Goal: Task Accomplishment & Management: Use online tool/utility

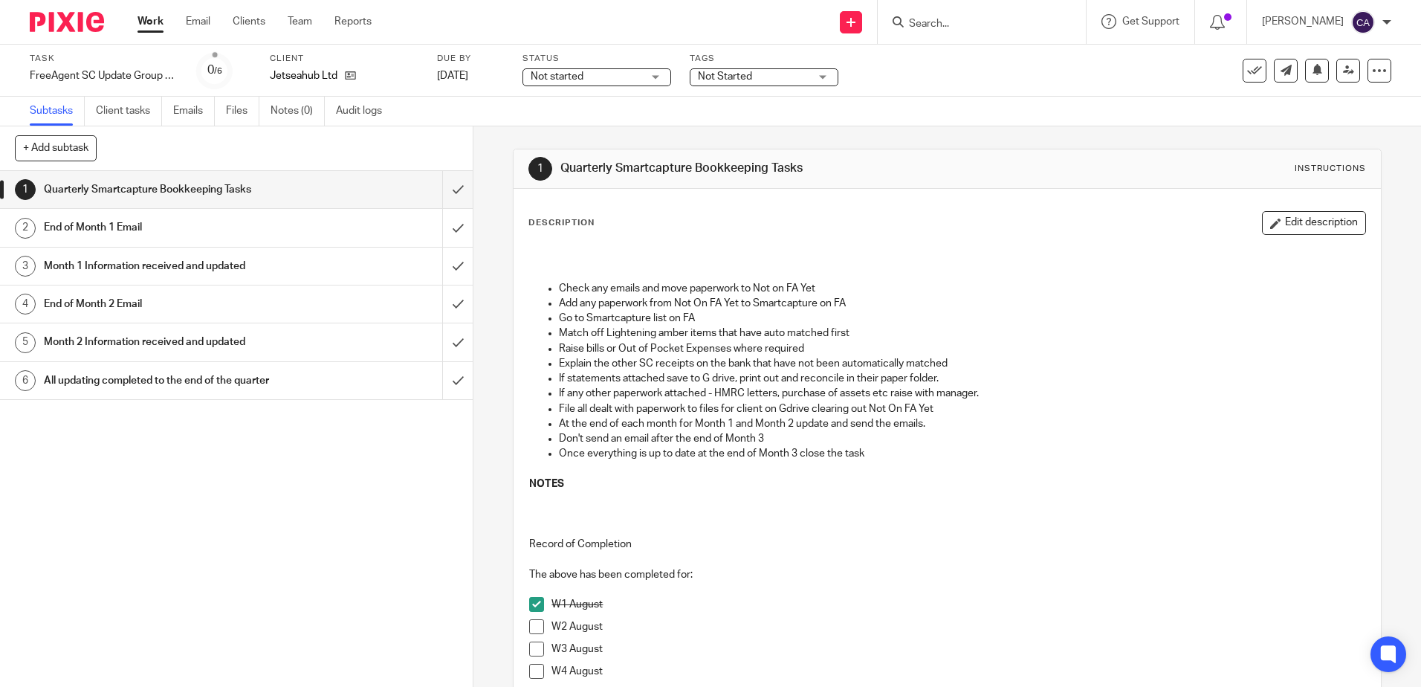
click at [147, 22] on link "Work" at bounding box center [150, 21] width 26 height 15
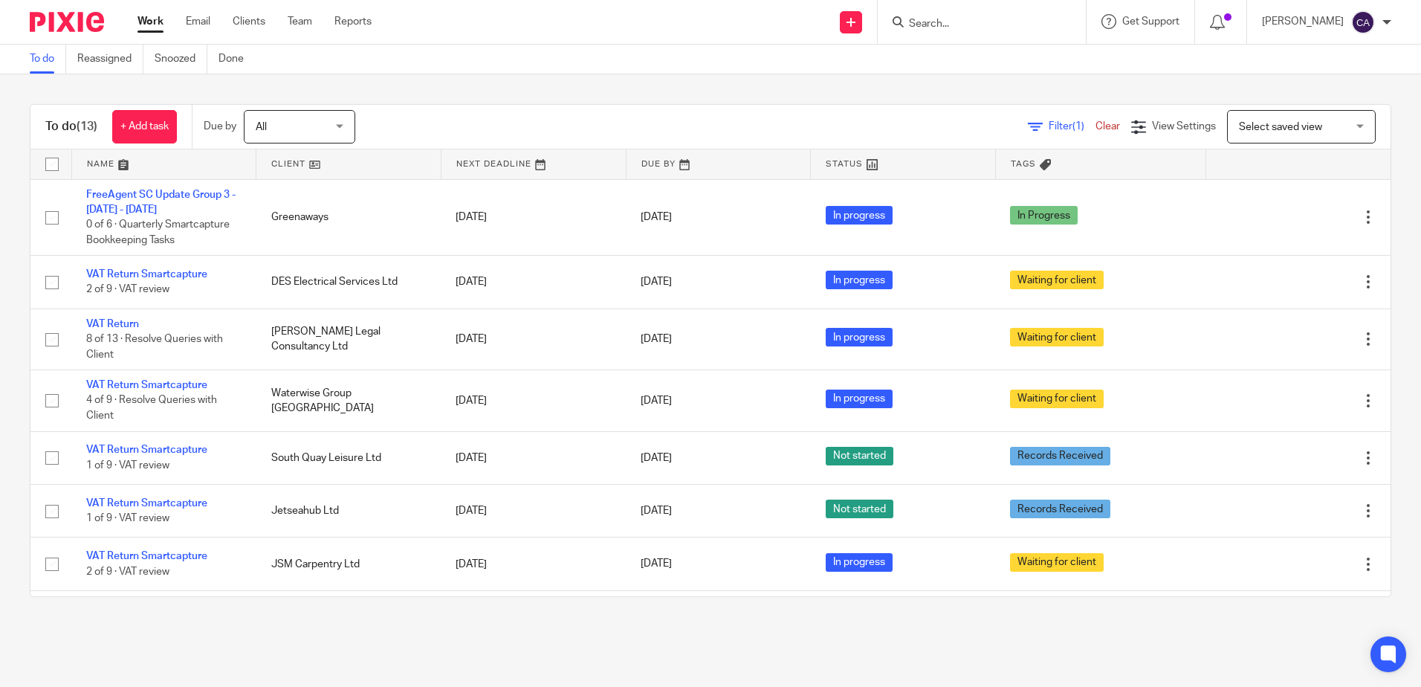
click at [120, 163] on link at bounding box center [164, 164] width 184 height 30
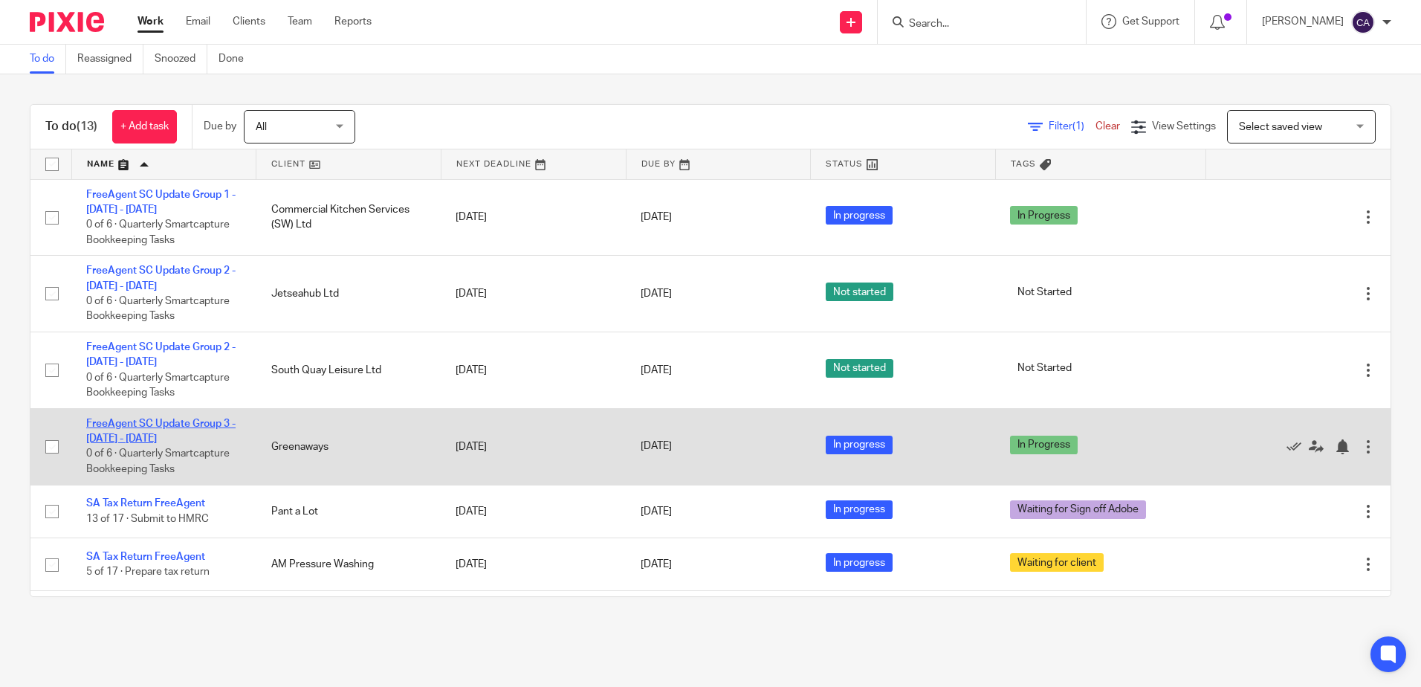
click at [164, 418] on link "FreeAgent SC Update Group 3 - [DATE] - [DATE]" at bounding box center [160, 430] width 149 height 25
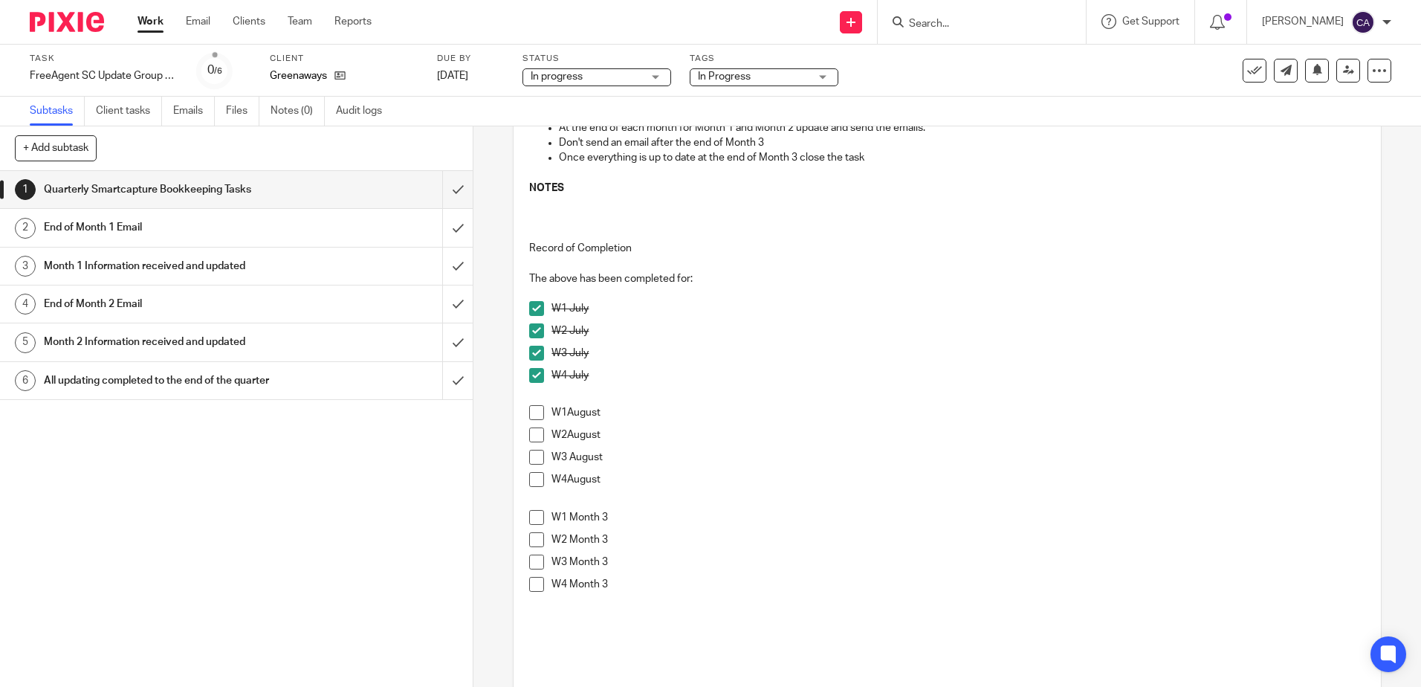
scroll to position [297, 0]
click at [535, 413] on span at bounding box center [536, 411] width 15 height 15
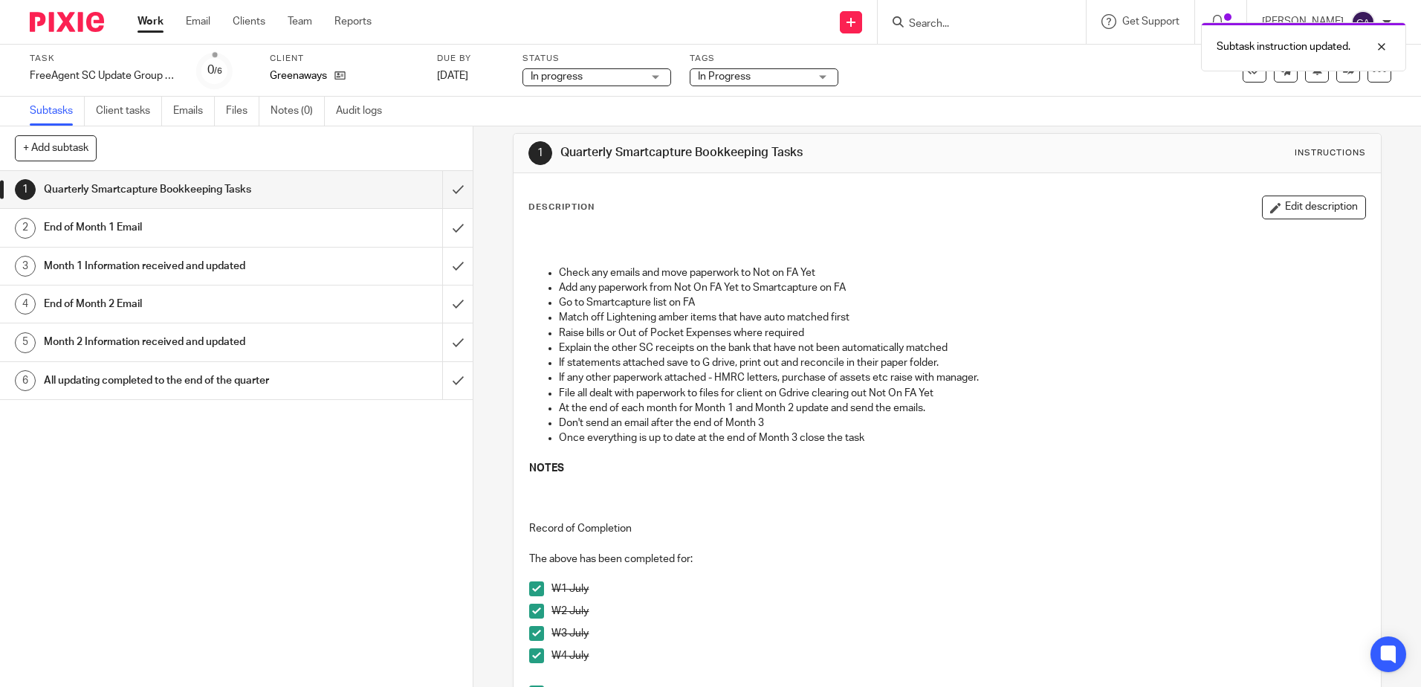
scroll to position [0, 0]
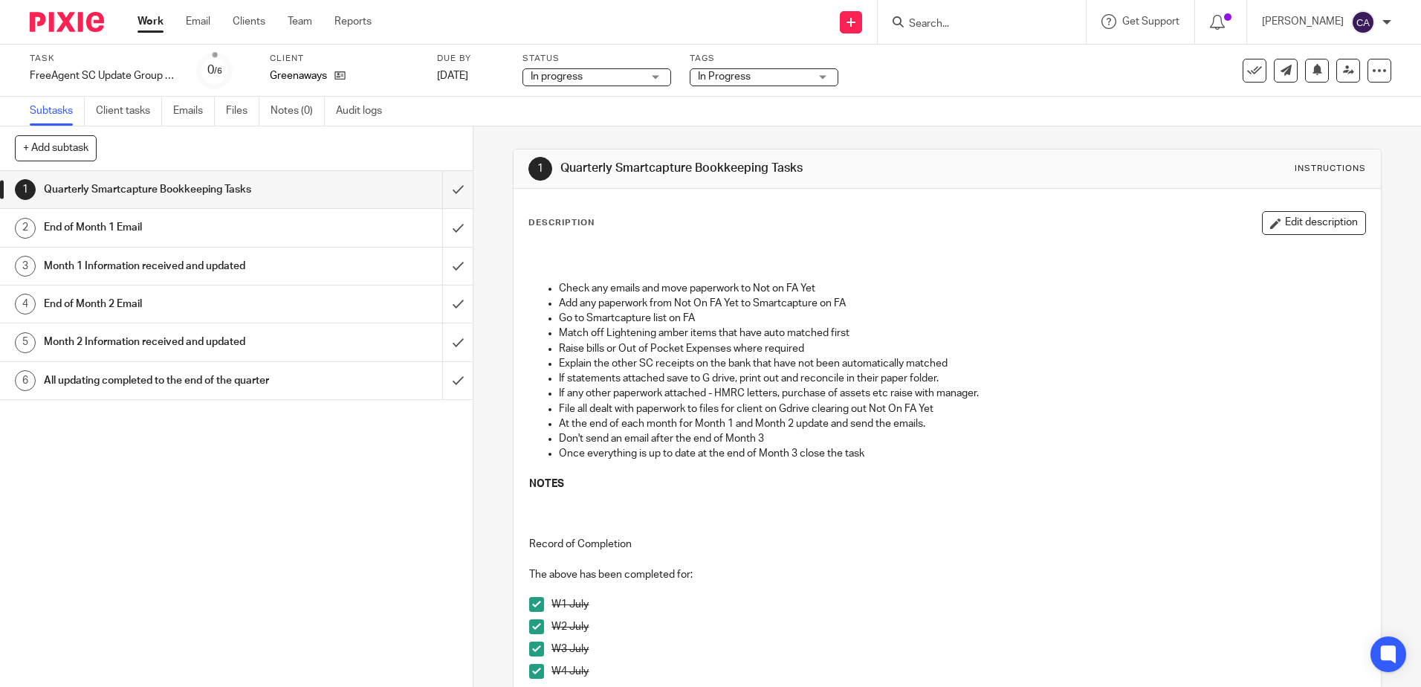
click at [144, 20] on link "Work" at bounding box center [150, 21] width 26 height 15
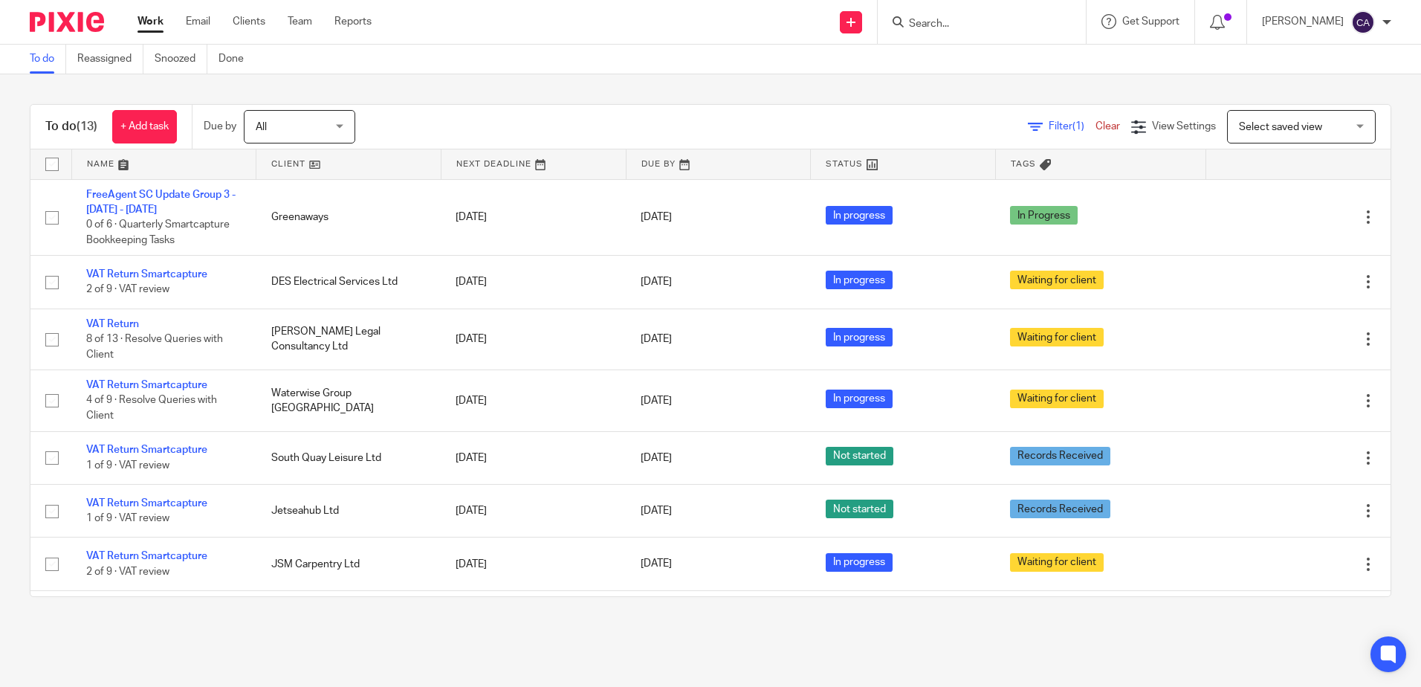
click at [105, 161] on link at bounding box center [164, 164] width 184 height 30
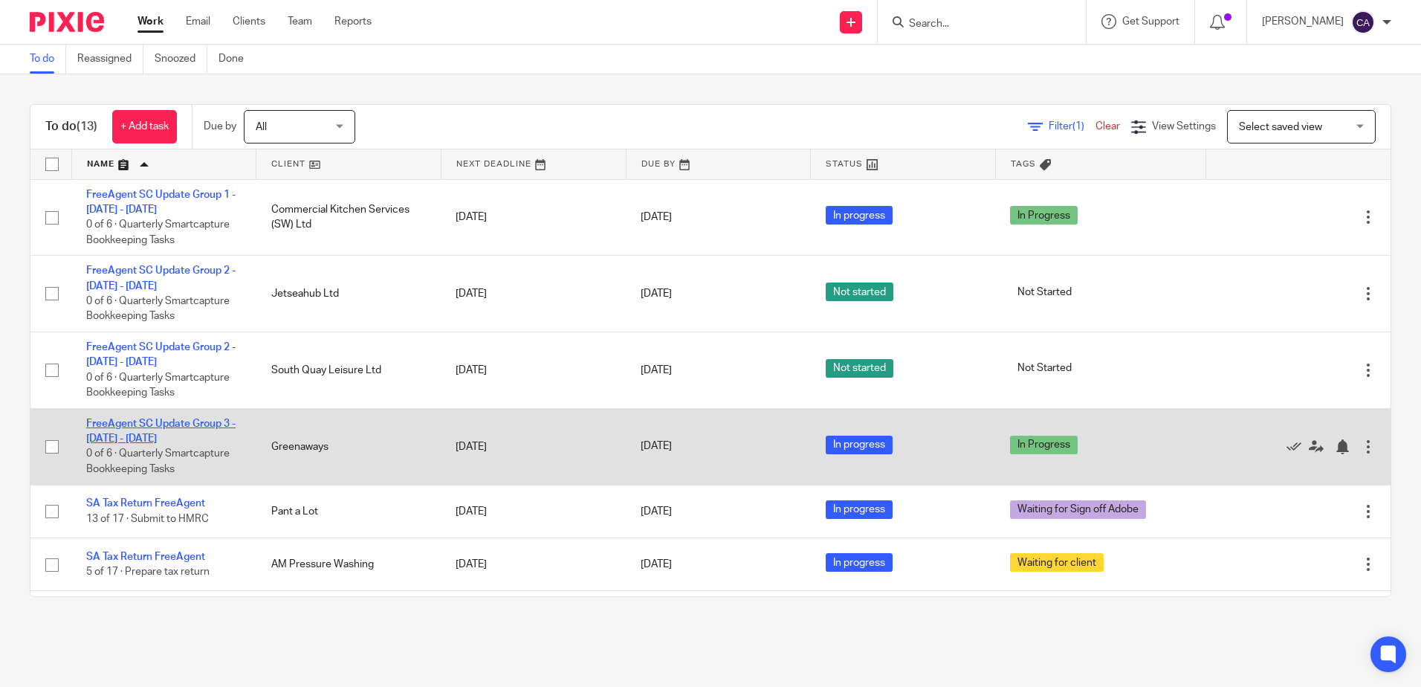
click at [201, 426] on link "FreeAgent SC Update Group 3 - June - Aug, 2025" at bounding box center [160, 430] width 149 height 25
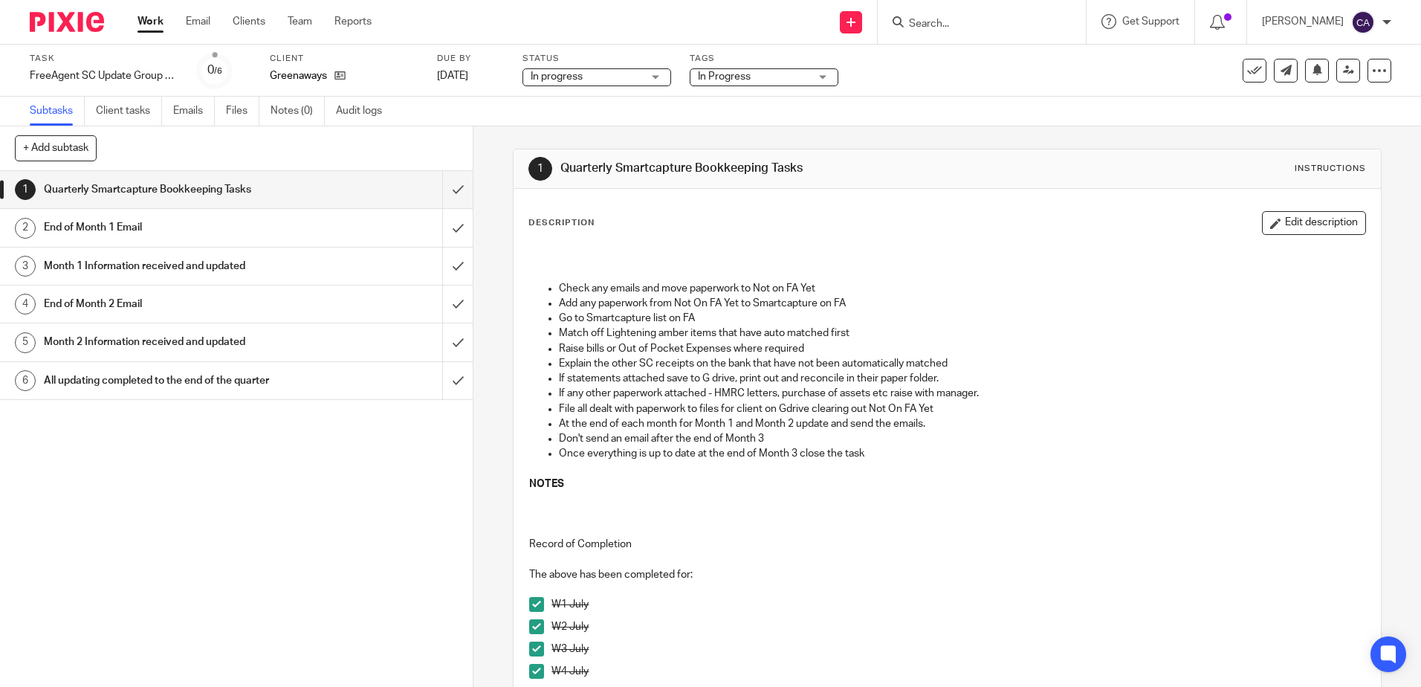
click at [149, 25] on link "Work" at bounding box center [150, 21] width 26 height 15
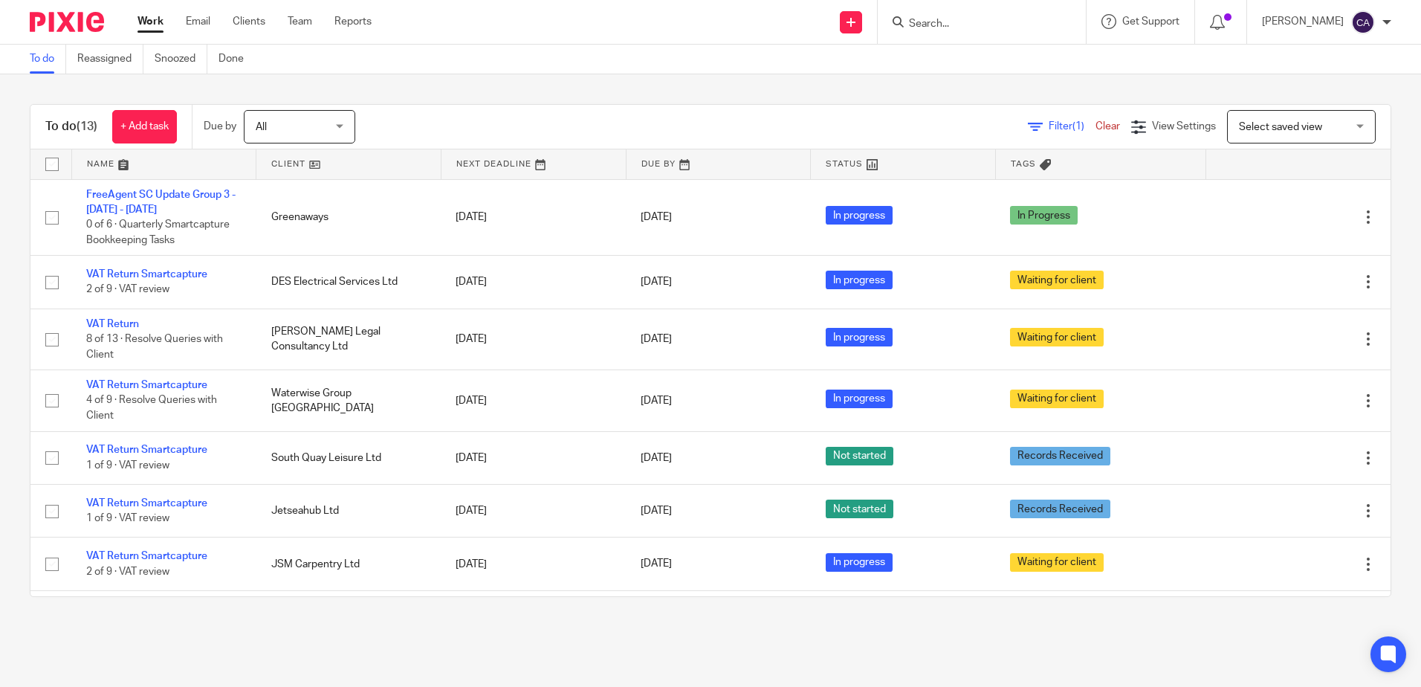
click at [125, 162] on link at bounding box center [164, 164] width 184 height 30
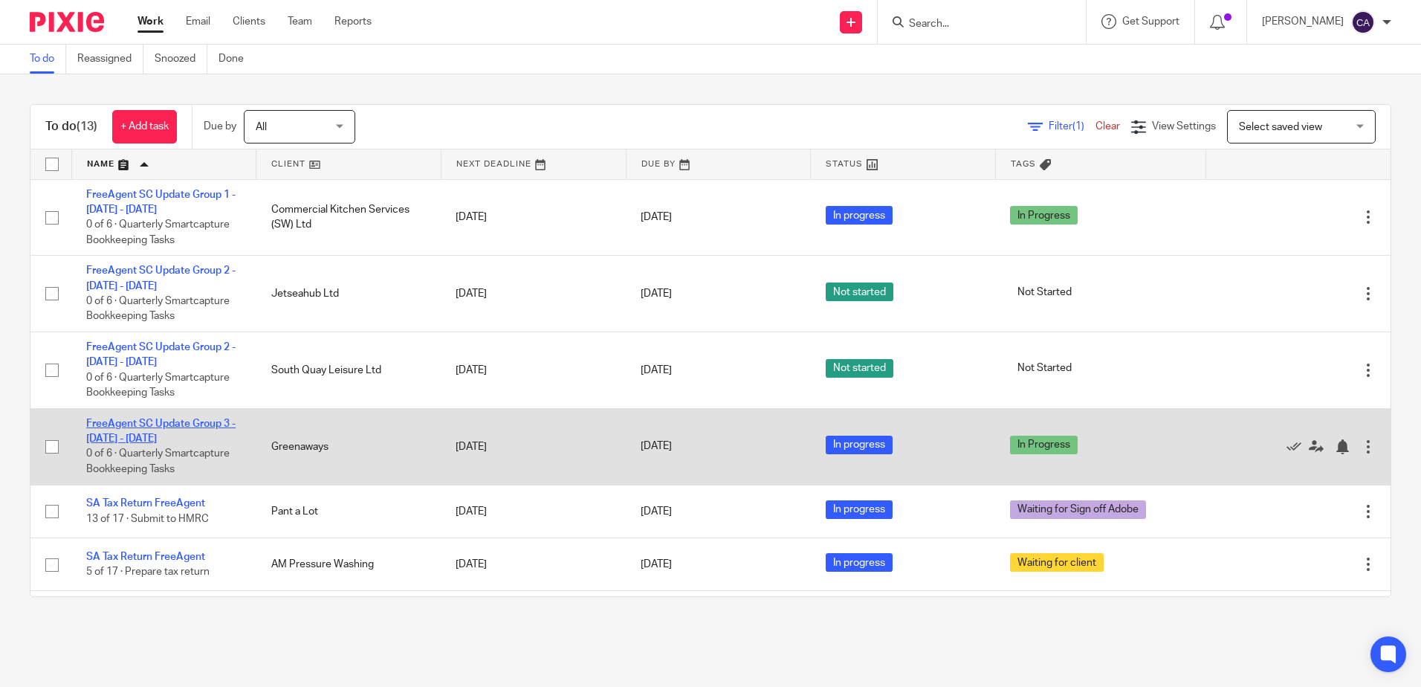
click at [215, 421] on link "FreeAgent SC Update Group 3 - [DATE] - [DATE]" at bounding box center [160, 430] width 149 height 25
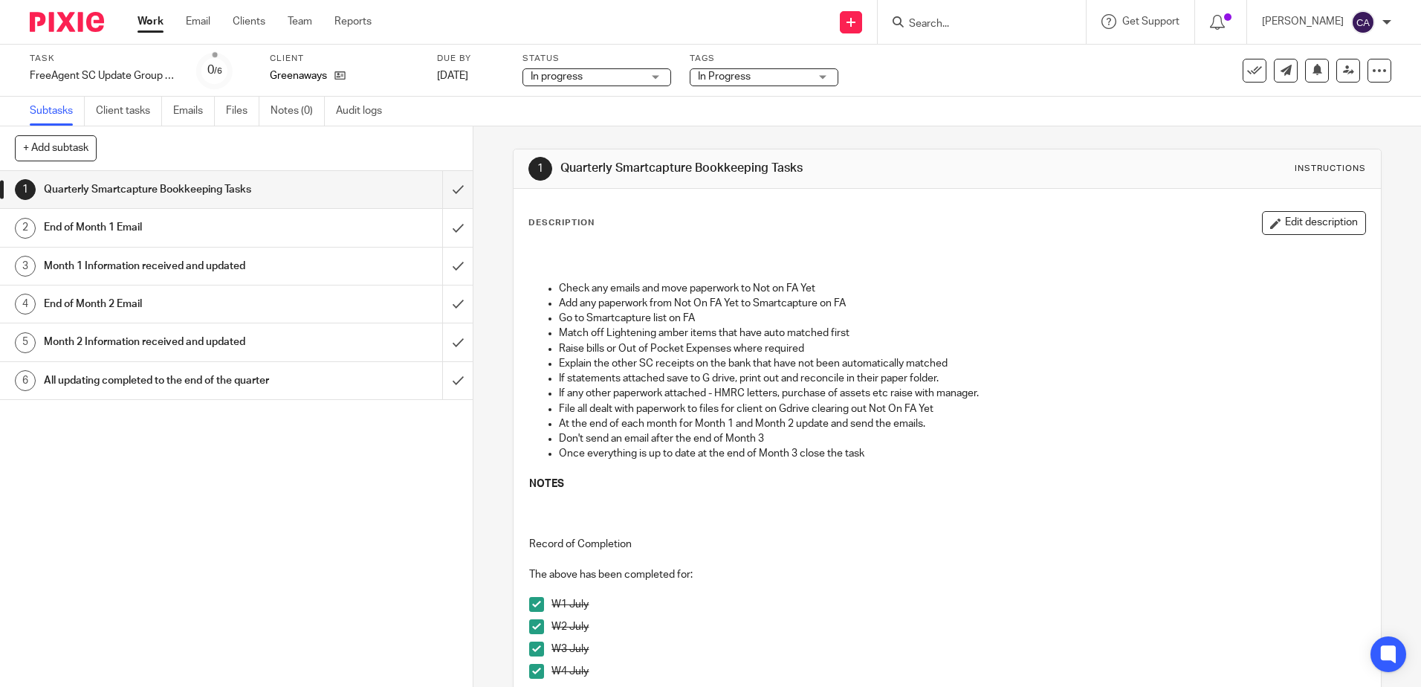
click at [109, 224] on h1 "End of Month 1 Email" at bounding box center [172, 227] width 256 height 22
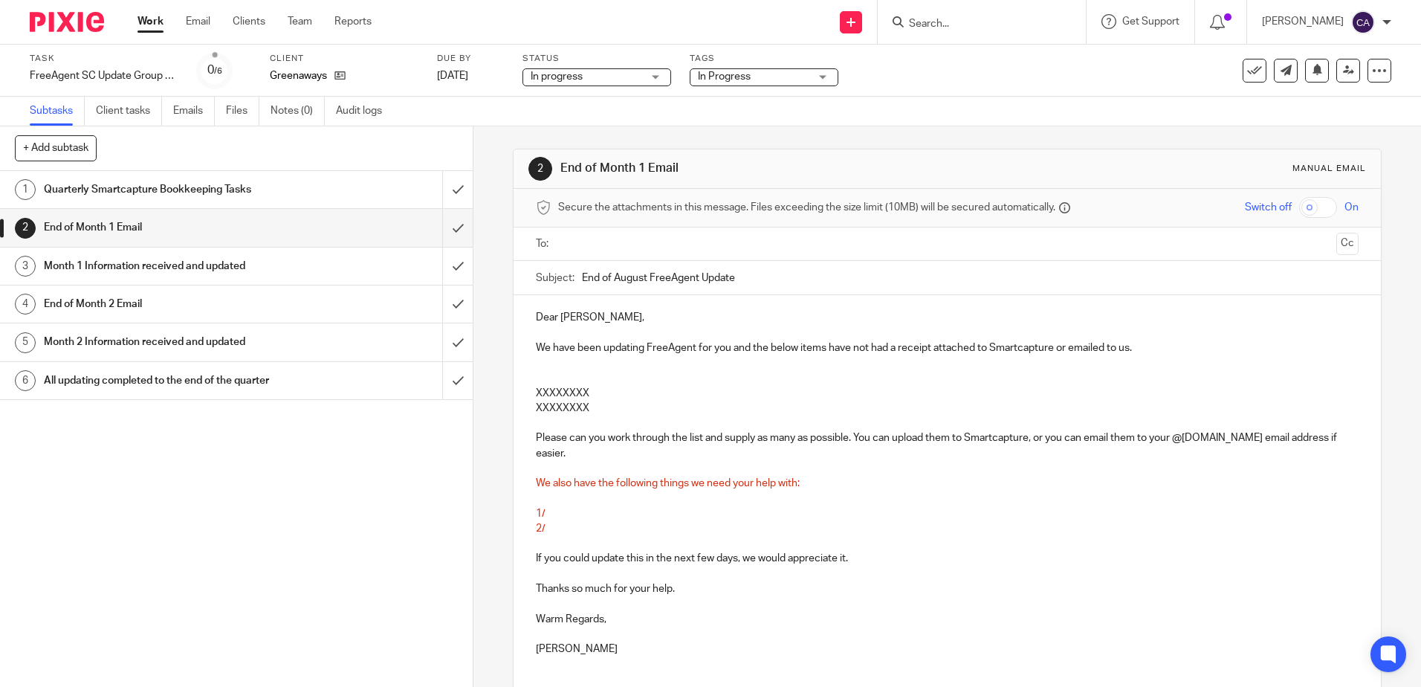
click at [137, 192] on h1 "Quarterly Smartcapture Bookkeeping Tasks" at bounding box center [172, 189] width 256 height 22
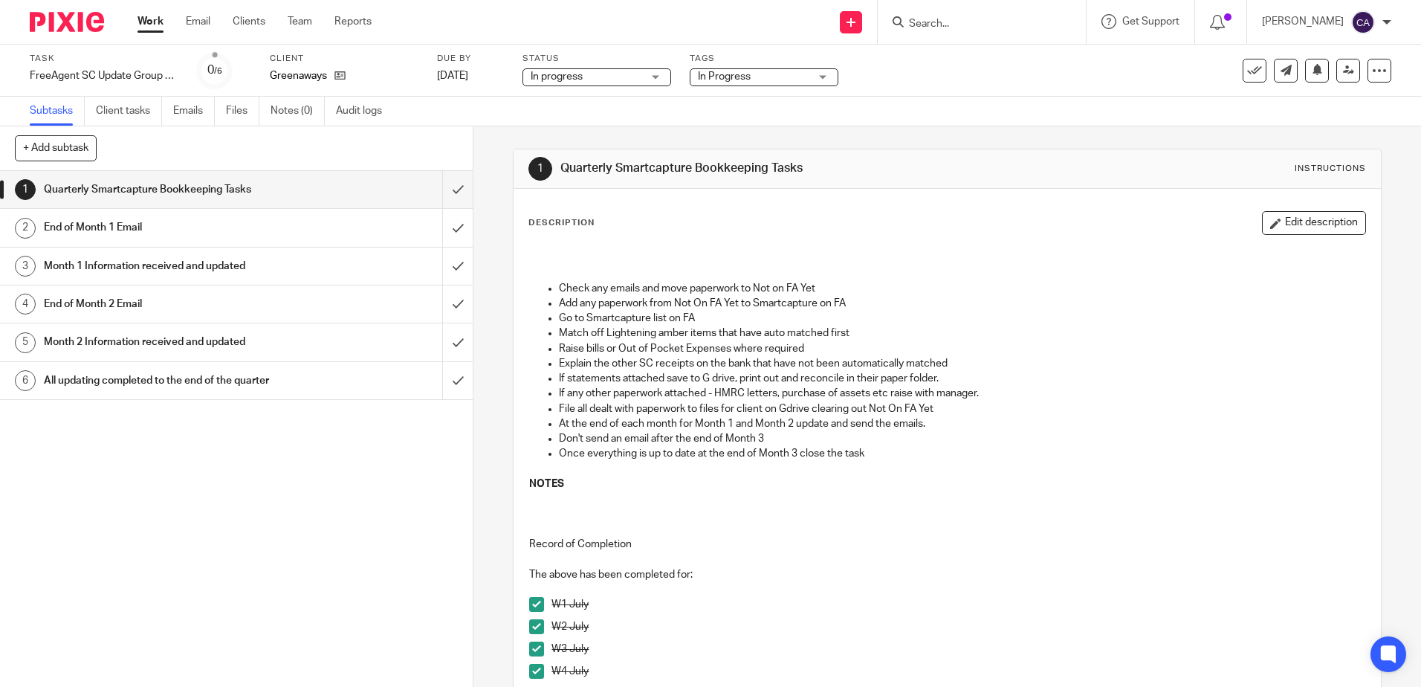
click at [98, 233] on h1 "End of Month 1 Email" at bounding box center [172, 227] width 256 height 22
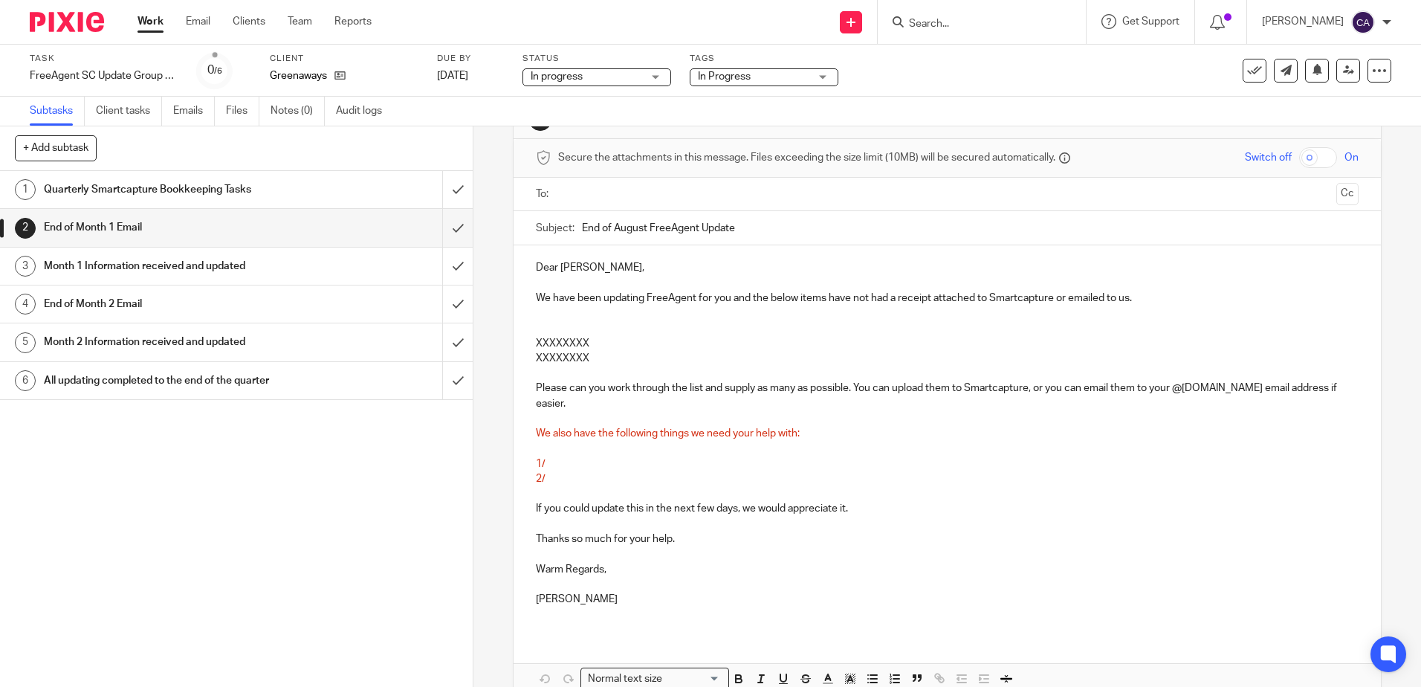
scroll to position [74, 0]
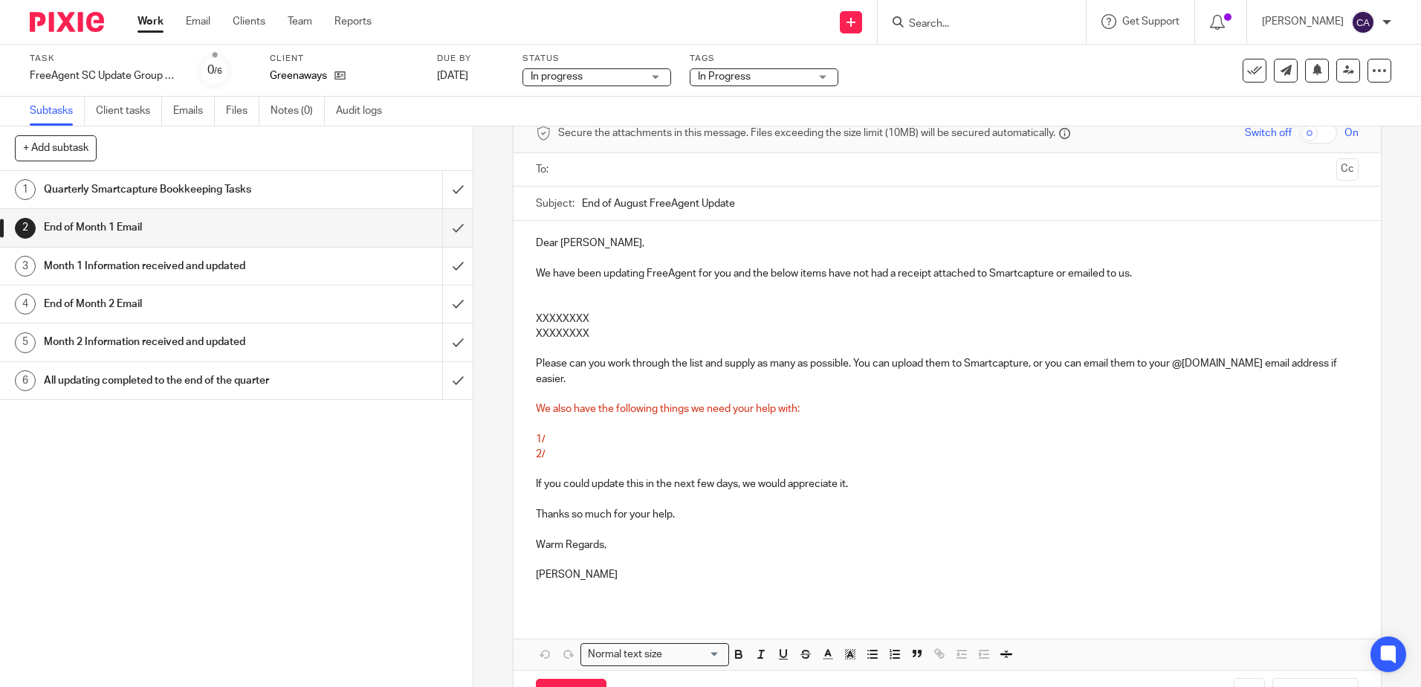
click at [806, 80] on span "In Progress" at bounding box center [753, 77] width 111 height 16
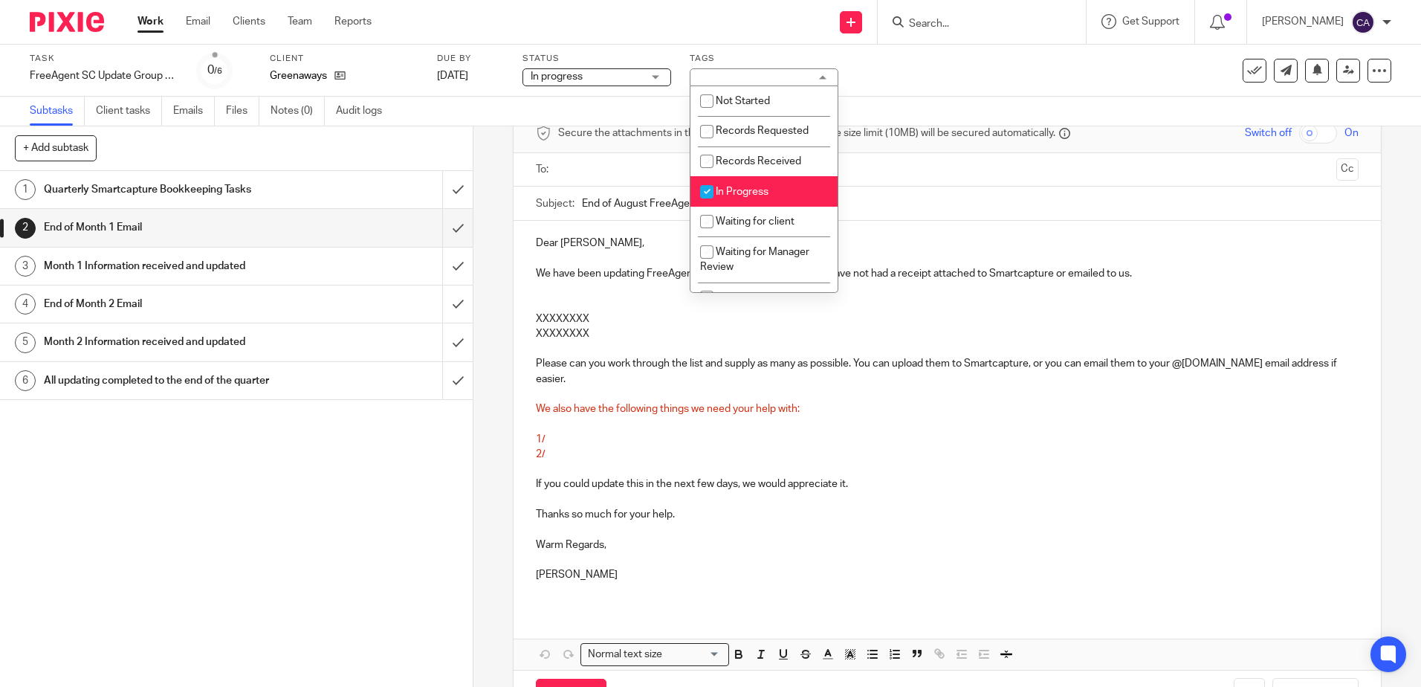
click at [748, 190] on span "In Progress" at bounding box center [742, 192] width 53 height 10
checkbox input "false"
click at [747, 221] on span "Waiting for client" at bounding box center [755, 221] width 79 height 10
checkbox input "true"
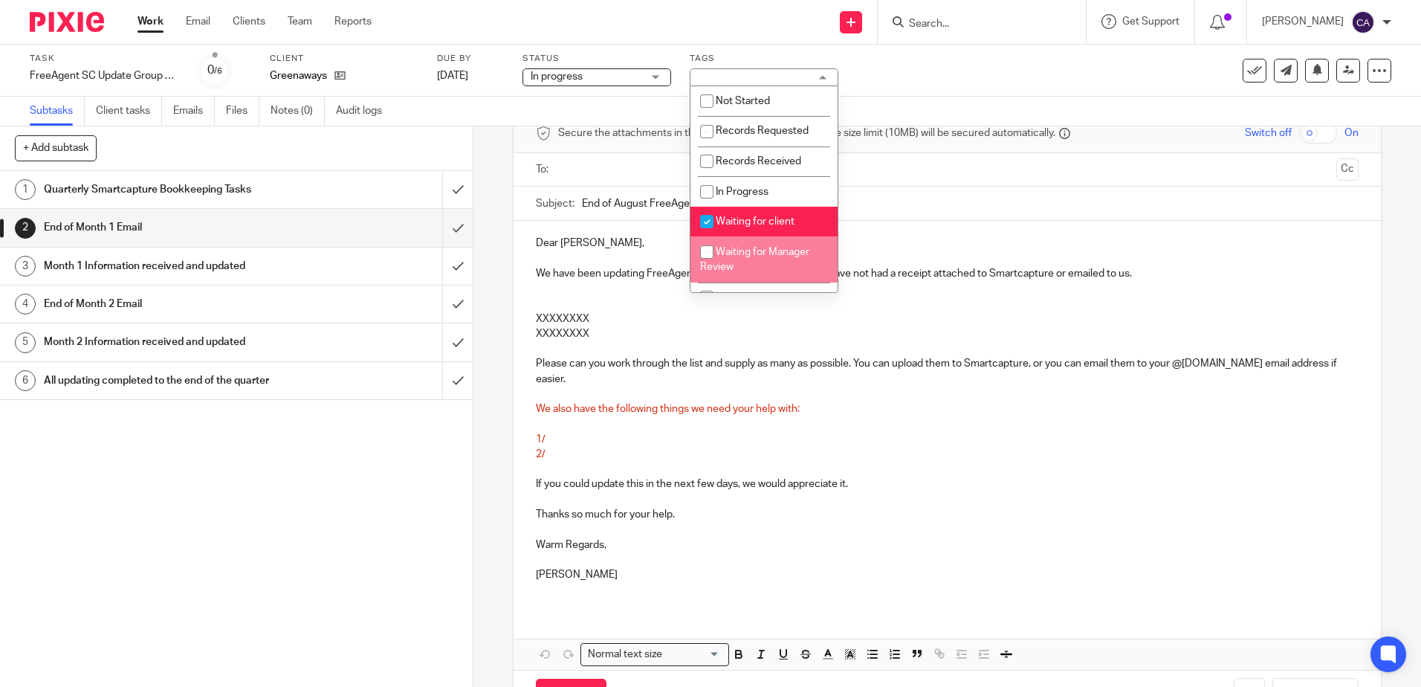
click at [977, 330] on p "XXXXXXXX" at bounding box center [947, 333] width 822 height 15
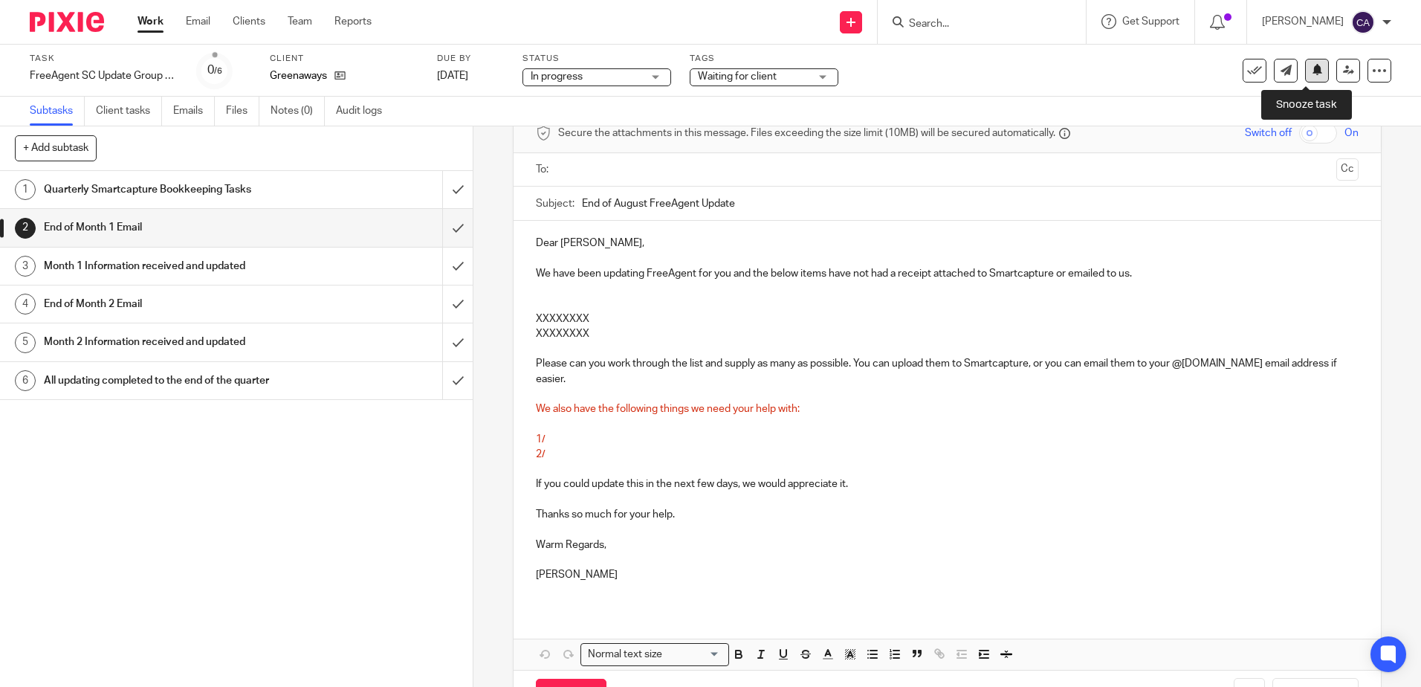
click at [1312, 70] on icon at bounding box center [1317, 69] width 11 height 11
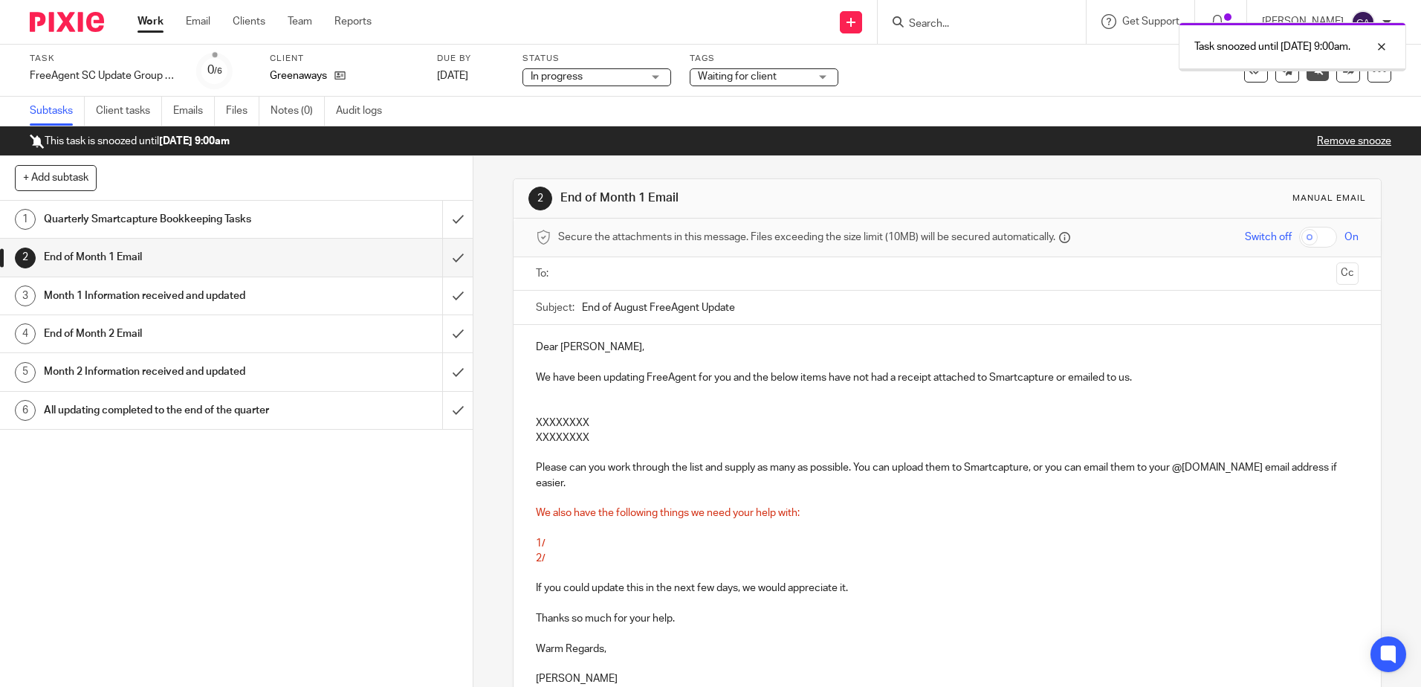
click at [146, 25] on link "Work" at bounding box center [150, 21] width 26 height 15
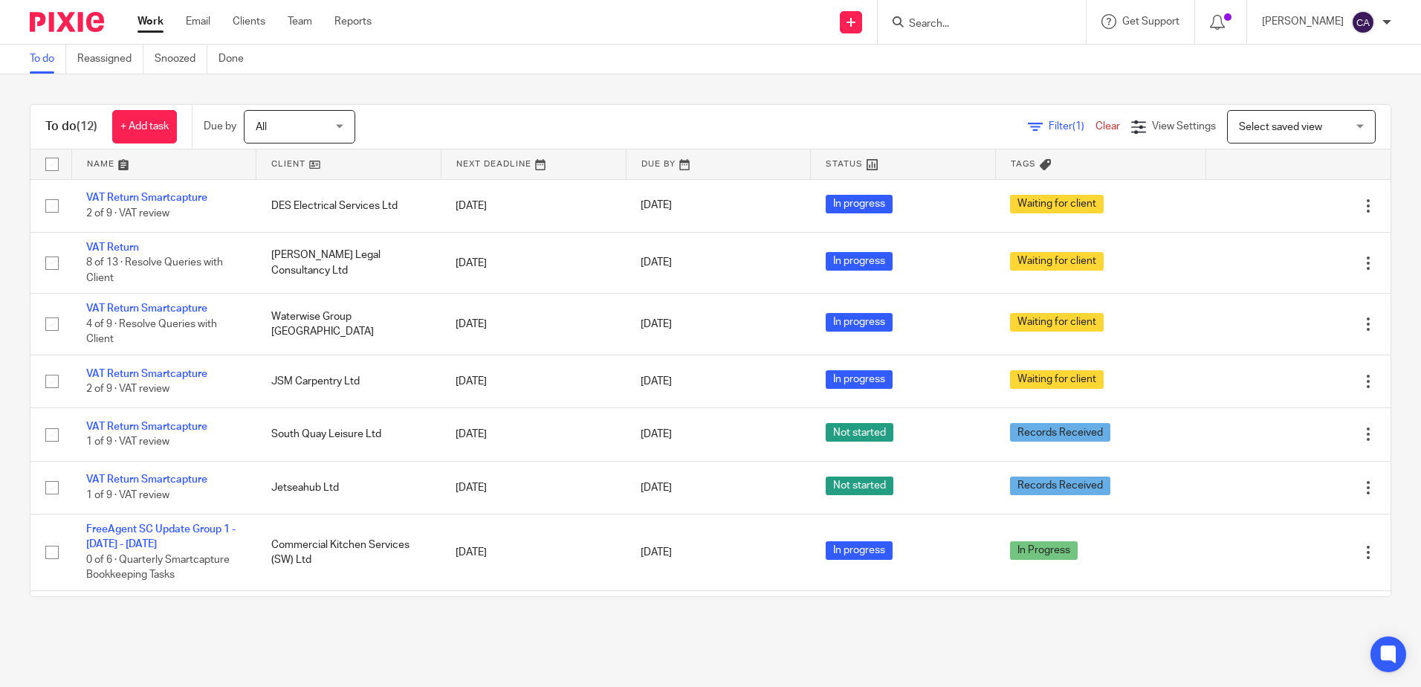
click at [941, 22] on input "Search" at bounding box center [974, 24] width 134 height 13
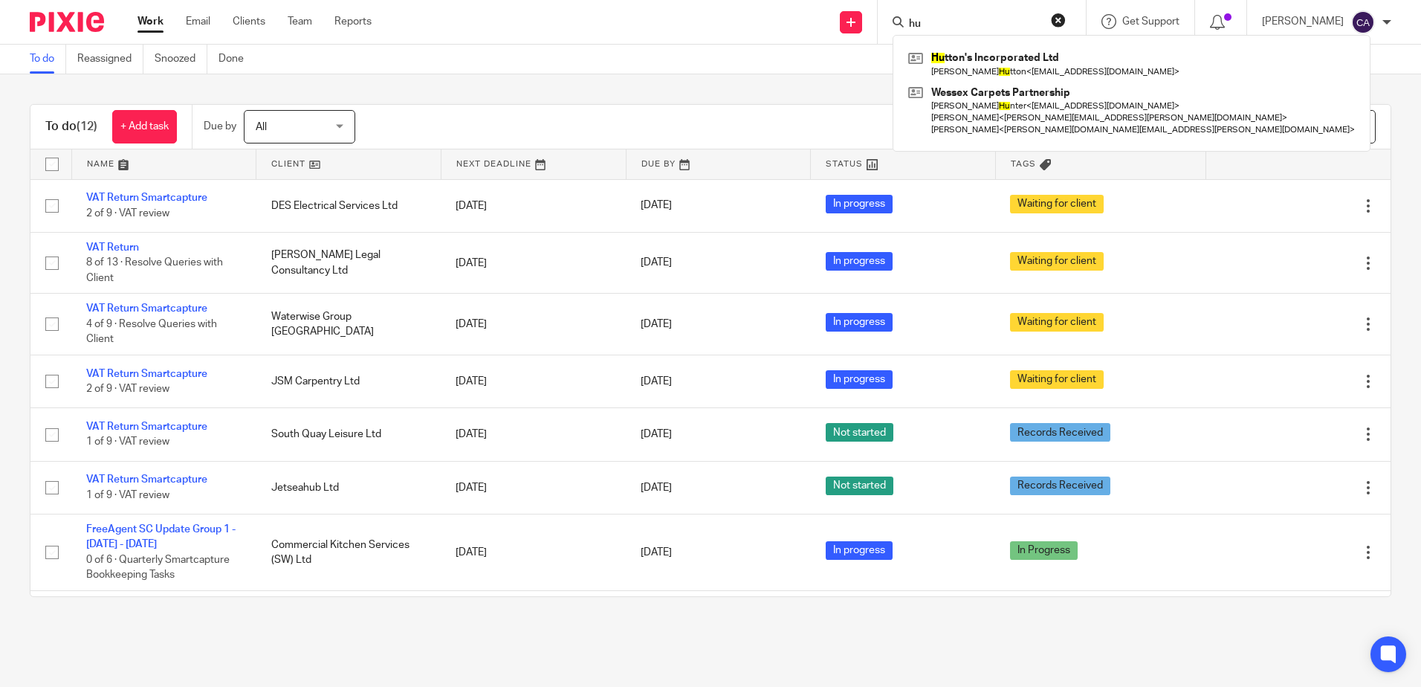
type input "h"
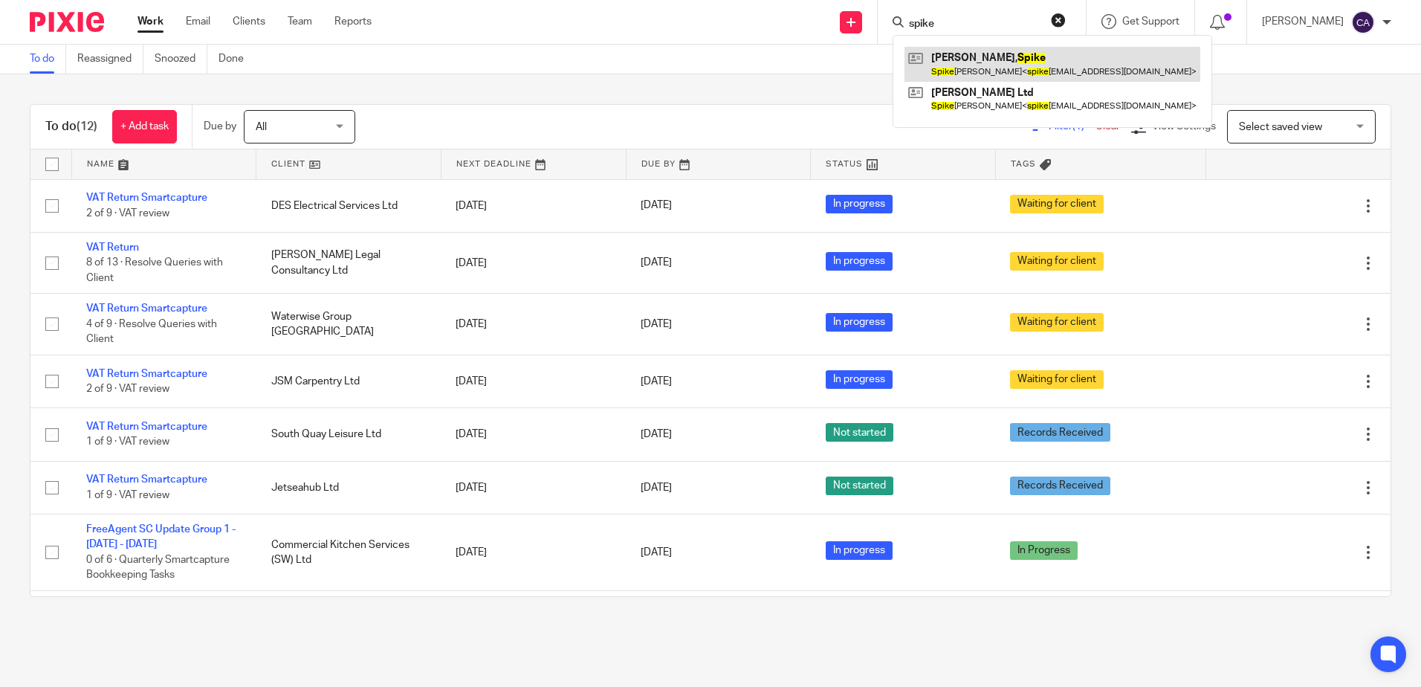
type input "spike"
click at [1019, 62] on link at bounding box center [1053, 64] width 296 height 34
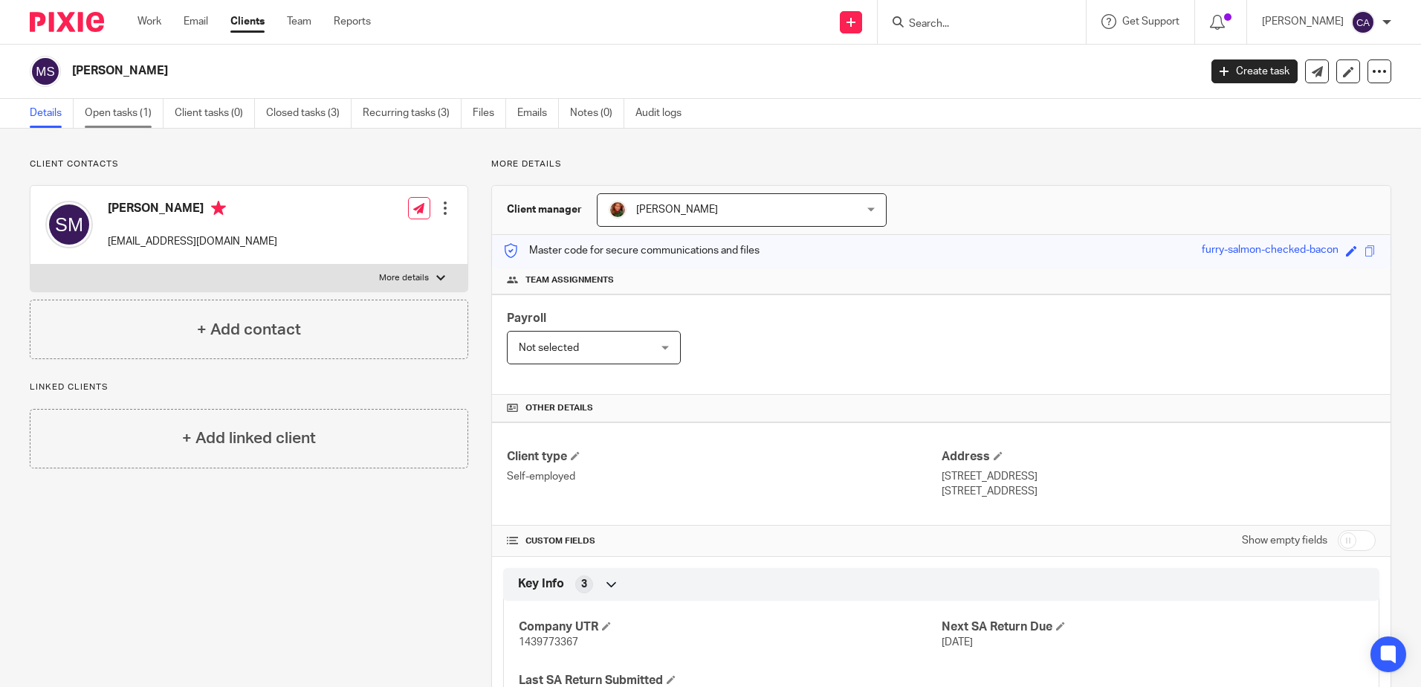
click at [115, 118] on link "Open tasks (1)" at bounding box center [124, 113] width 79 height 29
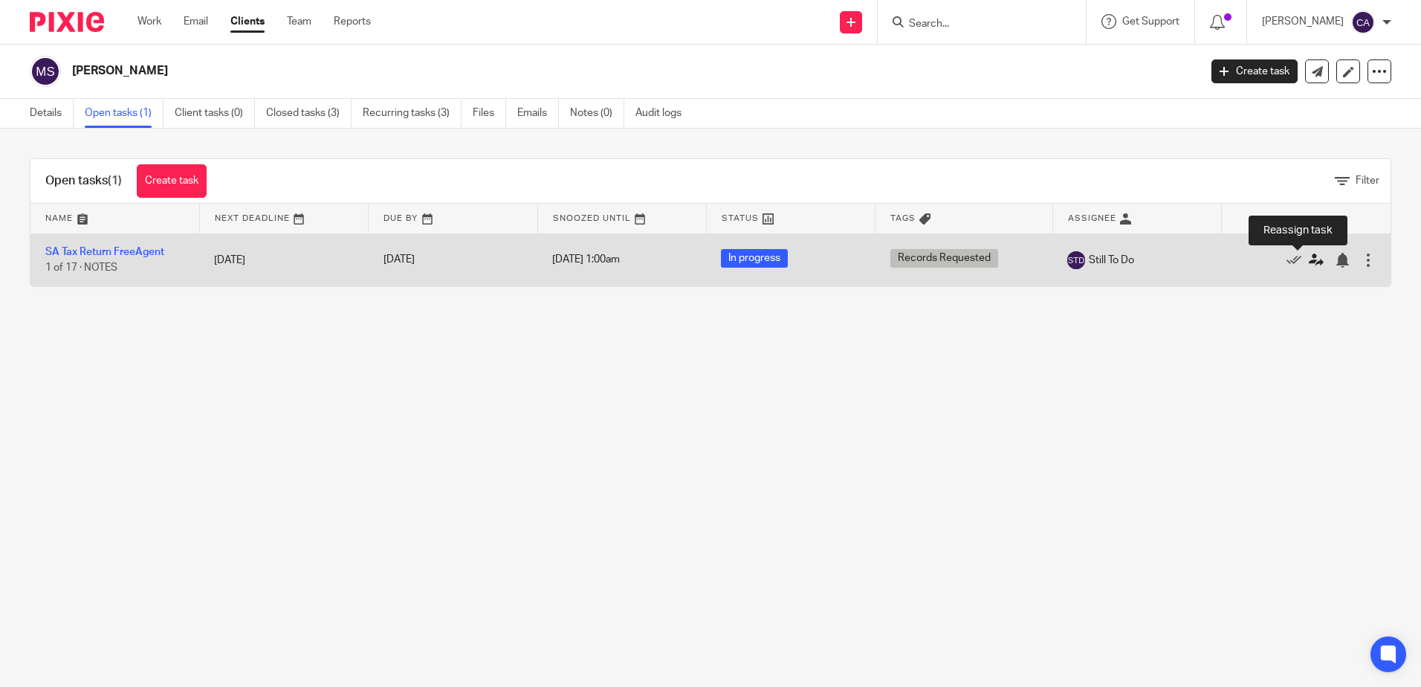
click at [1309, 261] on icon at bounding box center [1316, 260] width 15 height 15
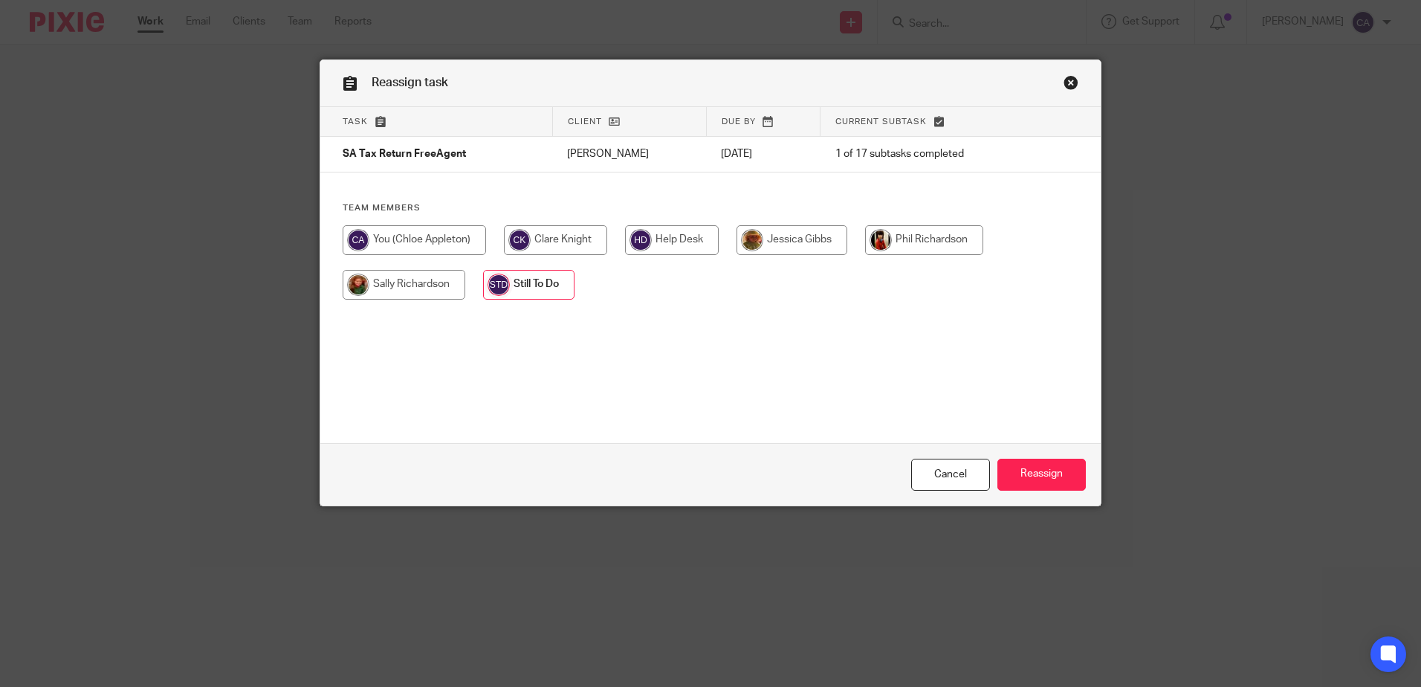
click at [431, 222] on div "Team members" at bounding box center [710, 258] width 780 height 112
click at [433, 232] on input "radio" at bounding box center [414, 240] width 143 height 30
radio input "true"
click at [1046, 474] on input "Reassign" at bounding box center [1041, 475] width 88 height 32
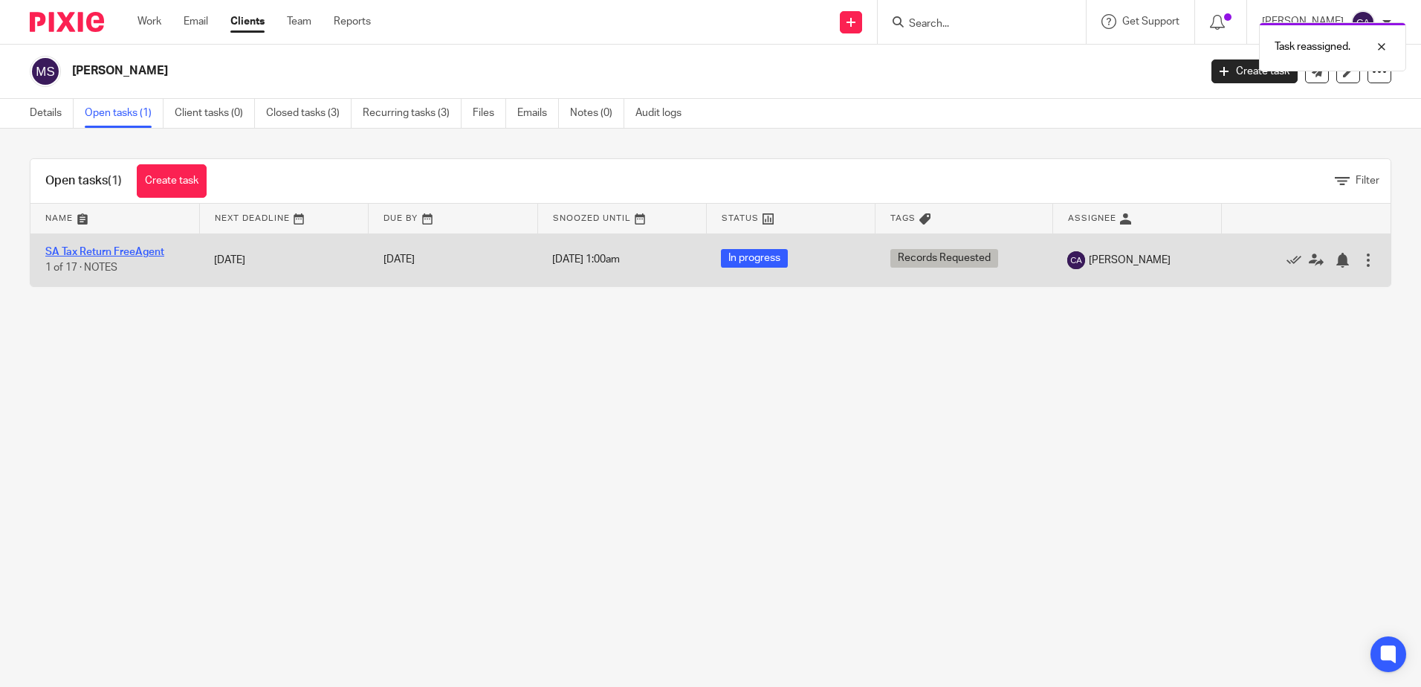
click at [140, 256] on link "SA Tax Return FreeAgent" at bounding box center [104, 252] width 119 height 10
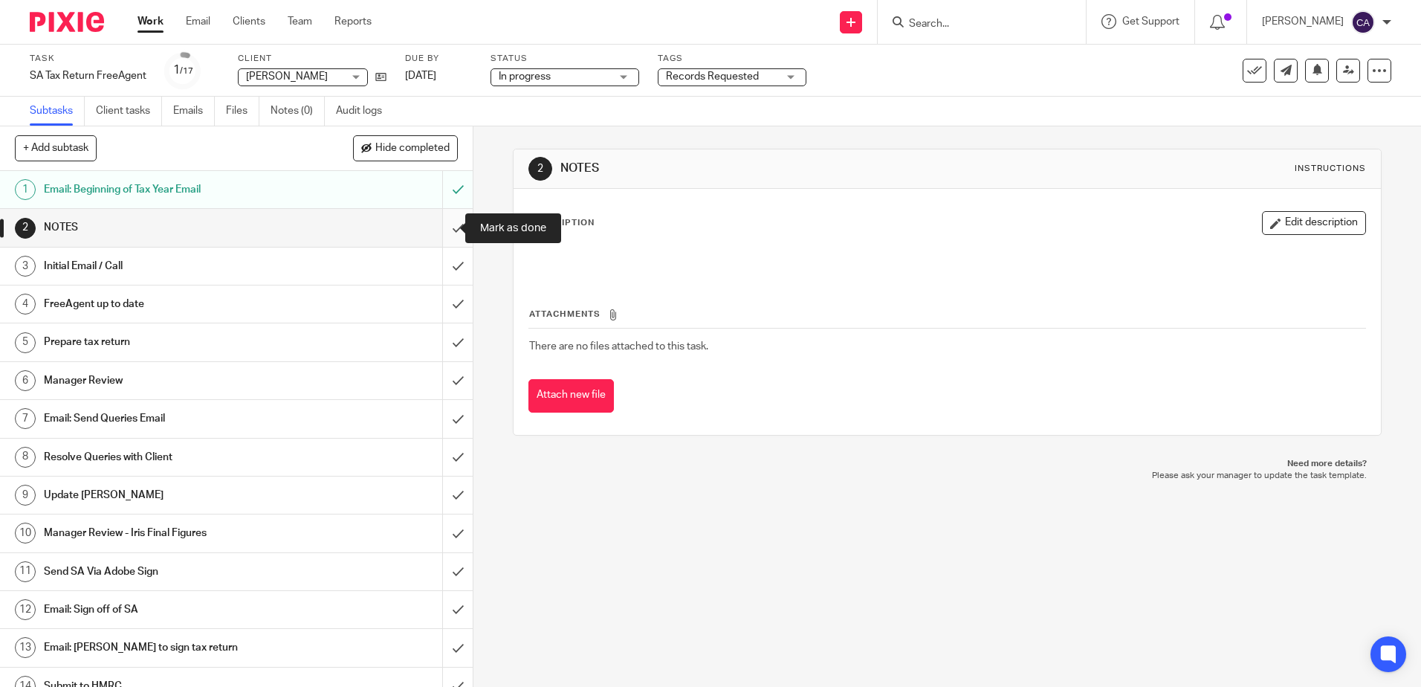
click at [437, 229] on input "submit" at bounding box center [236, 227] width 473 height 37
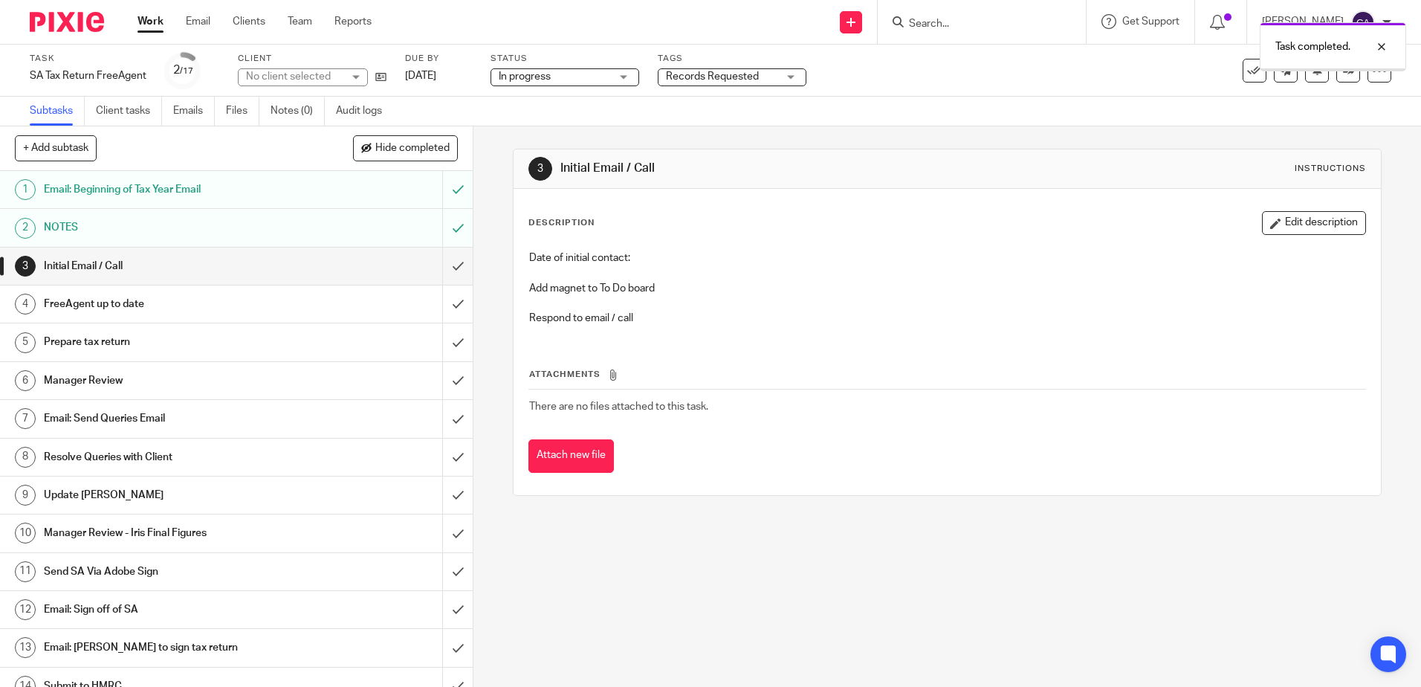
click at [439, 266] on input "submit" at bounding box center [236, 265] width 473 height 37
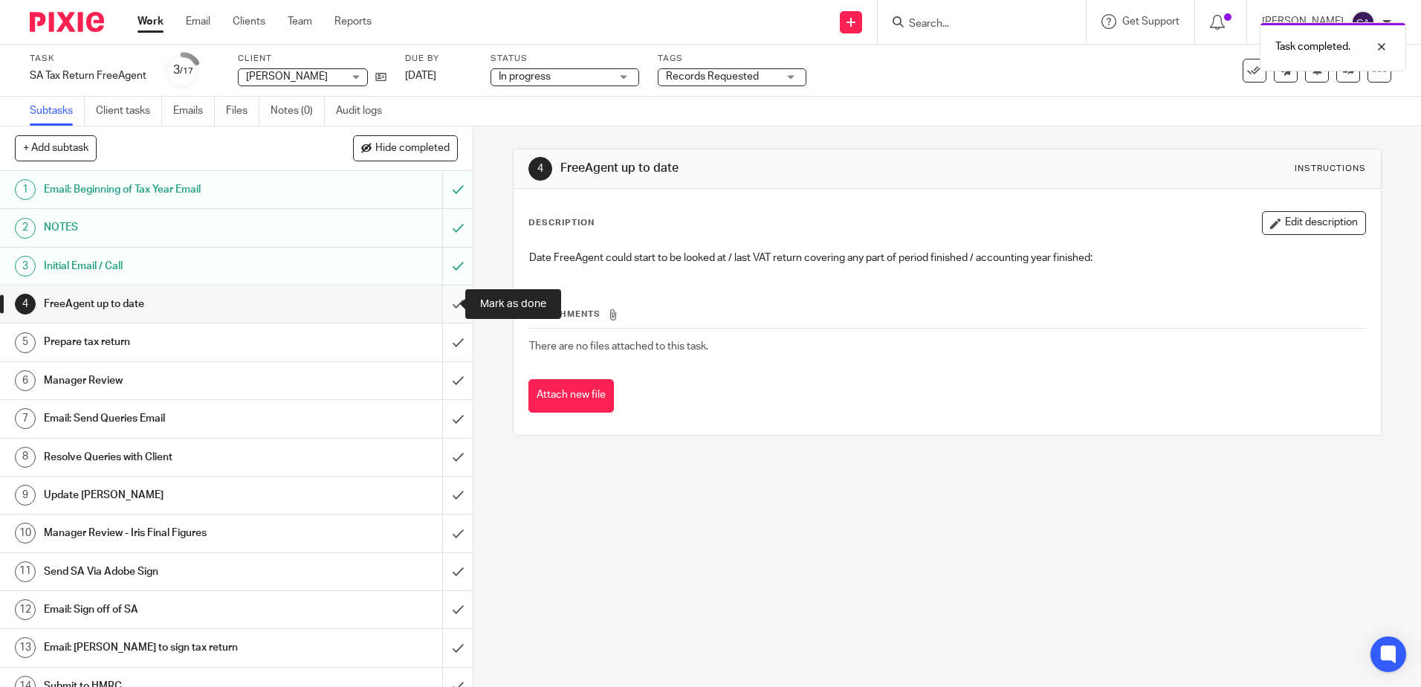
click at [443, 300] on input "submit" at bounding box center [236, 303] width 473 height 37
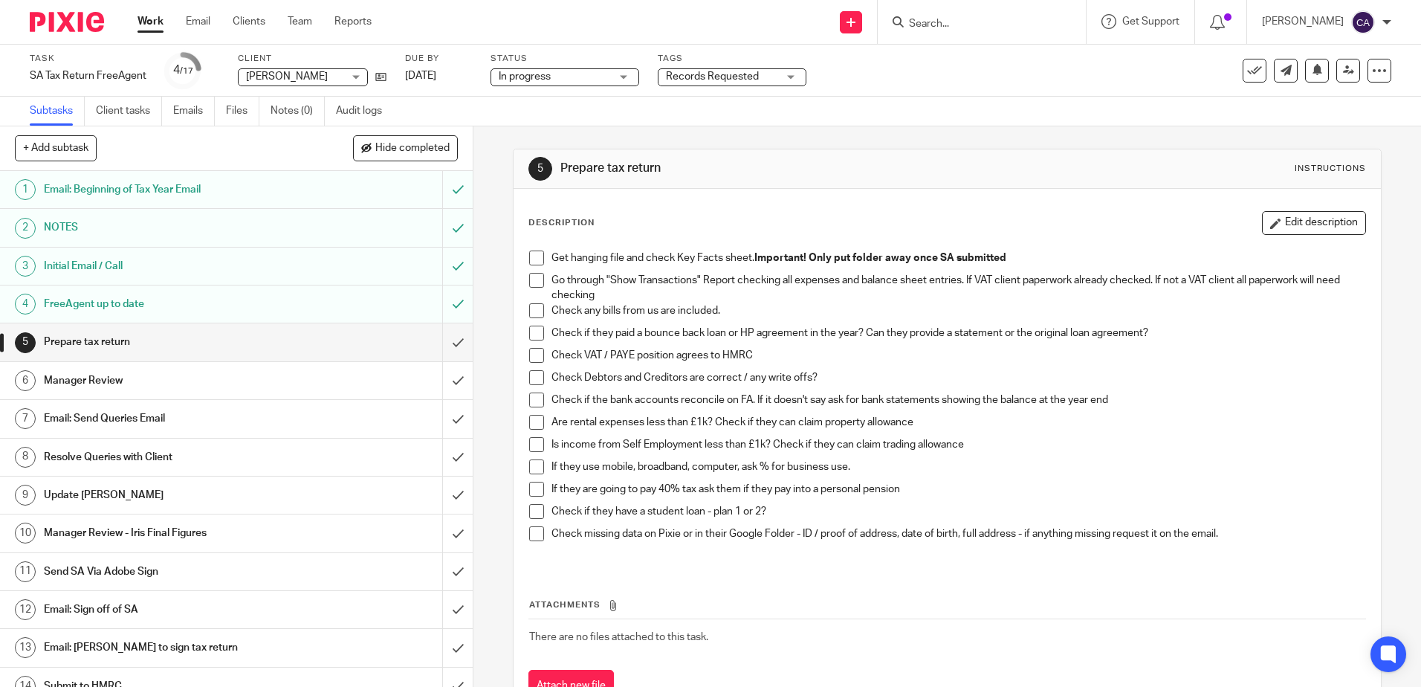
click at [124, 415] on h1 "Email: Send Queries Email" at bounding box center [172, 418] width 256 height 22
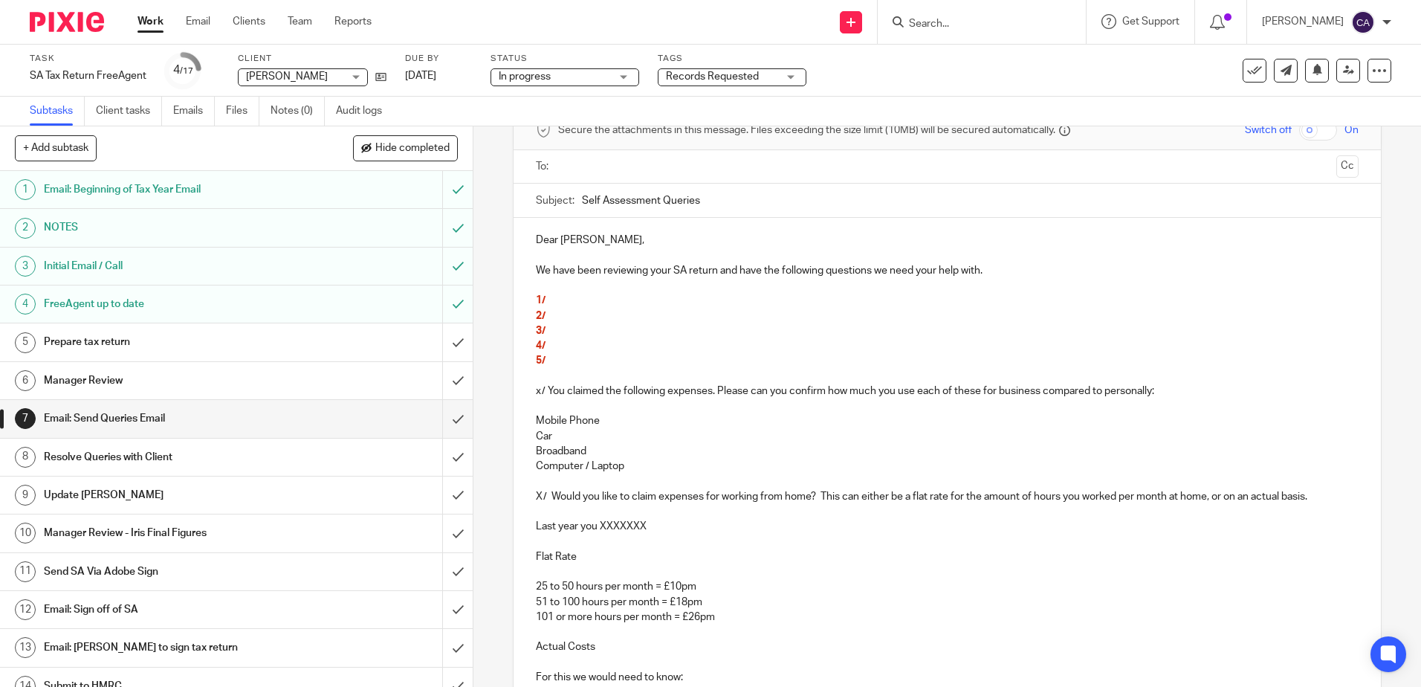
scroll to position [149, 0]
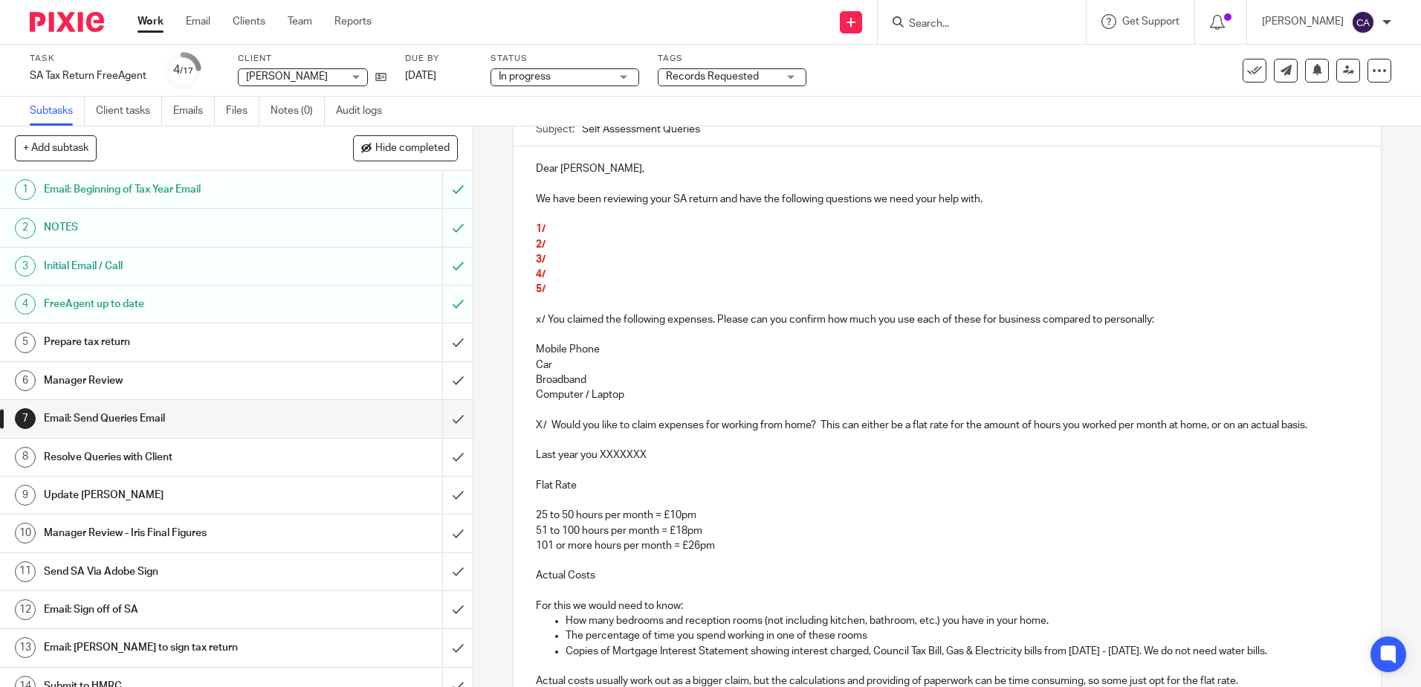
click at [601, 236] on p "1/" at bounding box center [947, 228] width 822 height 15
click at [790, 226] on span "1/ 30th September 2024 you received £10.42 from AFC Bournemouth. Please could y…" at bounding box center [776, 229] width 480 height 10
click at [542, 227] on span "1/ 30th September 2024 you received £10.42 from AFC Bournemouth. Please could y…" at bounding box center [776, 229] width 480 height 10
drag, startPoint x: 547, startPoint y: 227, endPoint x: 867, endPoint y: 234, distance: 320.4
click at [867, 234] on span "1/ 30th September 2024 you received £10.42 from AFC Bournemouth. Please could y…" at bounding box center [776, 229] width 480 height 10
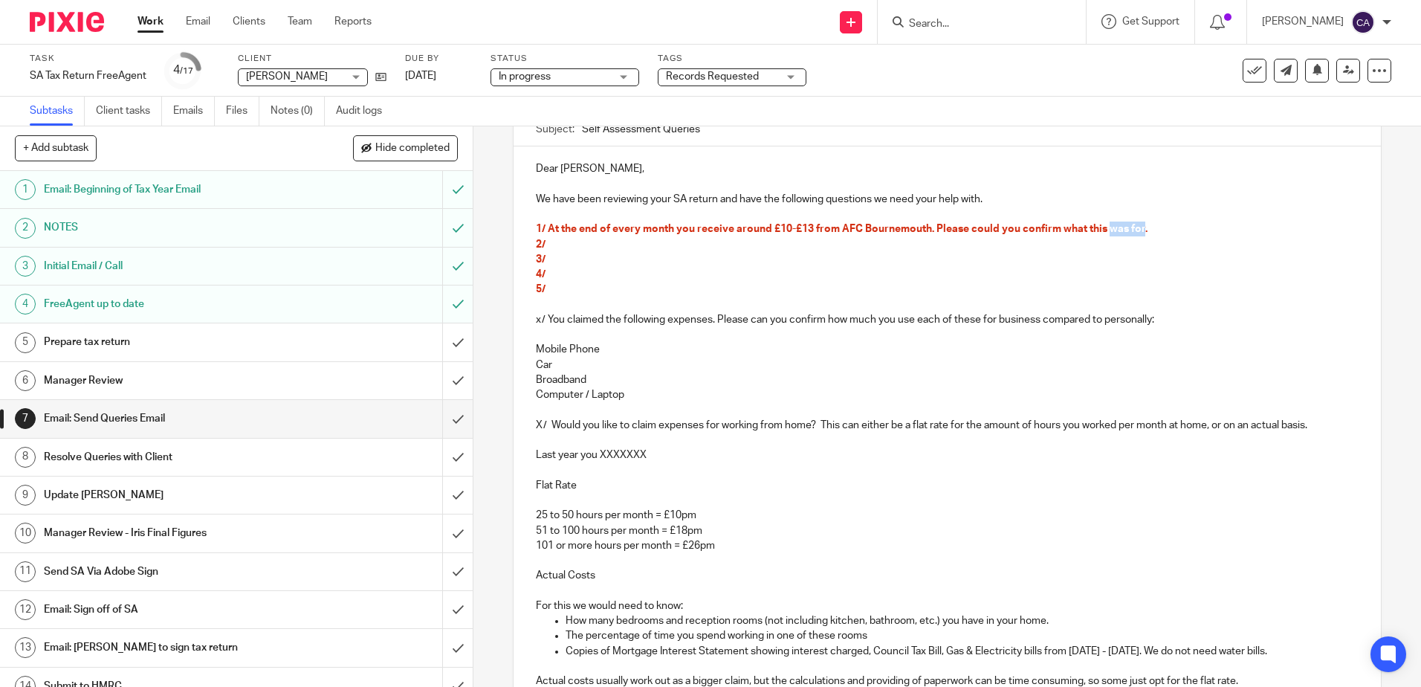
drag, startPoint x: 1138, startPoint y: 227, endPoint x: 1106, endPoint y: 233, distance: 32.5
click at [1106, 233] on span "1/ At the end of every month you receive around £10-£13 from AFC Bournemouth. P…" at bounding box center [842, 229] width 612 height 10
click at [708, 256] on p "3/" at bounding box center [947, 259] width 822 height 15
click at [573, 247] on p "2/" at bounding box center [947, 244] width 822 height 15
click at [1017, 242] on p "2/ The receipt you have attached to the £27.99 payment to Screwfix on 18th Nov …" at bounding box center [947, 244] width 822 height 15
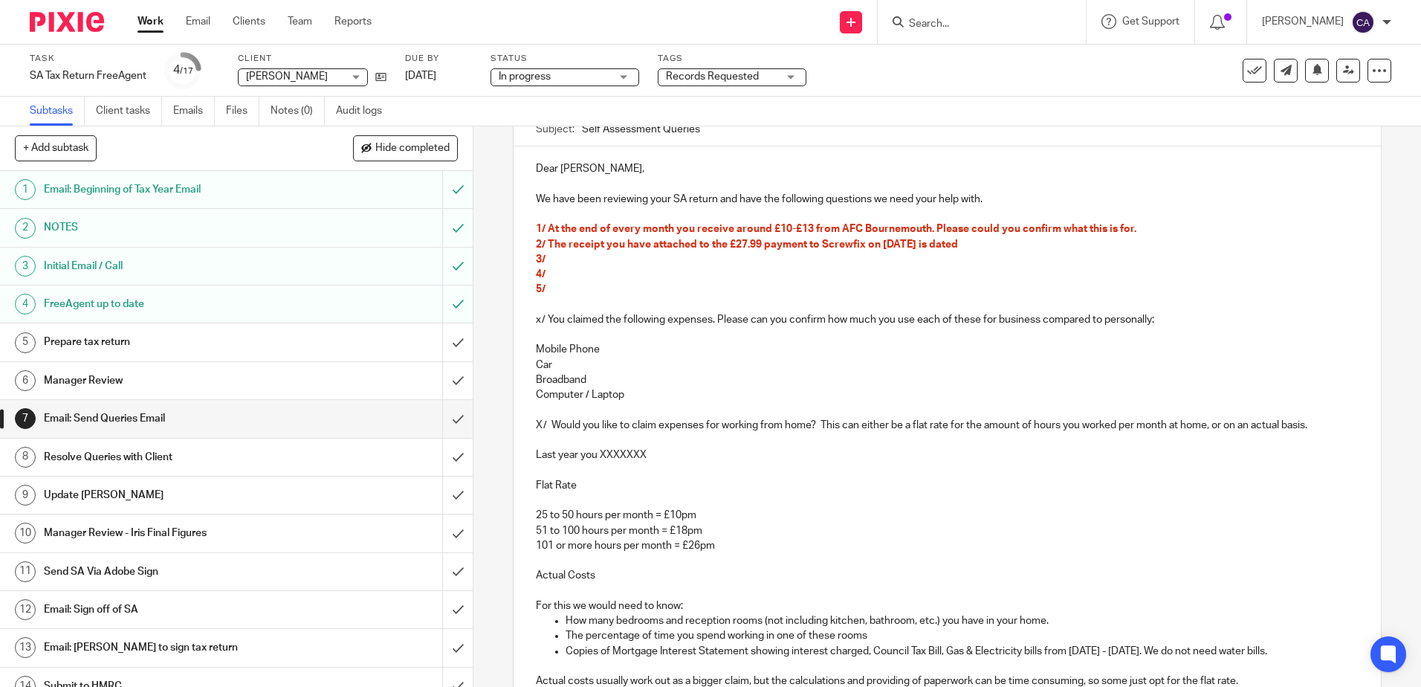
click at [725, 245] on span "2/ The receipt you have attached to the £27.99 payment to Screwfix on 18th Nov …" at bounding box center [747, 244] width 422 height 10
drag, startPoint x: 649, startPoint y: 243, endPoint x: 604, endPoint y: 249, distance: 45.7
click at [598, 246] on span "2/ The receipt you have attached to the £27.99 payment to Screwfix on 18th Nov …" at bounding box center [747, 244] width 422 height 10
click at [670, 245] on span "2/ The receipt attached to the £27.99 payment to Screwfix on 18th Nov 2024 is d…" at bounding box center [723, 244] width 375 height 10
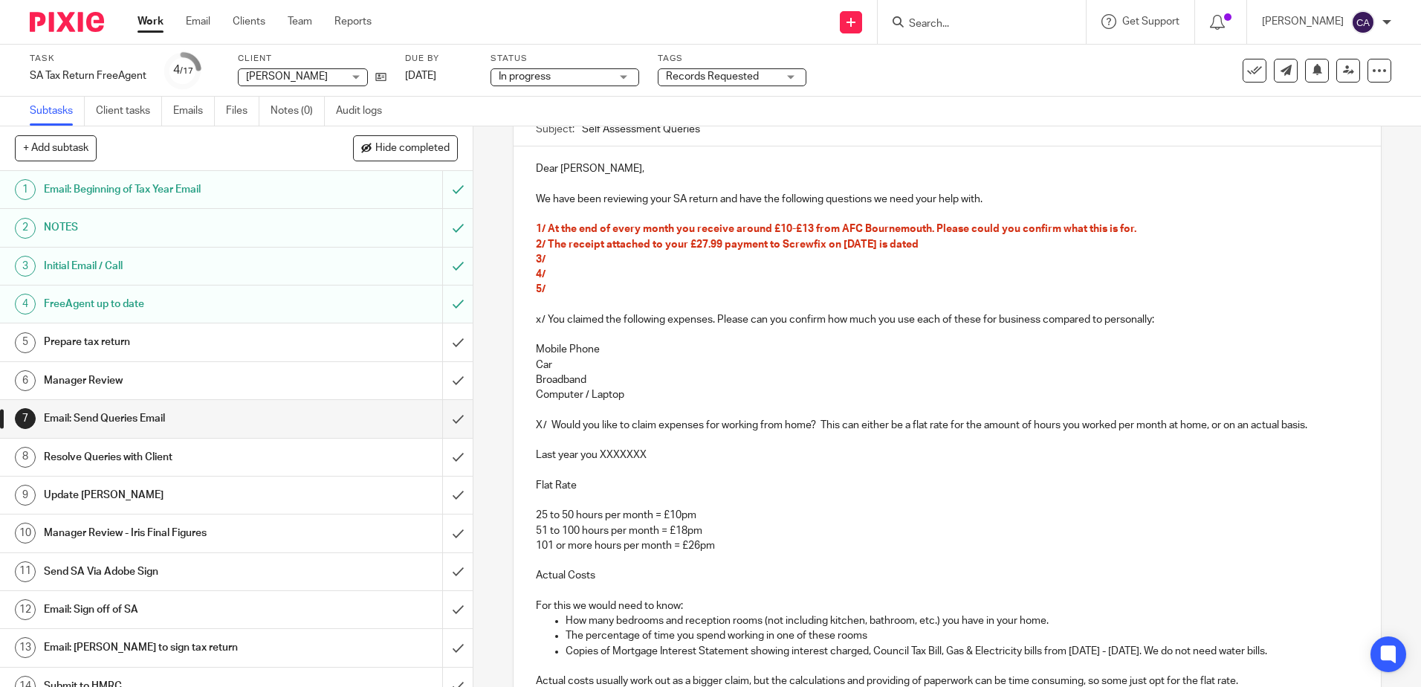
drag, startPoint x: 967, startPoint y: 247, endPoint x: 918, endPoint y: 247, distance: 49.1
click at [918, 247] on p "2/ The receipt attached to your £27.99 payment to Screwfix on 18th Nov 2024 is …" at bounding box center [947, 244] width 822 height 15
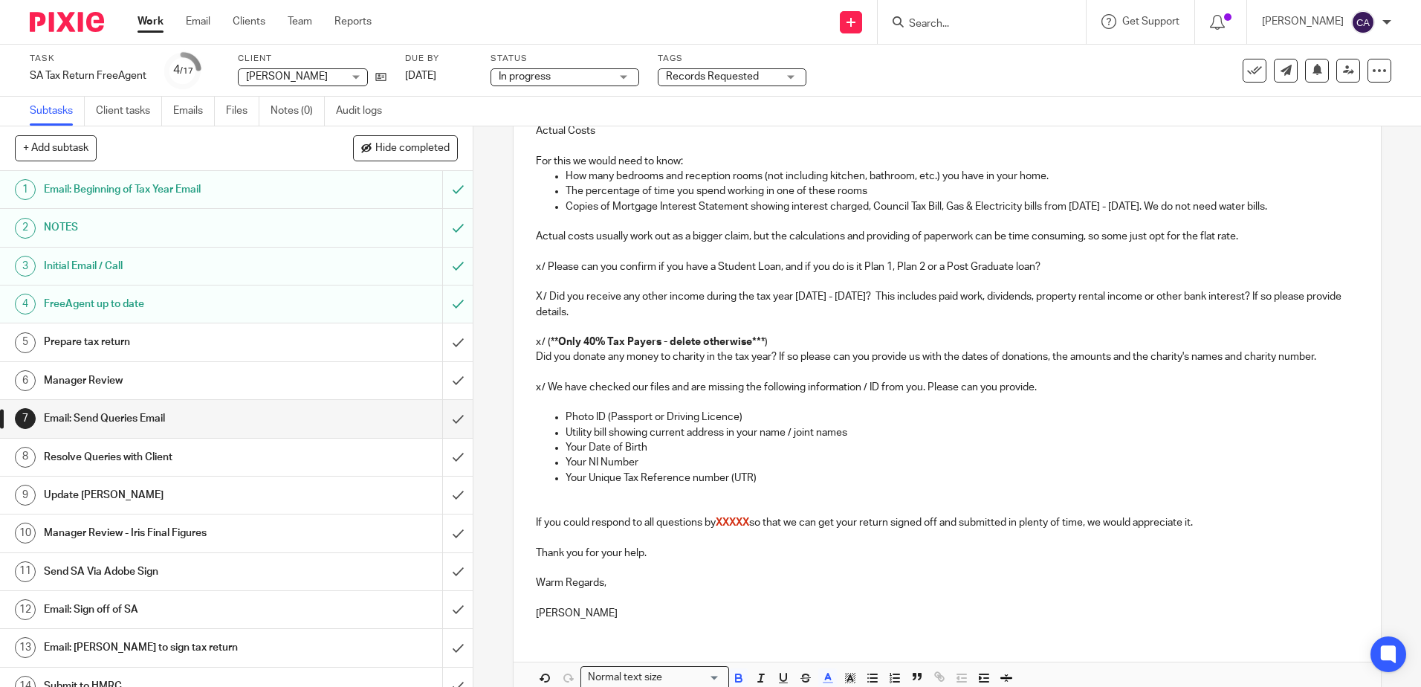
scroll to position [671, 0]
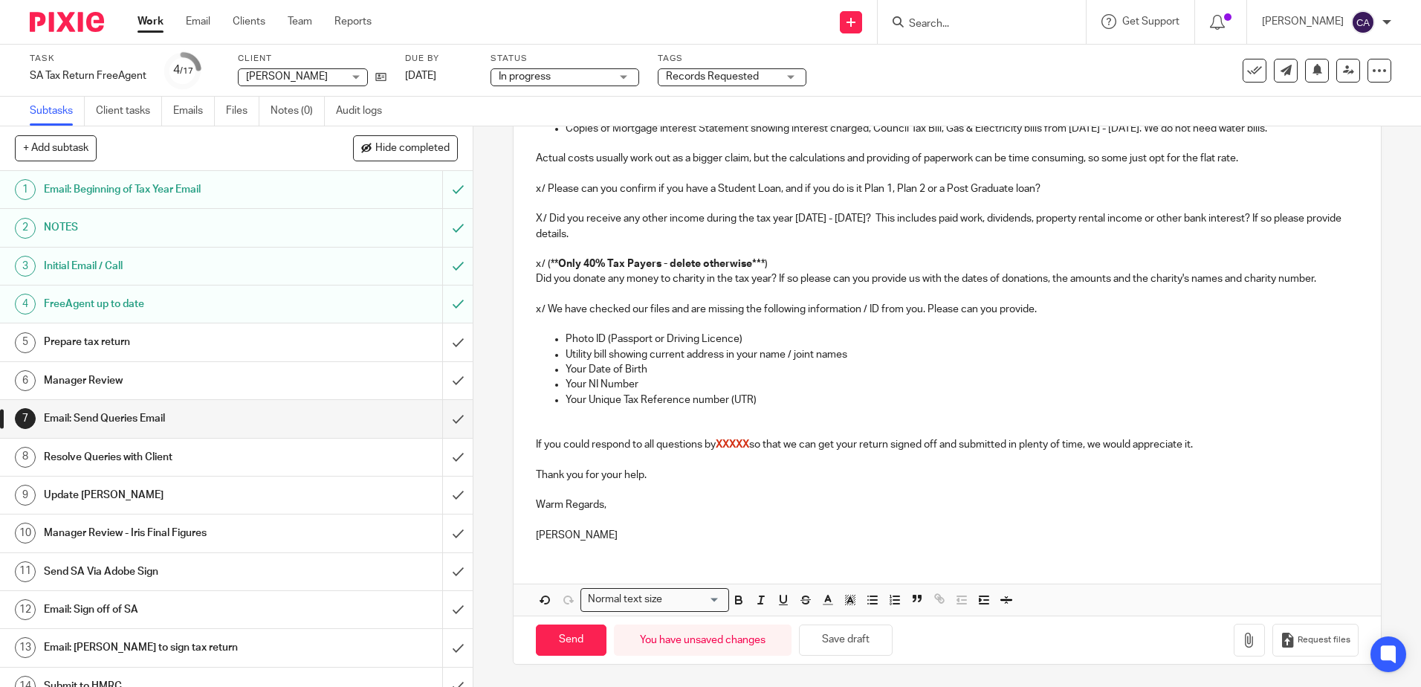
click at [1215, 444] on p "If you could respond to all questions by XXXXX so that we can get your return s…" at bounding box center [947, 444] width 822 height 15
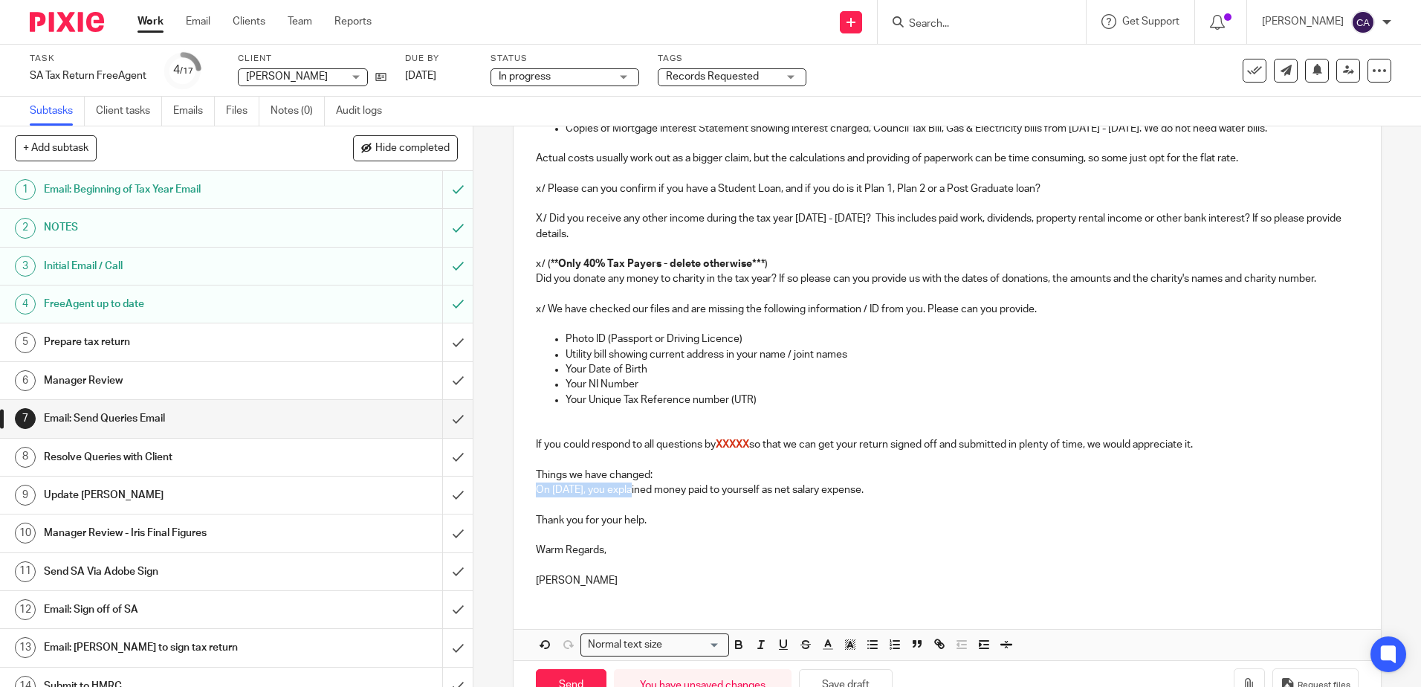
drag, startPoint x: 631, startPoint y: 491, endPoint x: 528, endPoint y: 494, distance: 103.3
click at [528, 494] on div "Dear Spike, We have been reviewing your SA return and have the following questi…" at bounding box center [947, 111] width 867 height 975
click at [710, 490] on p "You explained money paid to yourself as net salary expense." at bounding box center [947, 489] width 822 height 15
click at [705, 491] on p "You explained money paid to yourself as net salary expense." at bounding box center [947, 489] width 822 height 15
click at [938, 485] on p "You explained money paid to yourself on 10th October 2024 as net salary expense." at bounding box center [947, 489] width 822 height 15
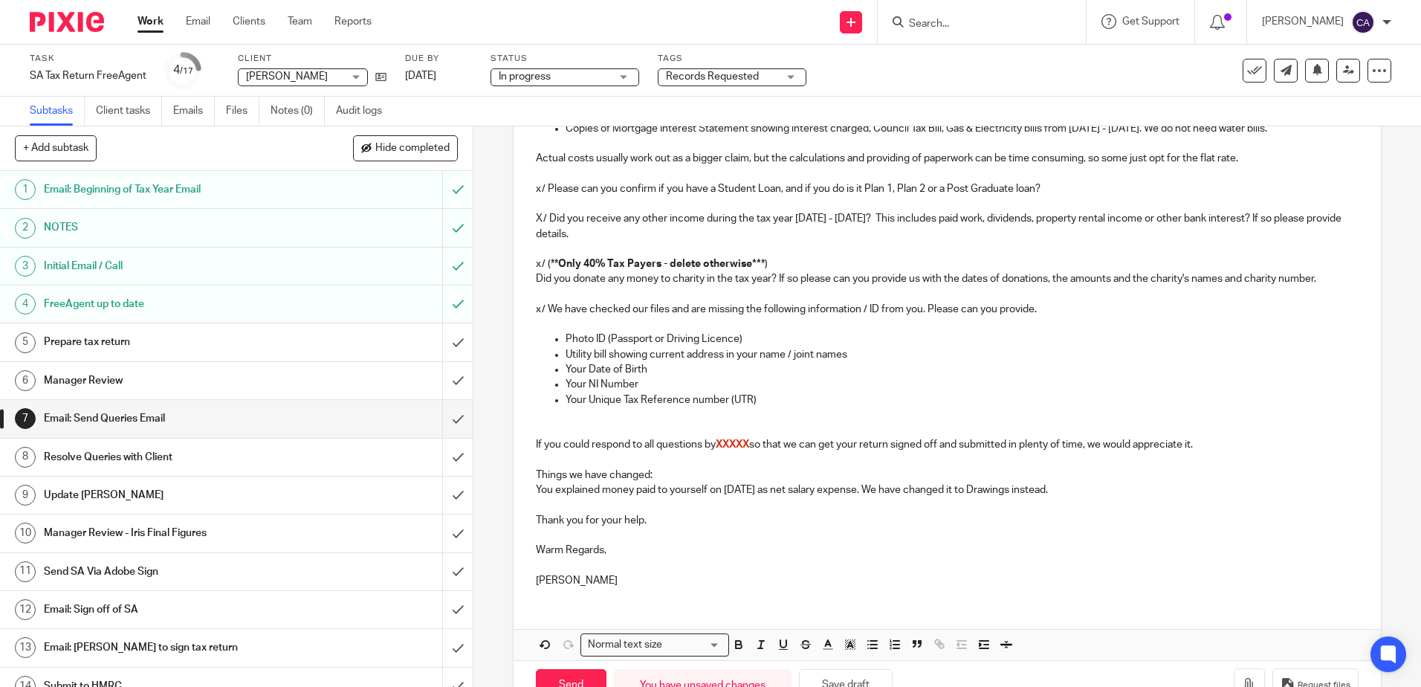
click at [832, 491] on p "You explained money paid to yourself on 10th October 2024 as net salary expense…" at bounding box center [947, 489] width 822 height 15
click at [849, 491] on p "You explained money paid to yourself on 10th October 2024 as Net salary expense…" at bounding box center [947, 489] width 822 height 15
click at [883, 489] on p "You explained money paid to yourself on 10th October 2024 as Net Salary expense…" at bounding box center [947, 489] width 822 height 15
click at [725, 474] on p "Things we have changed:" at bounding box center [947, 474] width 822 height 15
click at [536, 491] on p "You explained money paid to yourself on 10th October 2024 as Net Salary Expense…" at bounding box center [947, 489] width 822 height 15
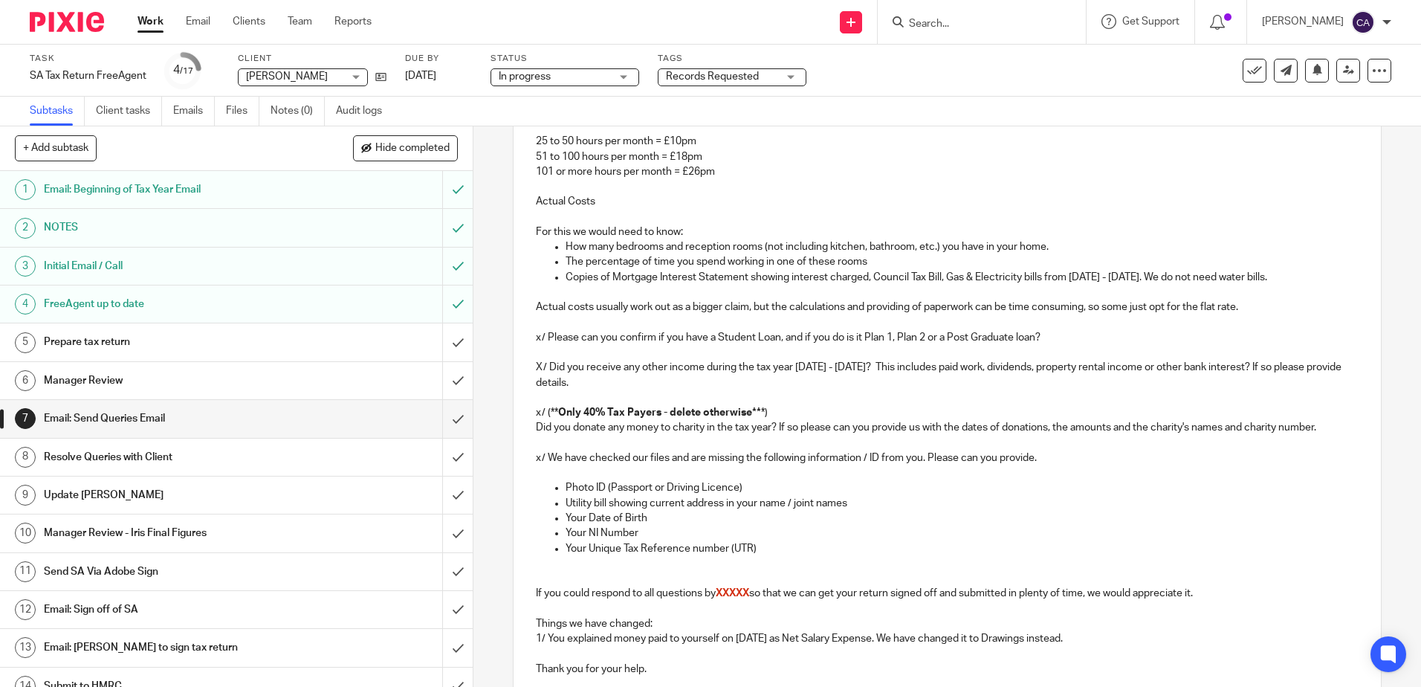
scroll to position [716, 0]
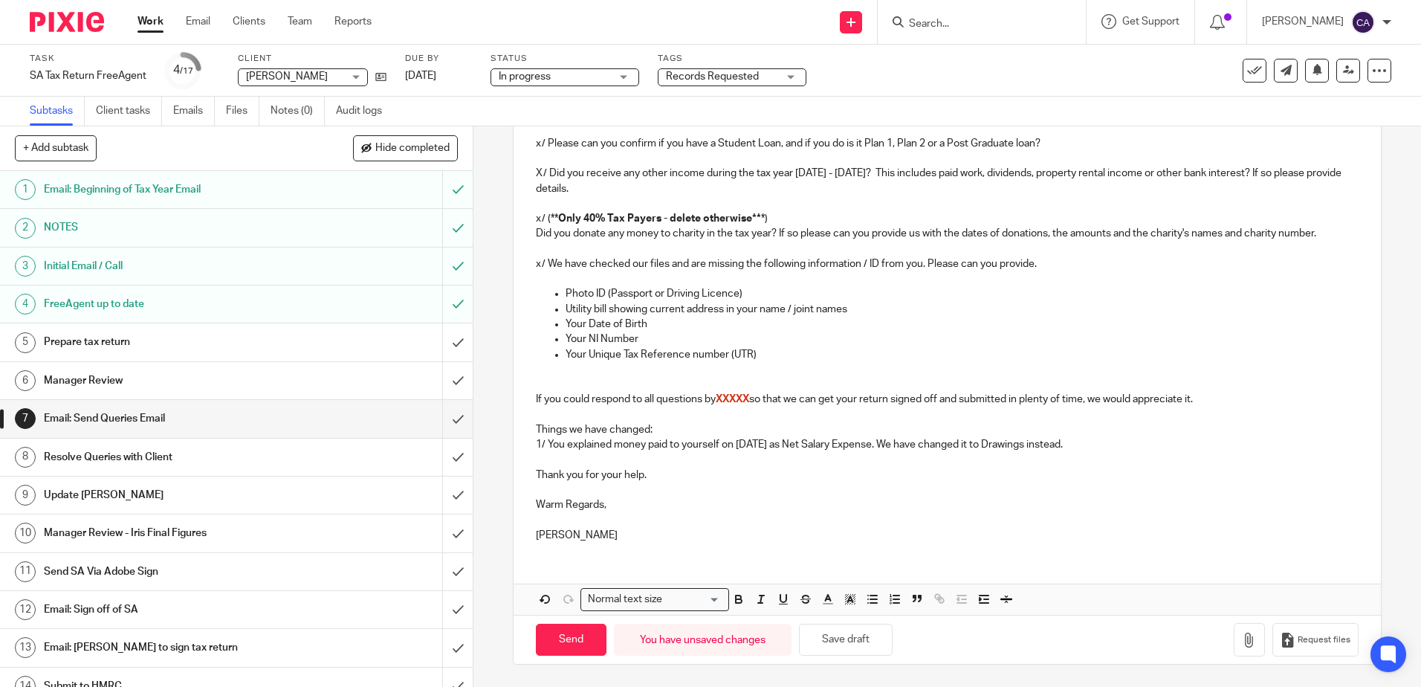
click at [1158, 445] on p "1/ You explained money paid to yourself on 10th October 2024 as Net Salary Expe…" at bounding box center [947, 444] width 822 height 15
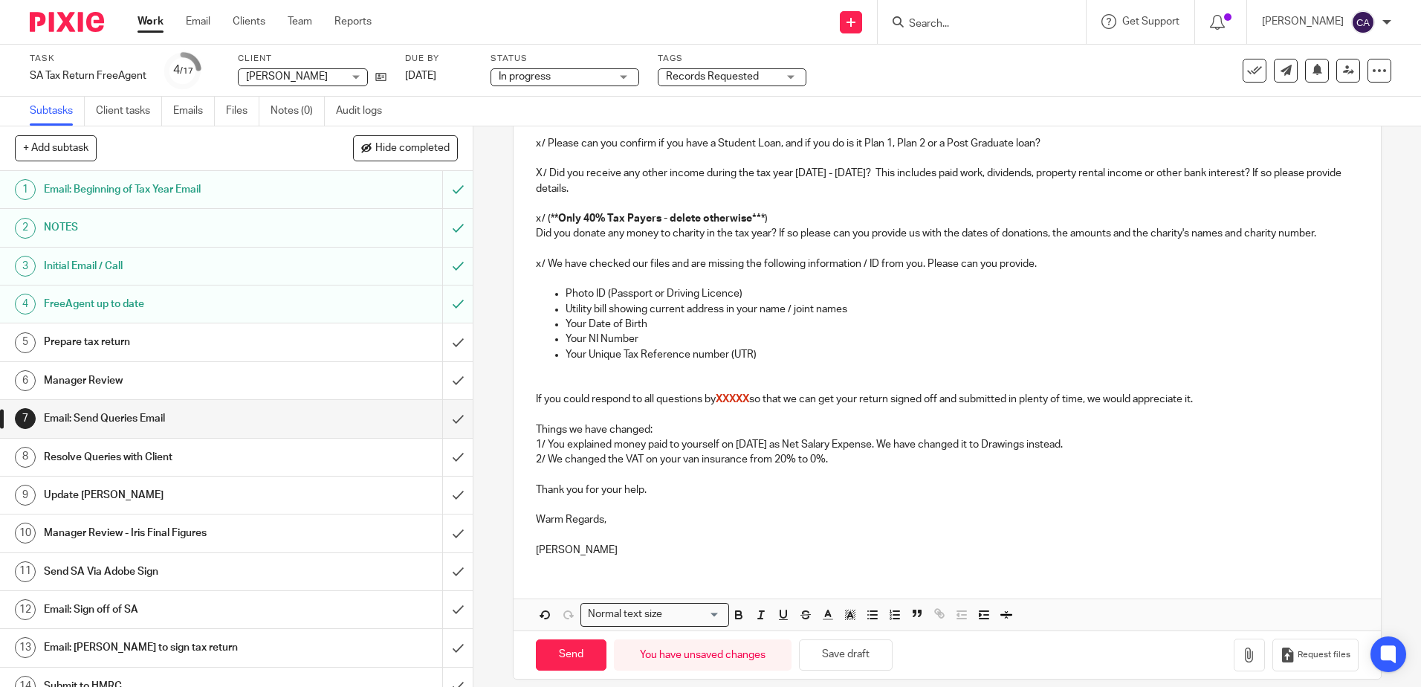
click at [746, 461] on p "2/ We changed the VAT on your van insurance from 20% to 0%." at bounding box center [947, 459] width 822 height 15
click at [867, 459] on p "2/ We changed the VAT on your van insurance bill from 20% to 0%." at bounding box center [947, 459] width 822 height 15
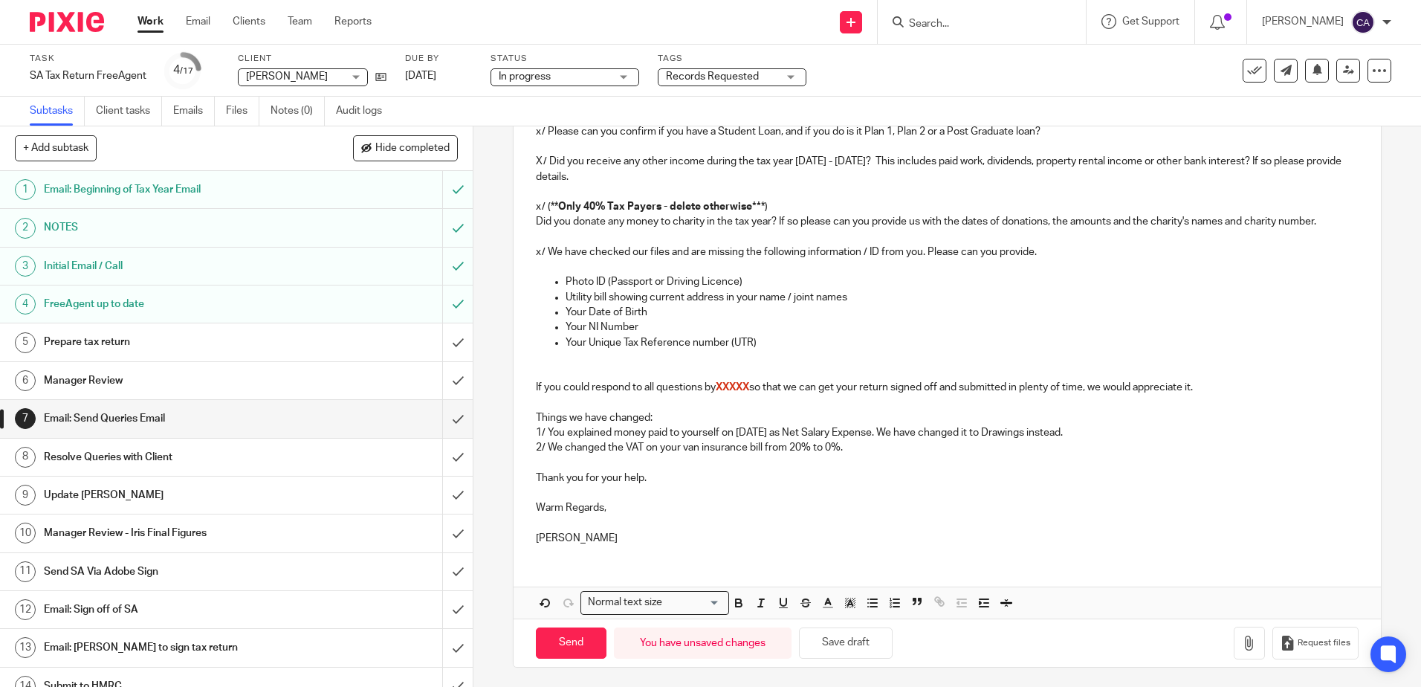
scroll to position [731, 0]
click at [884, 442] on p "2/ We changed the VAT on your van insurance bill from 20% to 0%." at bounding box center [947, 444] width 822 height 15
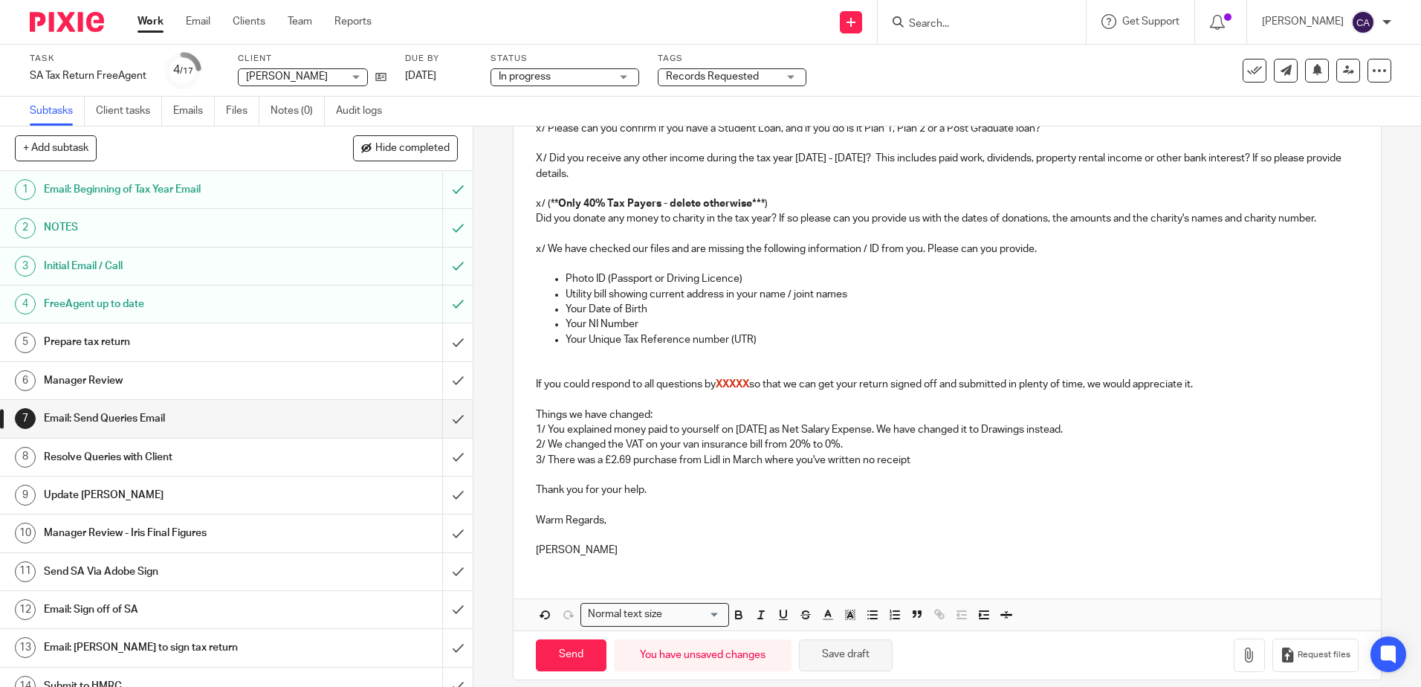
click at [851, 656] on button "Save draft" at bounding box center [846, 655] width 94 height 32
click at [381, 78] on icon at bounding box center [380, 76] width 11 height 11
click at [905, 455] on p "3/ There was a £2.69 purchase from Lidl in March where you've written no receipt" at bounding box center [947, 460] width 822 height 15
click at [941, 462] on p "3/ There was a £2.69 purchase from Lidl in March where you've written no receipt" at bounding box center [947, 460] width 822 height 15
drag, startPoint x: 925, startPoint y: 461, endPoint x: 546, endPoint y: 462, distance: 379.8
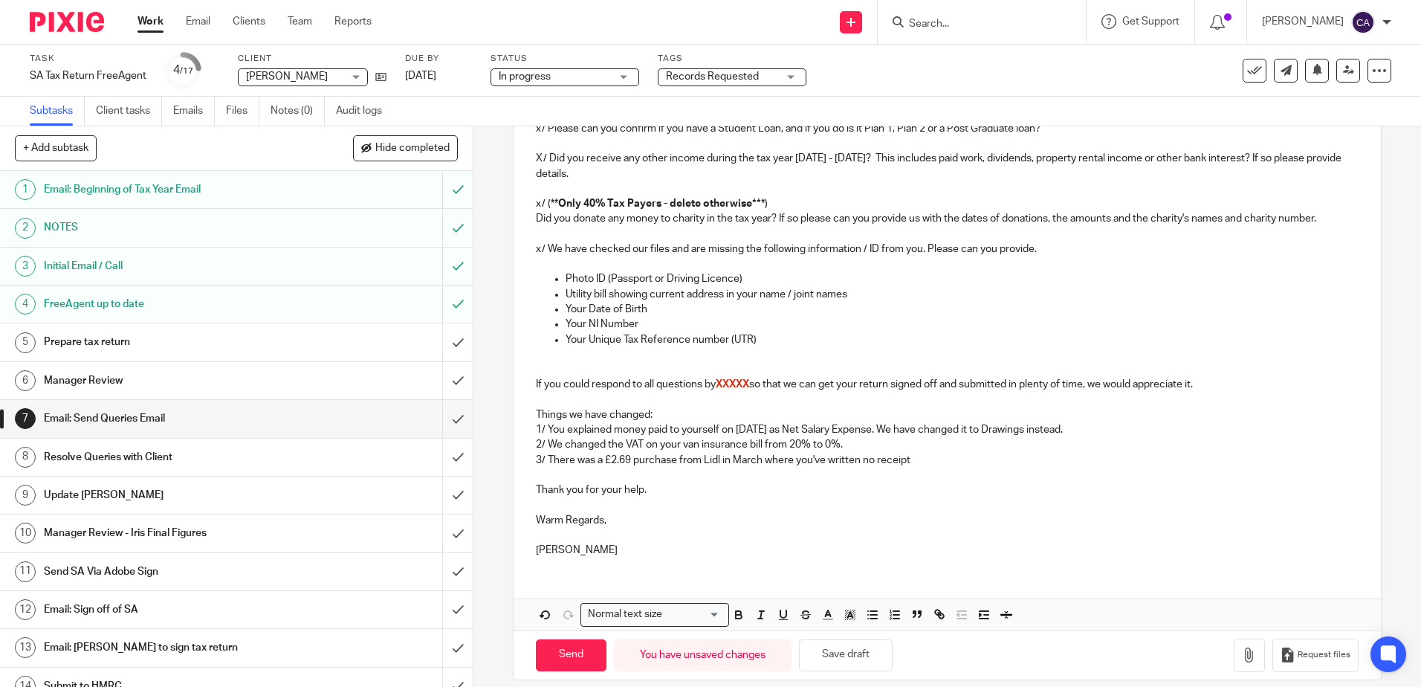
click at [546, 462] on p "3/ There was a £2.69 purchase from Lidl in March where you've written no receipt" at bounding box center [947, 460] width 822 height 15
click at [559, 457] on p "3/" at bounding box center [947, 460] width 822 height 15
click at [631, 460] on p "3/" at bounding box center [947, 460] width 822 height 15
click at [647, 459] on p "3/ You spent £2.69 in Lidl in March and have written no receipt. Unfortunately …" at bounding box center [947, 460] width 822 height 15
click at [1071, 456] on p "3/ You spent £2.69 in Lidl Bournemouth in March and have written no receipt. Un…" at bounding box center [947, 460] width 822 height 15
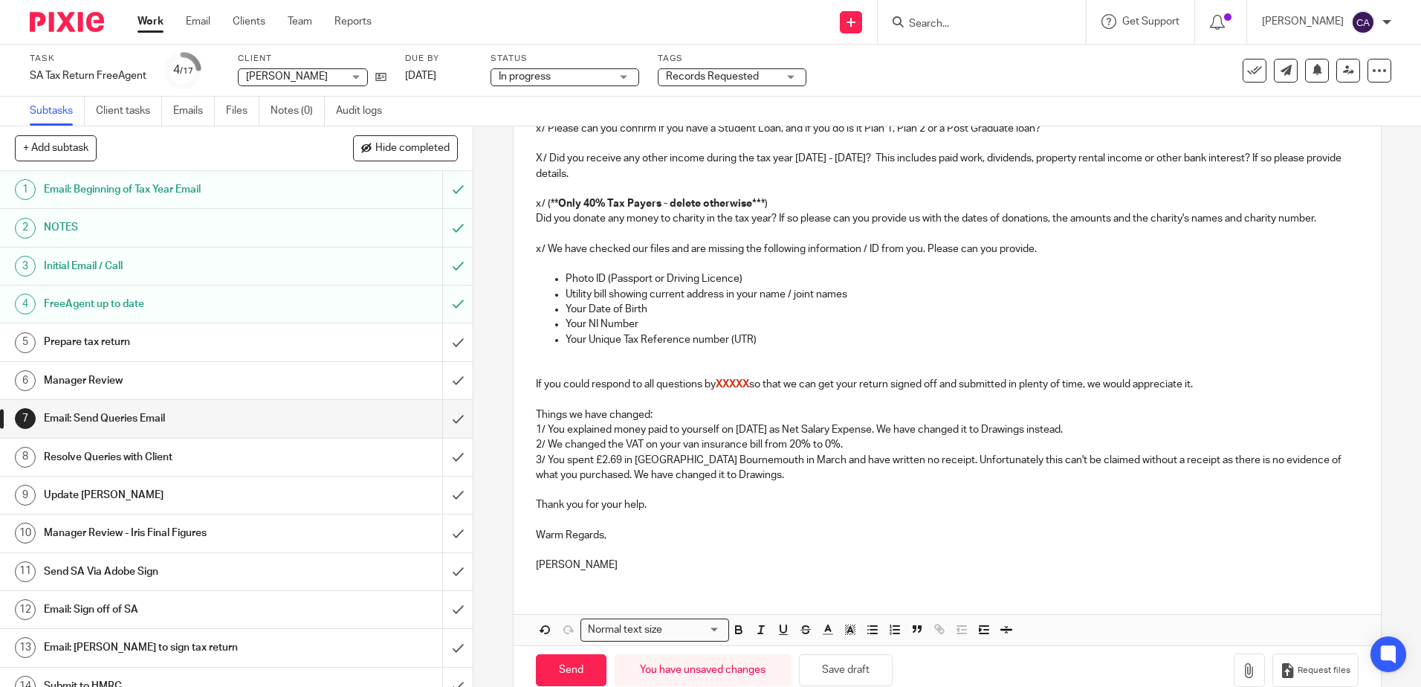
click at [601, 472] on p "3/ You spent £2.69 in Lidl Bournemouth in March and have written no receipt. Un…" at bounding box center [947, 468] width 822 height 30
click at [884, 664] on button "Save draft" at bounding box center [846, 670] width 94 height 32
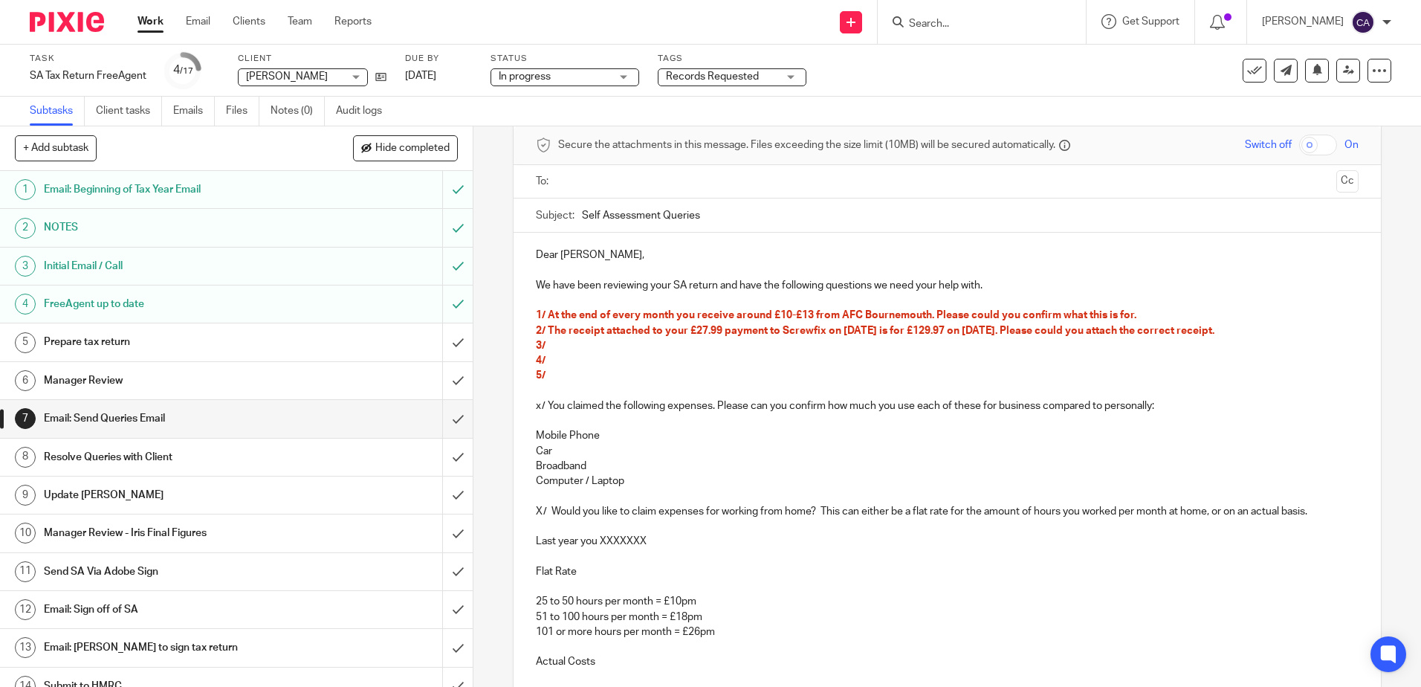
scroll to position [0, 0]
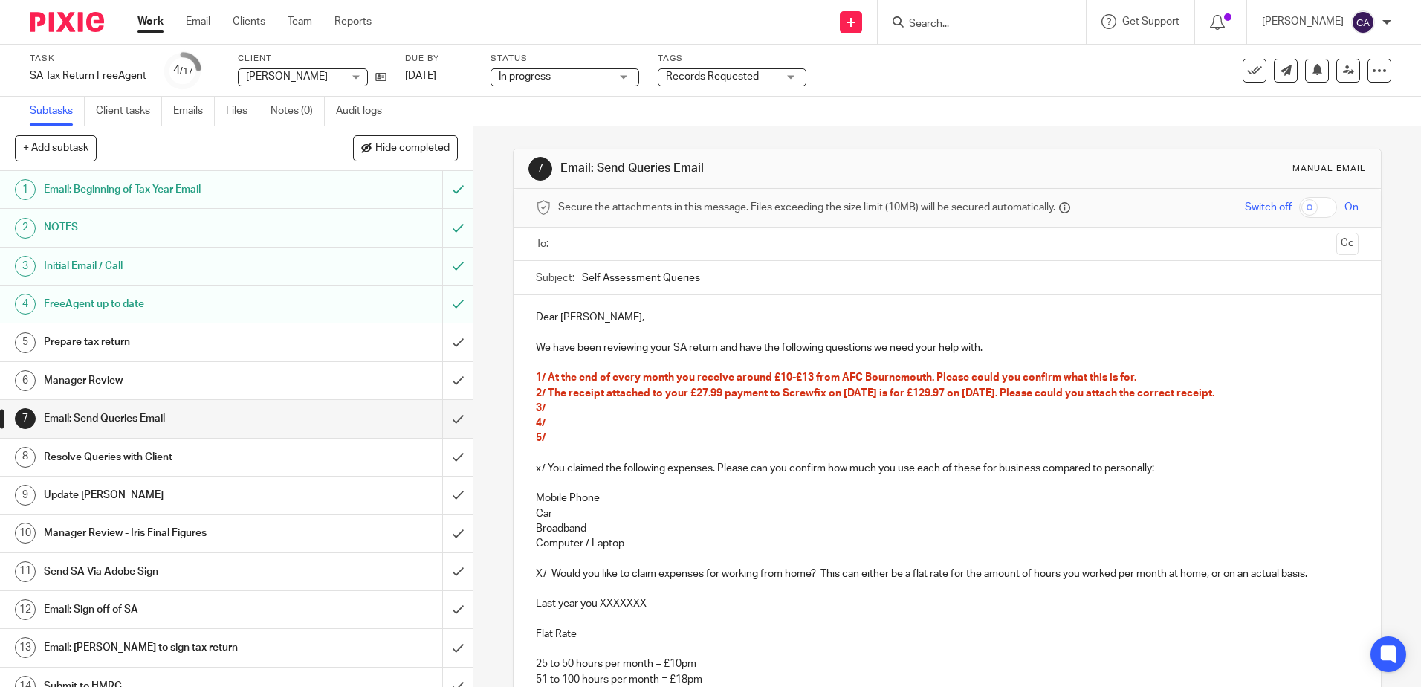
click at [585, 407] on p "3/" at bounding box center [947, 408] width 822 height 15
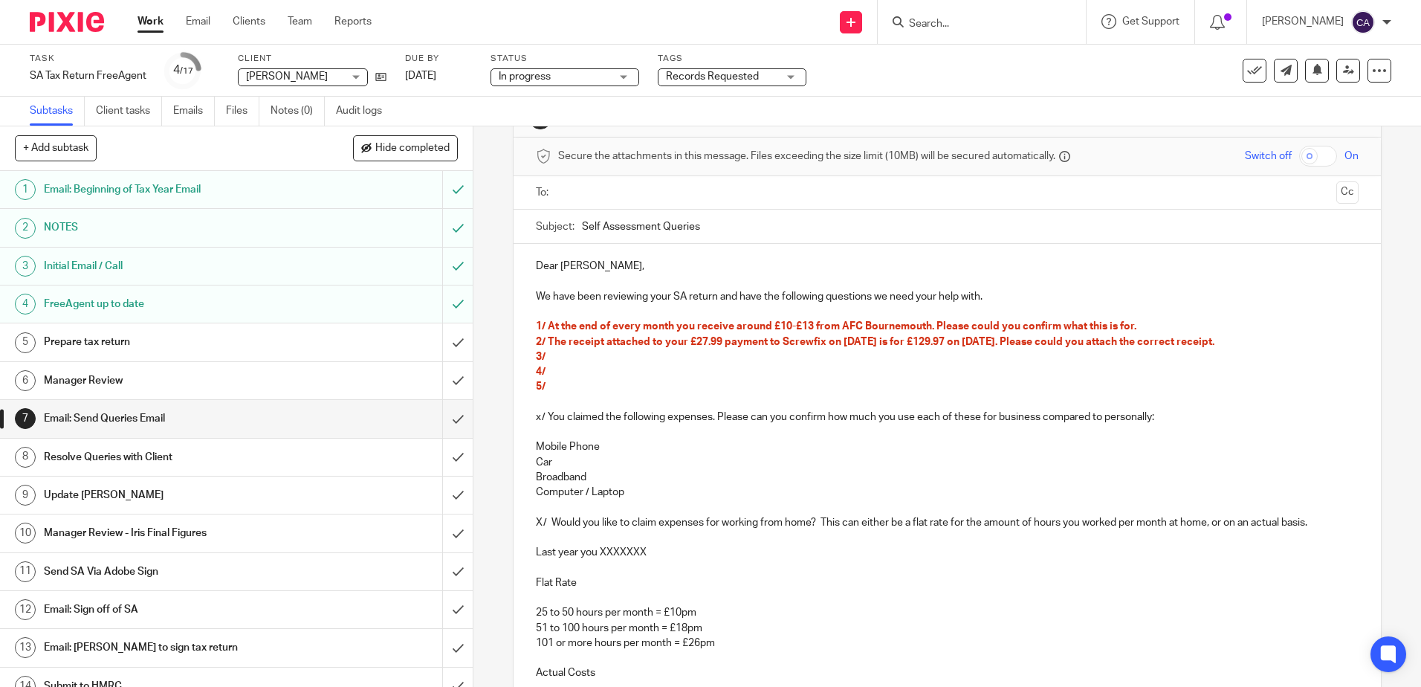
scroll to position [74, 0]
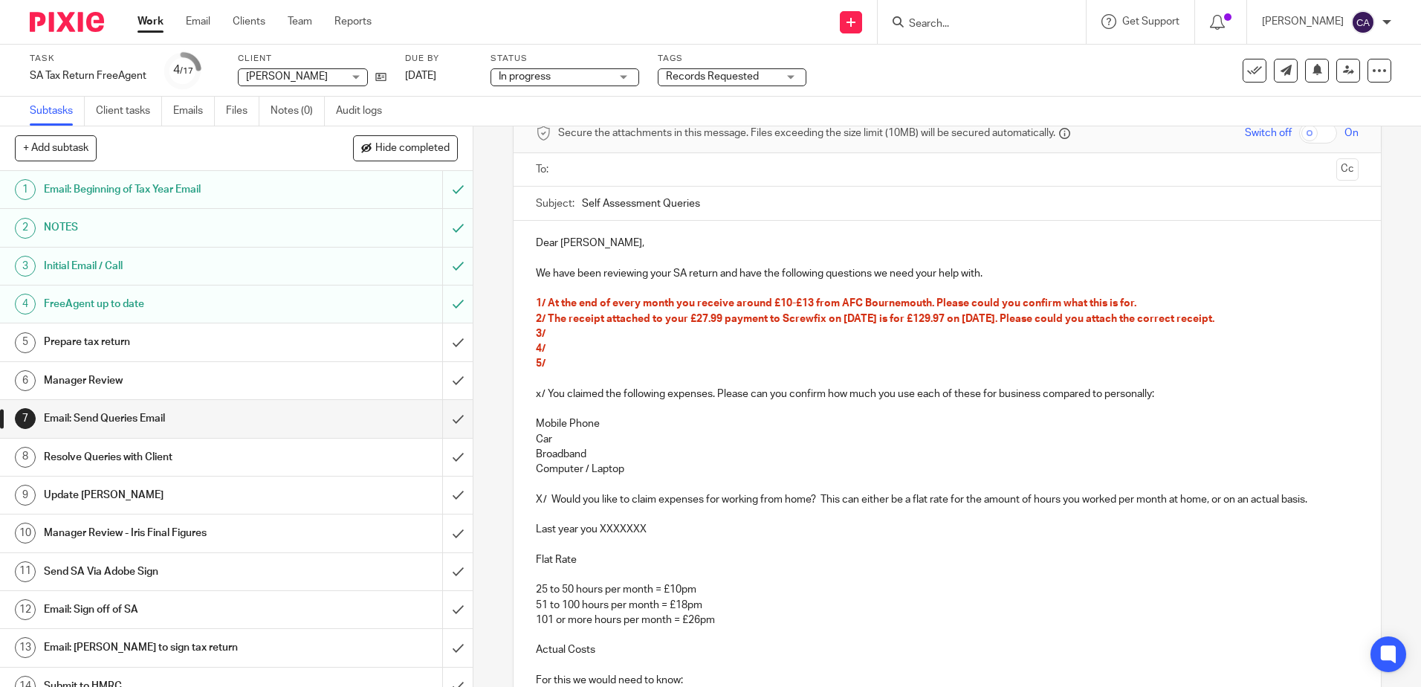
click at [561, 330] on p "3/" at bounding box center [947, 333] width 822 height 15
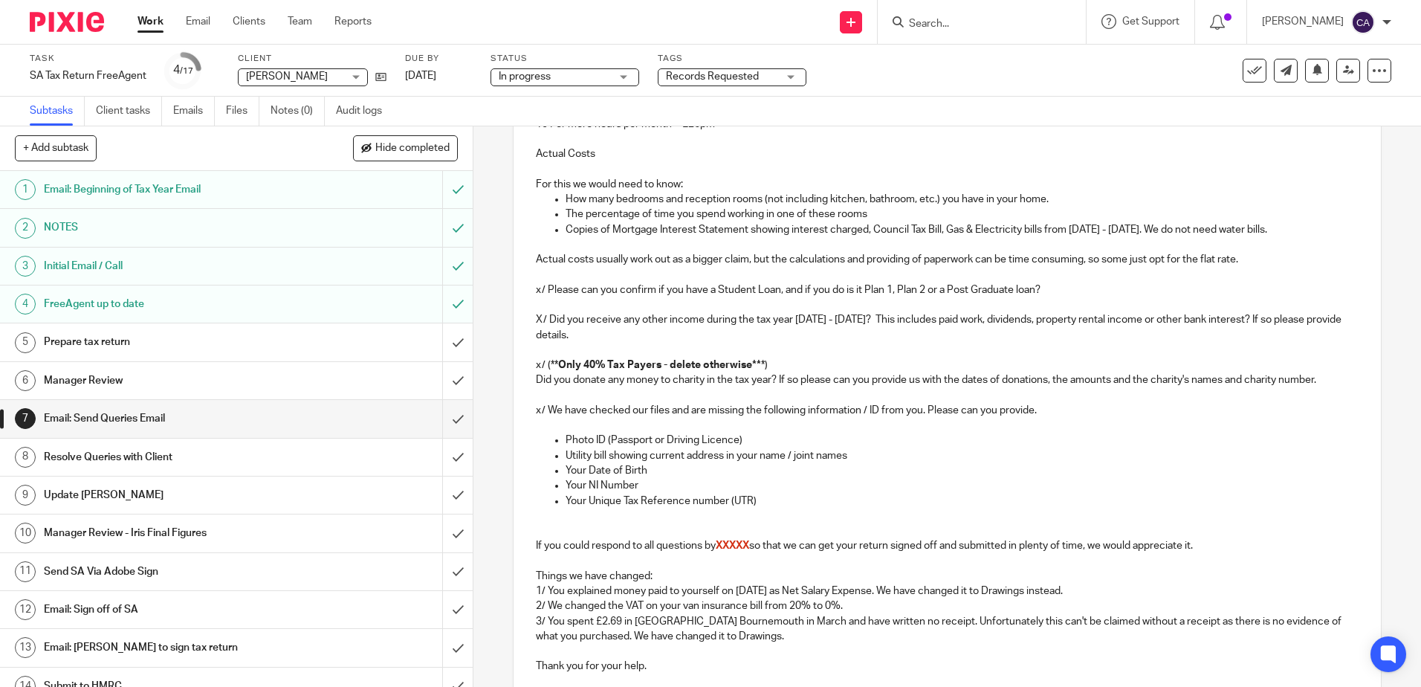
scroll to position [762, 0]
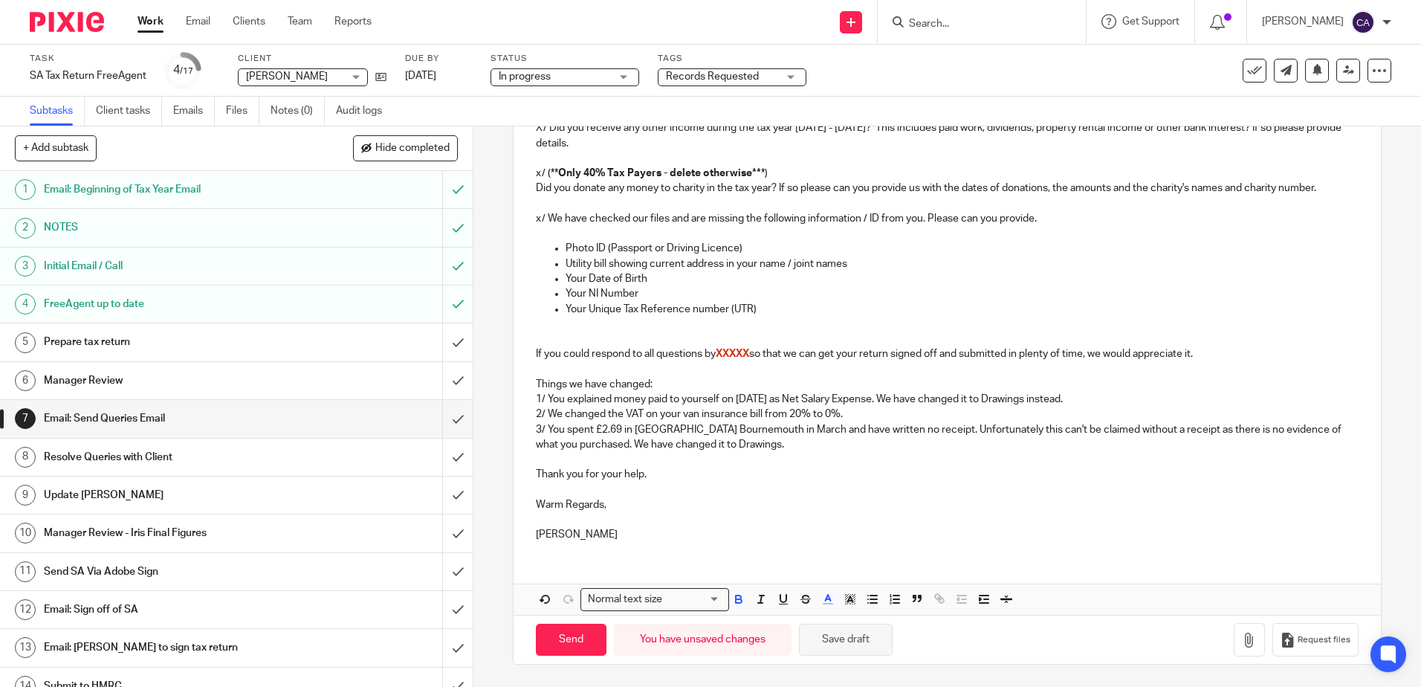
click at [861, 643] on button "Save draft" at bounding box center [846, 640] width 94 height 32
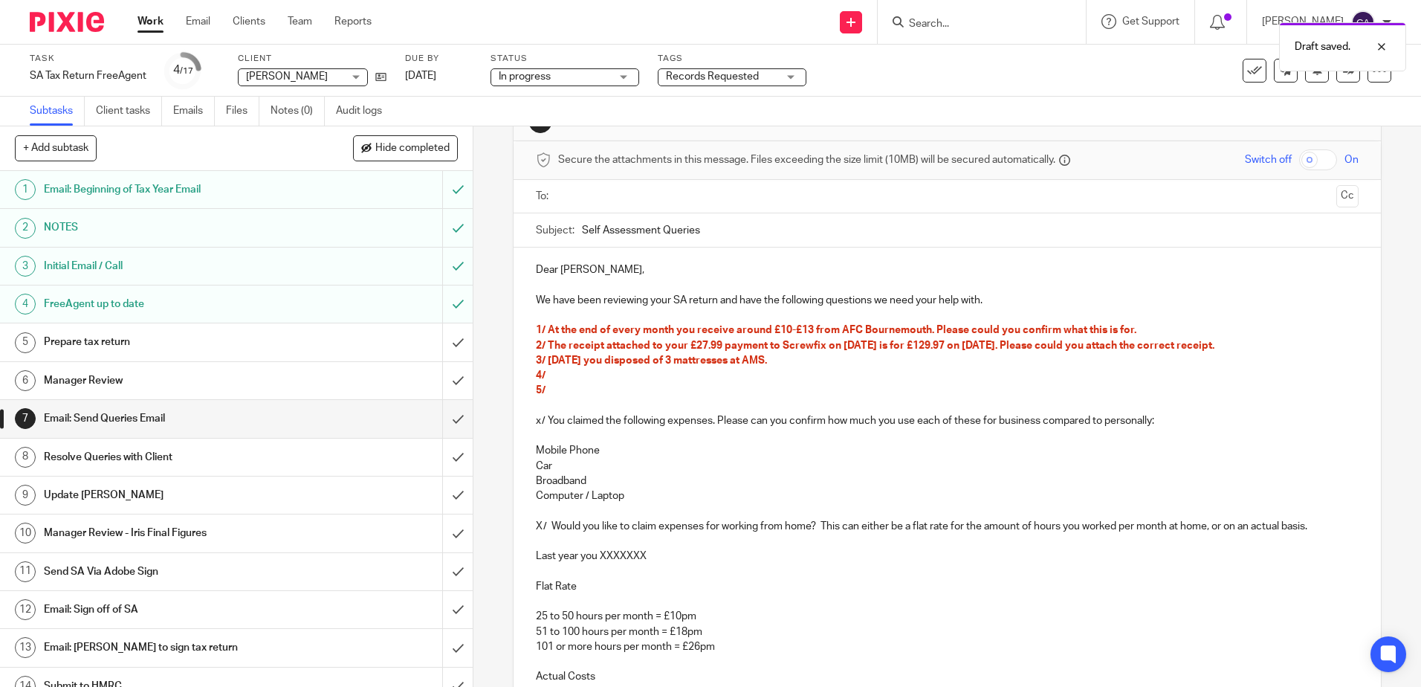
scroll to position [74, 0]
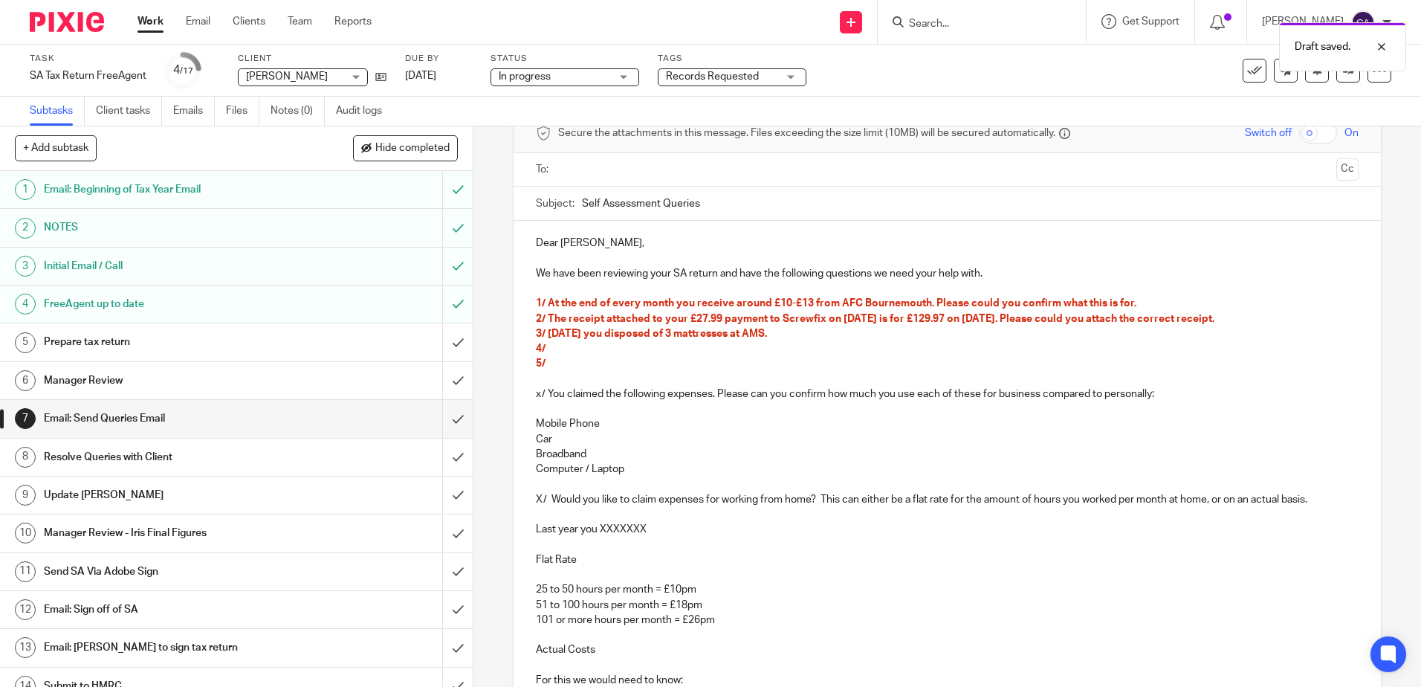
click at [838, 331] on p "3/ 19th March 2025 you disposed of 3 mattresses at AMS." at bounding box center [947, 333] width 822 height 15
click at [817, 342] on p "4/" at bounding box center [947, 348] width 822 height 15
click at [824, 331] on p "3/ 19th March 2025 you disposed of 3 mattresses at AMS." at bounding box center [947, 333] width 822 height 15
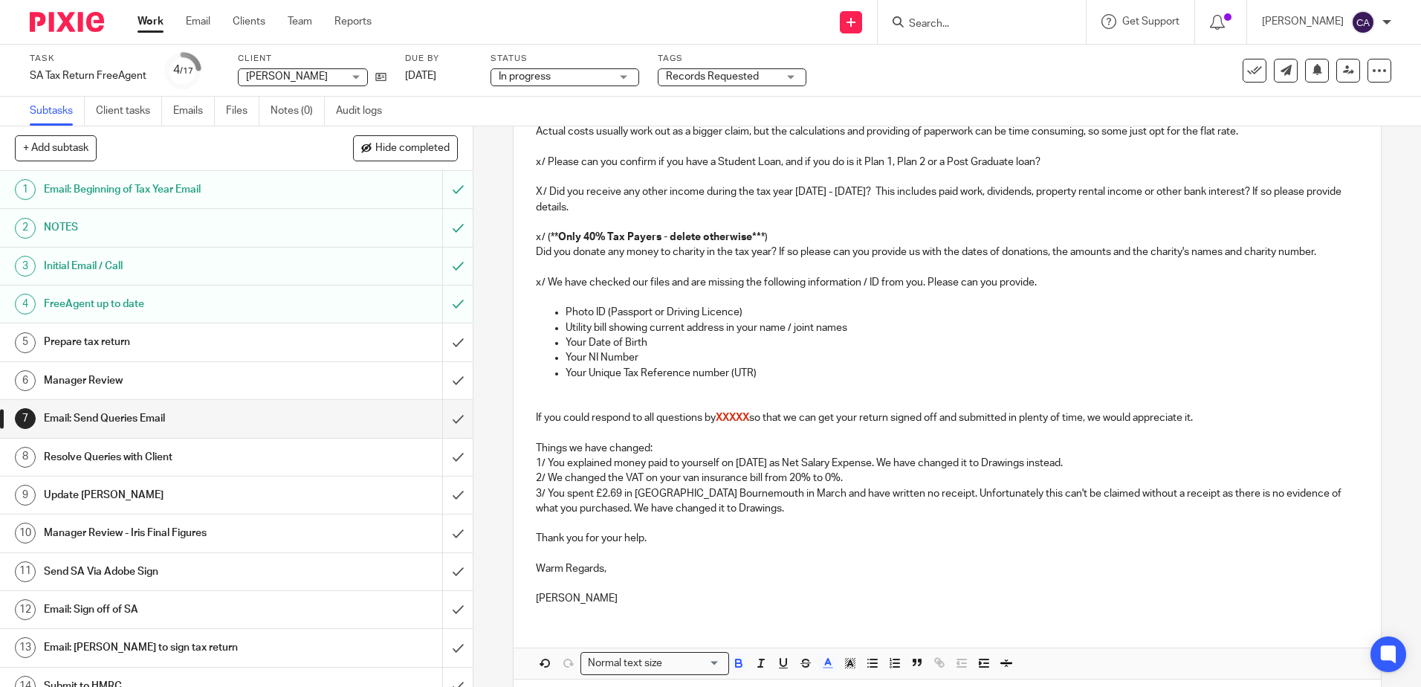
scroll to position [762, 0]
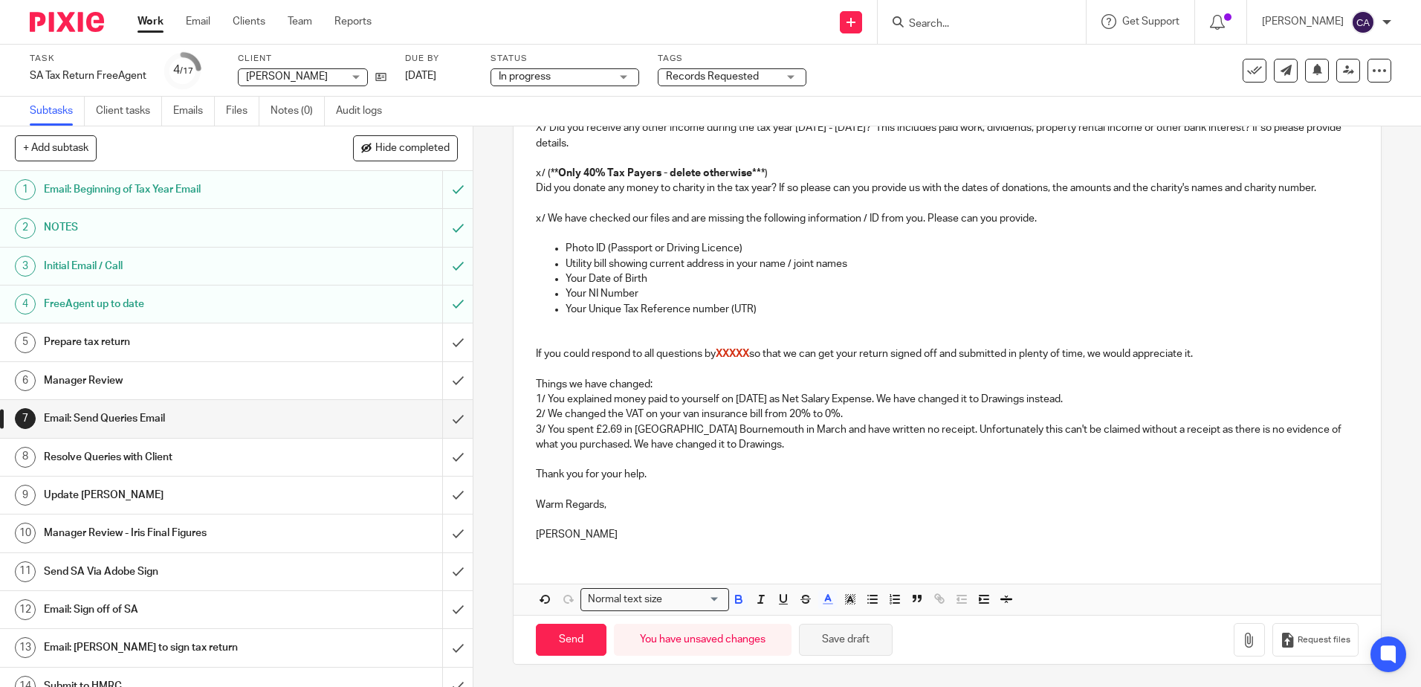
click at [852, 645] on button "Save draft" at bounding box center [846, 640] width 94 height 32
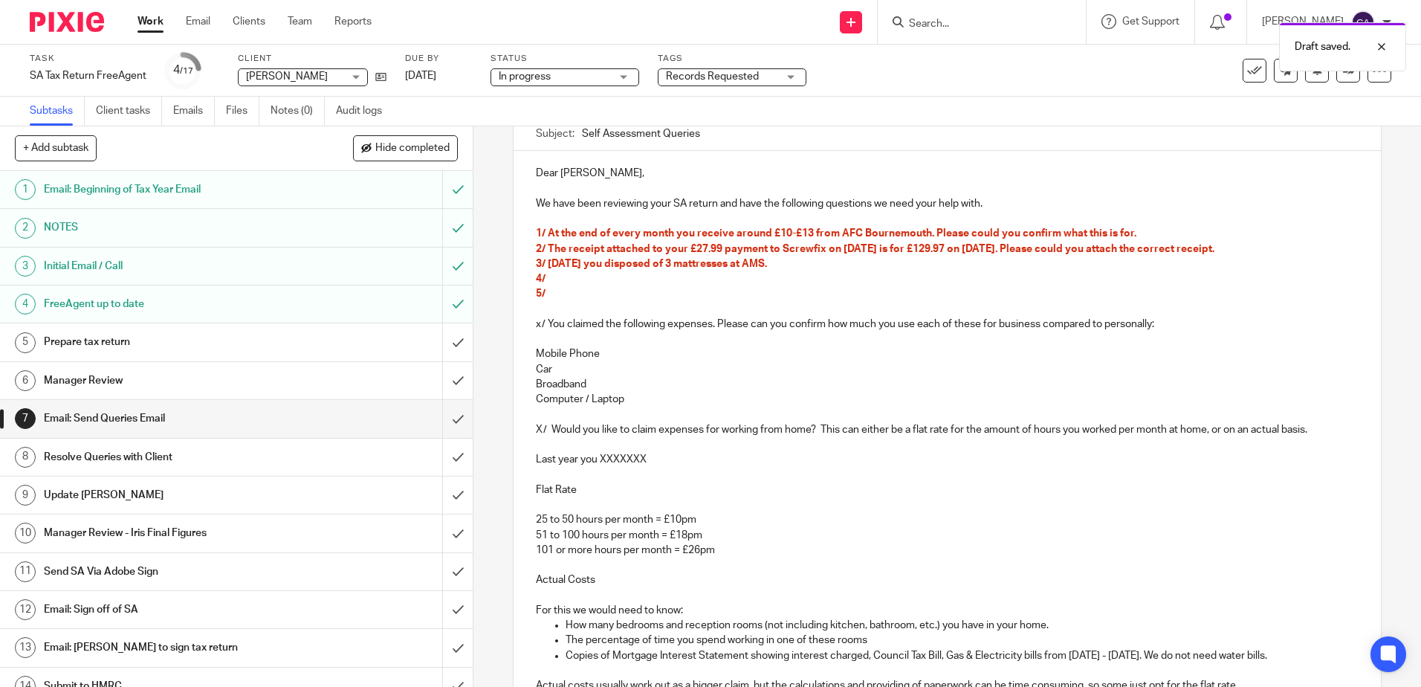
scroll to position [167, 0]
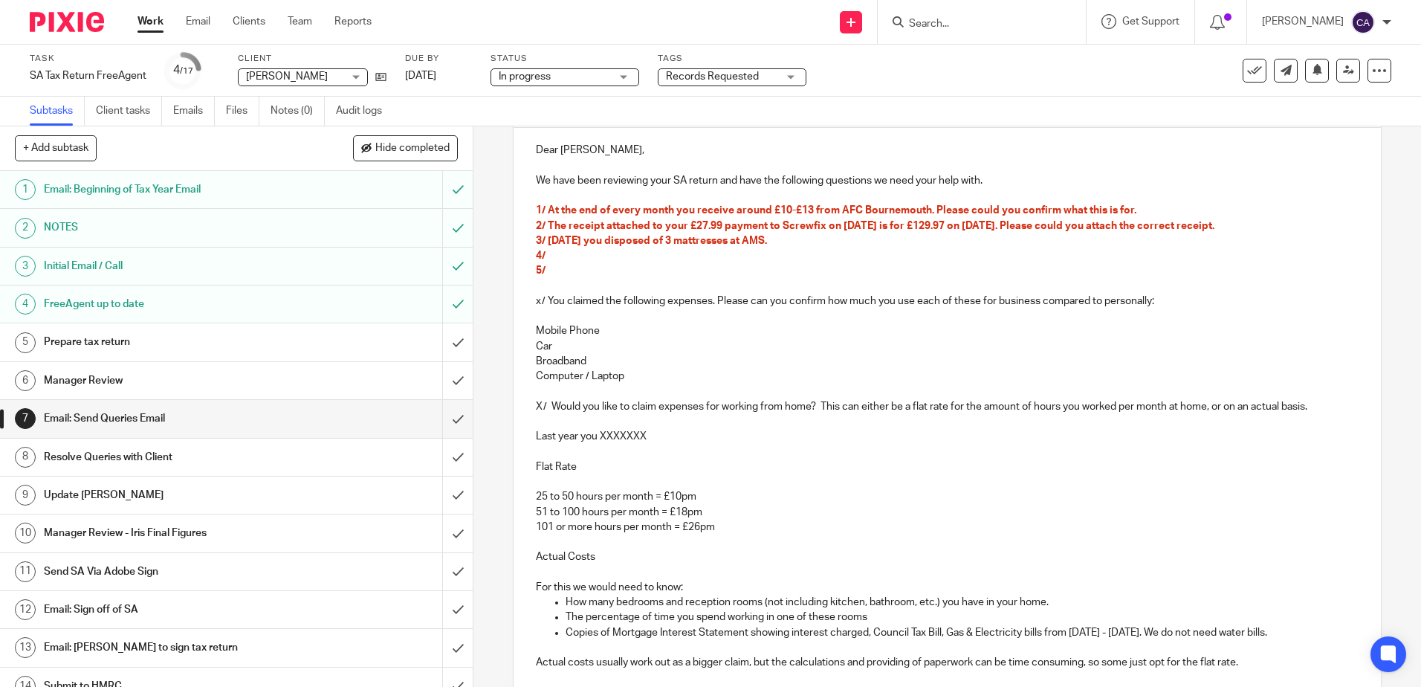
click at [924, 224] on span "2/ The receipt attached to your £27.99 payment to Screwfix on 18th Nov 2024 is …" at bounding box center [875, 226] width 679 height 10
click at [921, 224] on span "2/ The receipt attached to your £27.99 payment to Screwfix on 18th Nov 2024 is …" at bounding box center [875, 226] width 679 height 10
click at [925, 227] on span "2/ The receipt attached to your £27.99 payment to Screwfix on 18th Nov 2024 is …" at bounding box center [875, 226] width 679 height 10
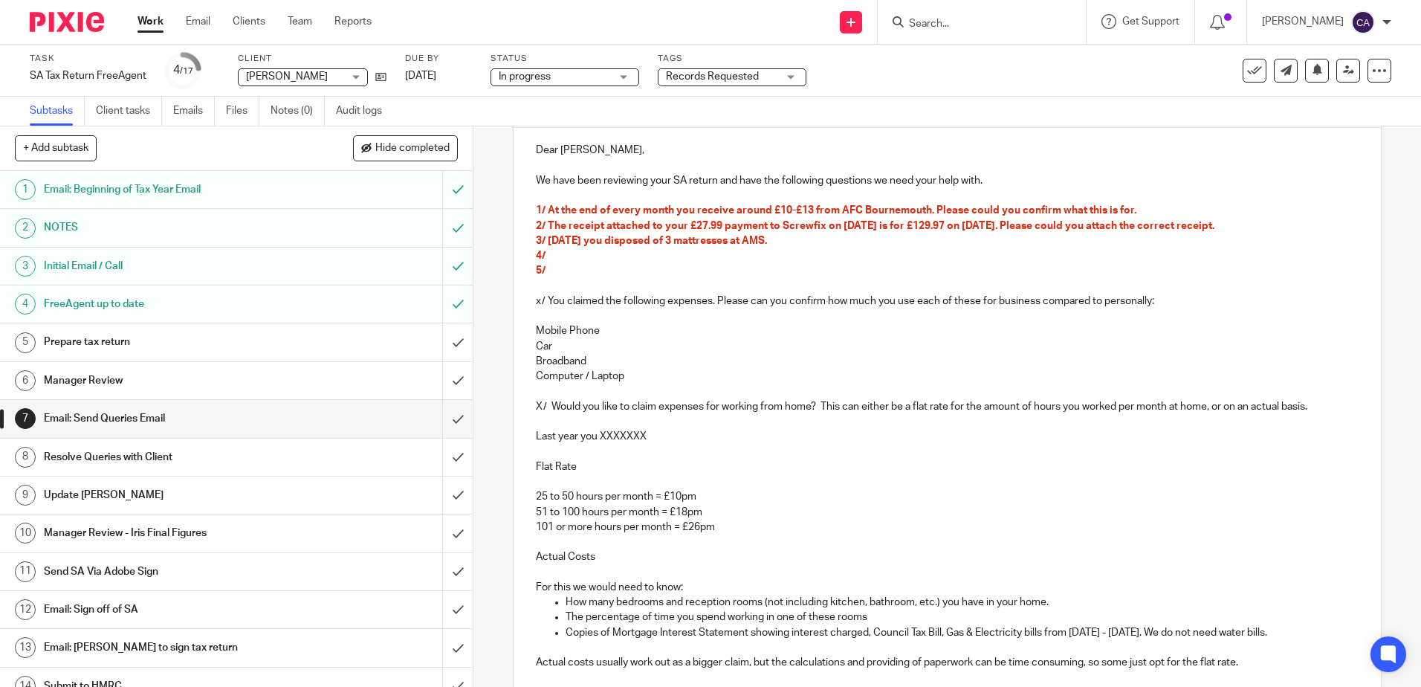
click at [921, 247] on p "3/ 19th March 2025 you disposed of 3 mattresses at AMS." at bounding box center [947, 240] width 822 height 15
drag, startPoint x: 922, startPoint y: 228, endPoint x: 976, endPoint y: 229, distance: 53.5
click at [976, 229] on span "2/ The receipt attached to your £27.99 payment to Screwfix on 18th Nov 2024 is …" at bounding box center [875, 226] width 679 height 10
copy span "for £129.97"
click at [961, 226] on span "2/ The receipt attached to your £27.99 payment to Screwfix on 18th Nov 2024 is …" at bounding box center [862, 226] width 653 height 10
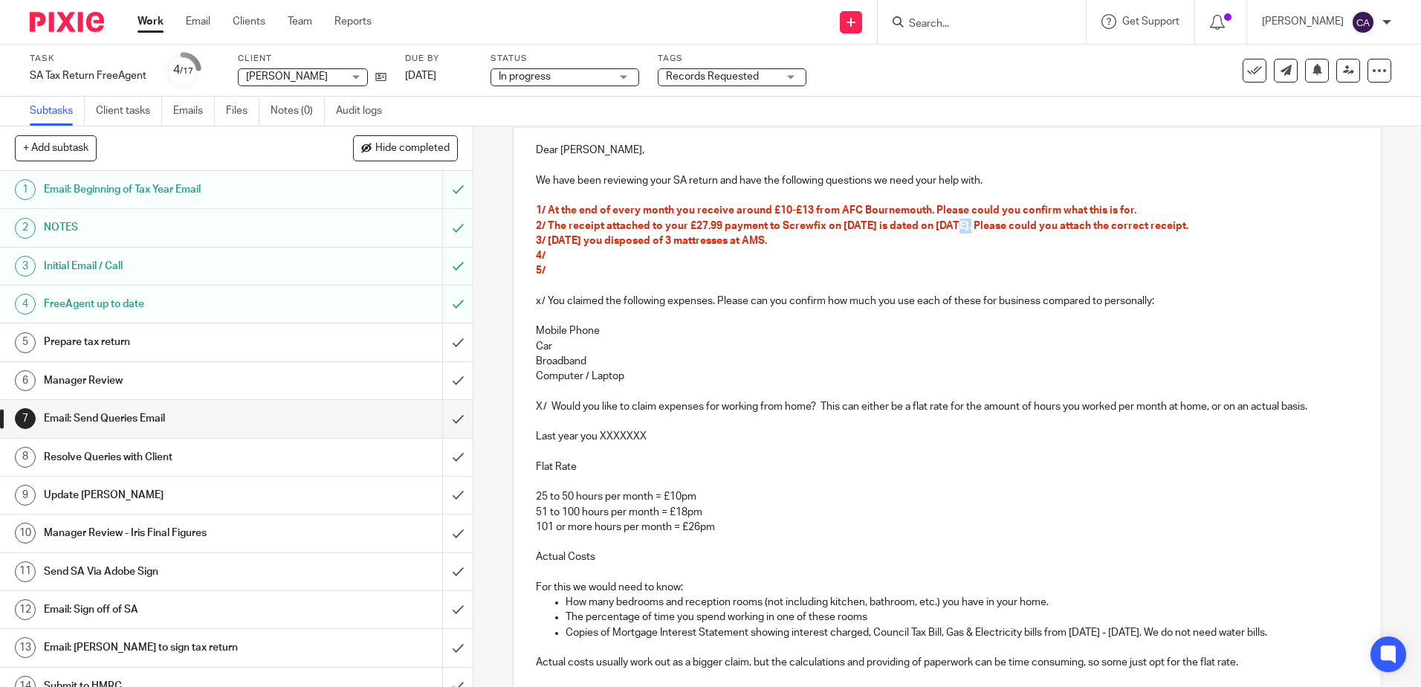
click at [961, 226] on span "2/ The receipt attached to your £27.99 payment to Screwfix on 18th Nov 2024 is …" at bounding box center [862, 226] width 653 height 10
click at [1024, 225] on span "2/ The receipt attached to your £27.99 payment to Screwfix on 18th Nov 2024 is …" at bounding box center [855, 226] width 638 height 10
click at [1026, 224] on span "2/ The receipt attached to your £27.99 payment to Screwfix on 18th Nov 2024 is …" at bounding box center [883, 226] width 695 height 10
click at [1087, 226] on span "2/ The receipt attached to your £27.99 payment to Screwfix on 18th Nov 2024 is …" at bounding box center [884, 226] width 697 height 10
click at [1035, 238] on p "3/ 19th March 2025 you disposed of 3 mattresses at AMS." at bounding box center [947, 240] width 822 height 15
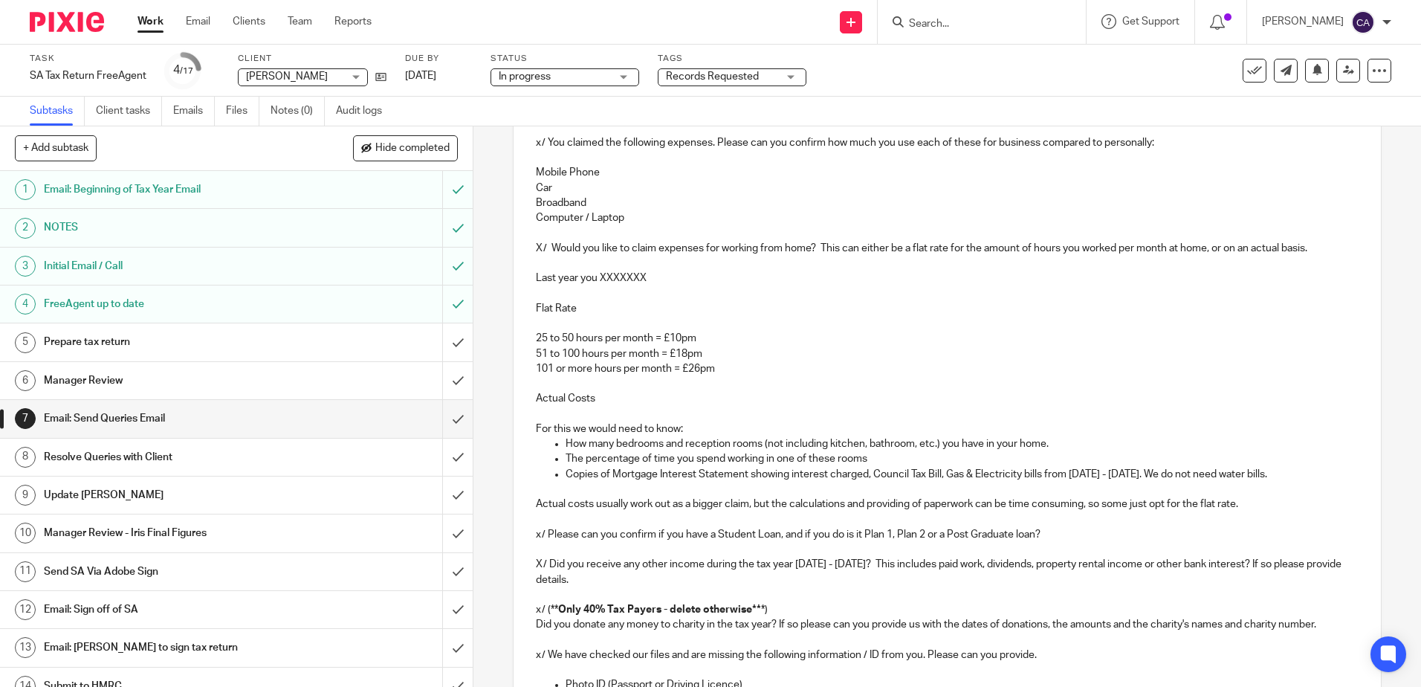
scroll to position [762, 0]
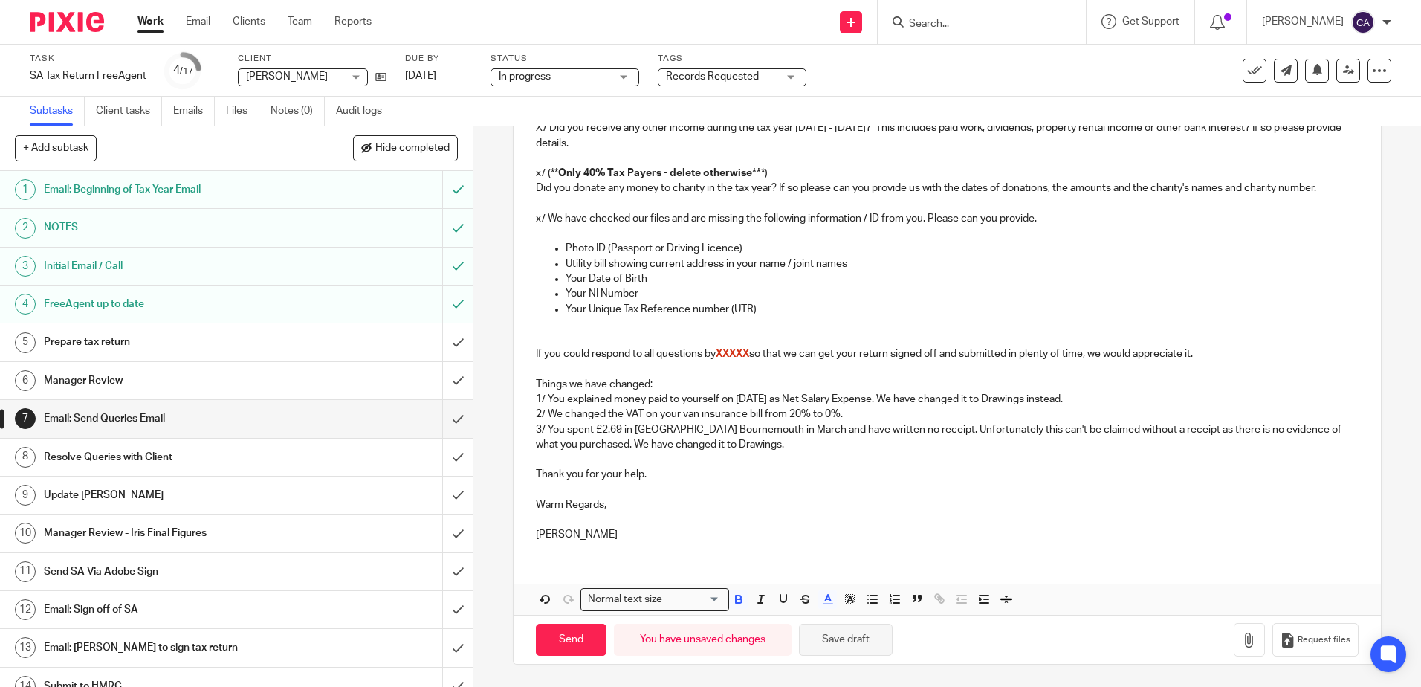
click at [841, 640] on button "Save draft" at bounding box center [846, 640] width 94 height 32
click at [1151, 397] on p "1/ You explained money paid to yourself on 10th October 2024 as Net Salary Expe…" at bounding box center [947, 399] width 822 height 15
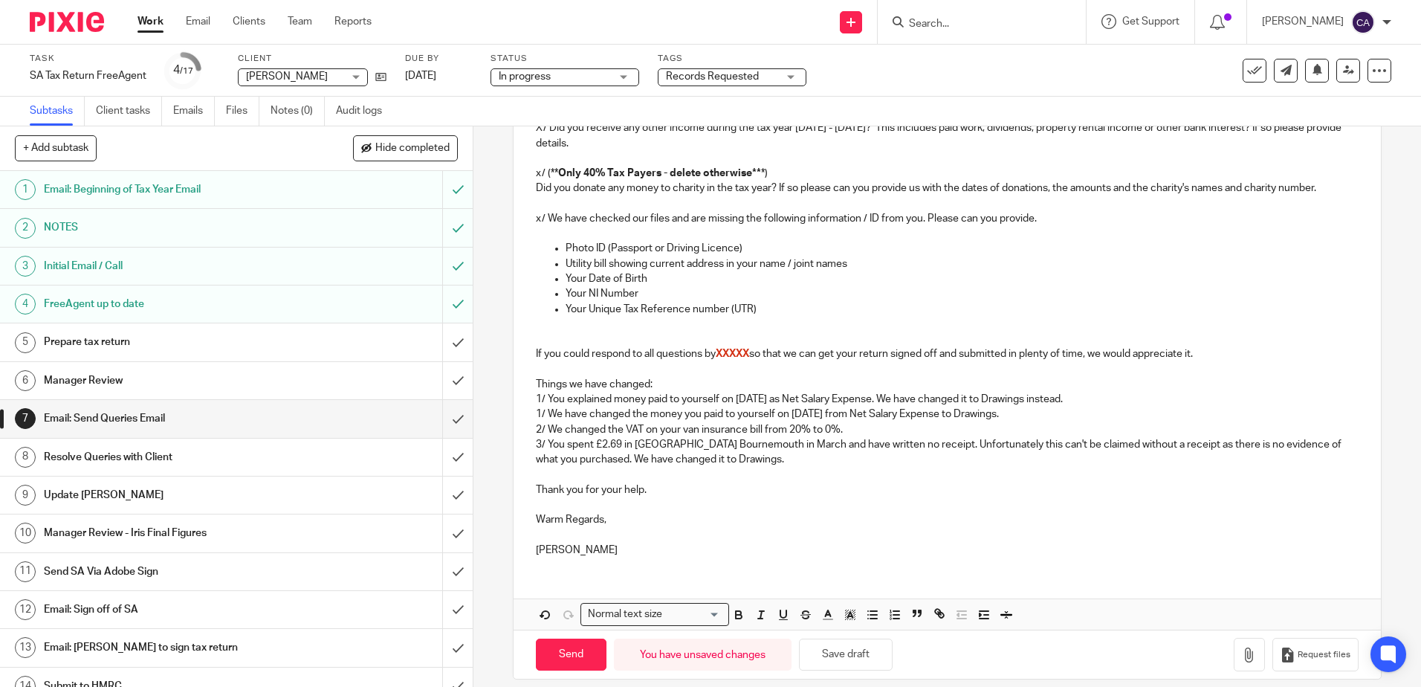
drag, startPoint x: 1133, startPoint y: 401, endPoint x: 1086, endPoint y: 388, distance: 48.7
click at [1086, 388] on div "Dear Spike, We have been reviewing your SA return and have the following questi…" at bounding box center [947, 50] width 867 height 1035
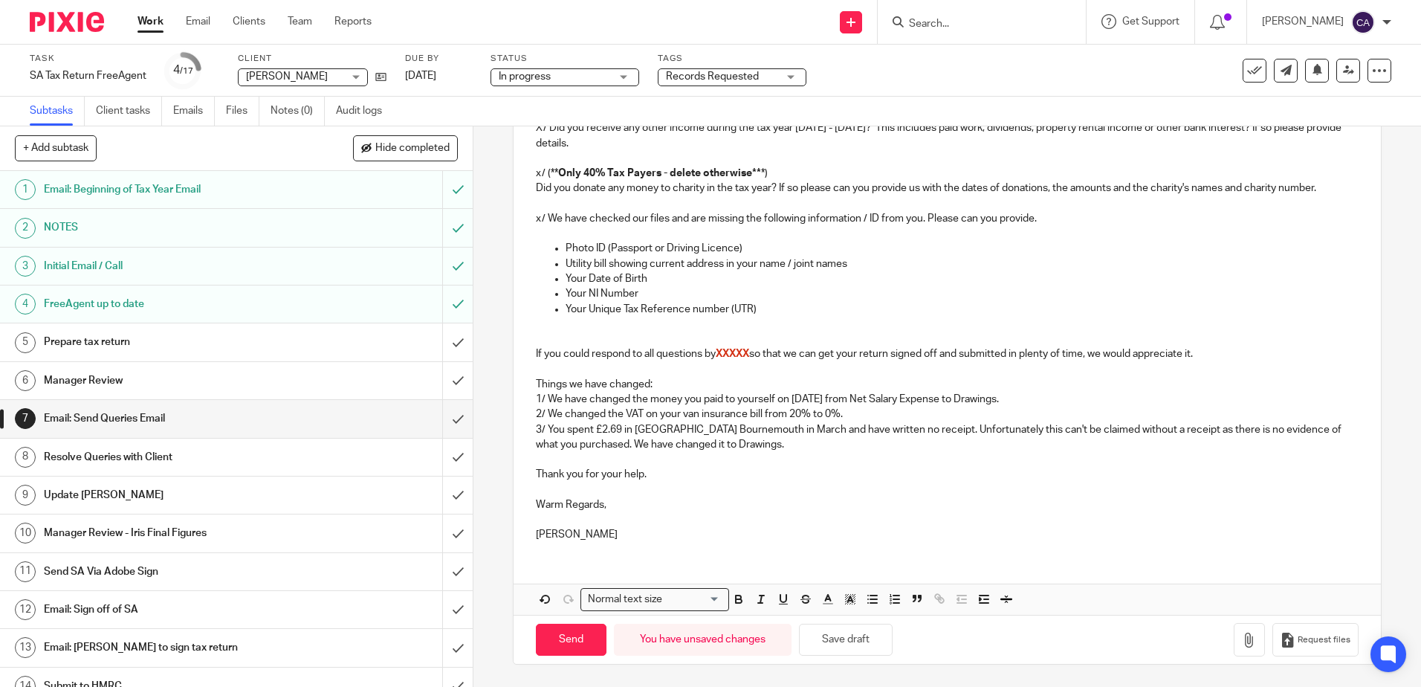
click at [572, 398] on p "1/ We have changed the money you paid to yourself on 10th October 2024 from Net…" at bounding box center [947, 399] width 822 height 15
click at [559, 416] on p "2/ We changed the VAT on your van insurance bill from 20% to 0%." at bounding box center [947, 414] width 822 height 15
click at [679, 397] on p "1/ We've changed the money you paid to yourself on 10th October 2024 from Net S…" at bounding box center [947, 399] width 822 height 15
click at [680, 397] on p "1/ We've changed the money you paid to yourself on 10th October 2024 from Net S…" at bounding box center [947, 399] width 822 height 15
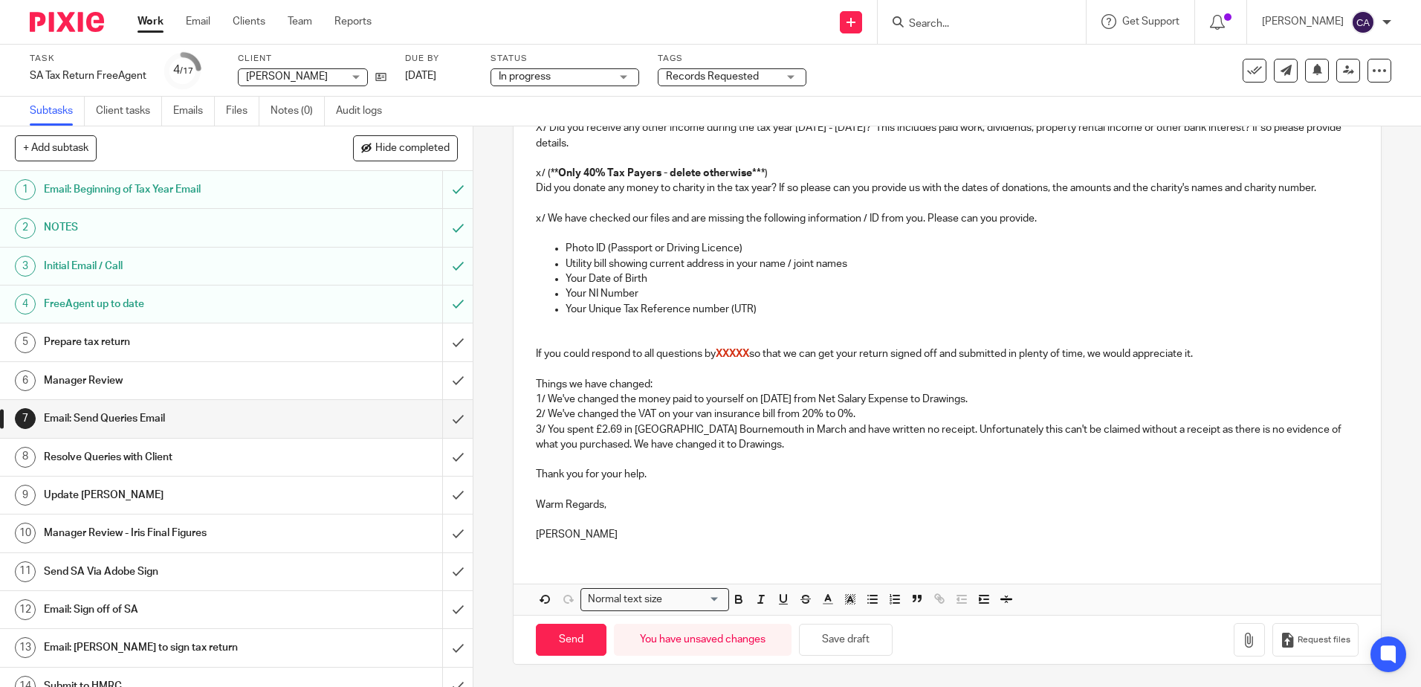
click at [883, 392] on p "1/ We've changed the money paid to yourself on 10th October 2024 from Net Salar…" at bounding box center [947, 399] width 822 height 15
click at [880, 398] on p "1/ We've changed the money paid to yourself on 10th October 2024 from Net Salar…" at bounding box center [947, 399] width 822 height 15
click at [964, 401] on p "1/ We've changed the money paid to yourself on 10th October 2024 from Net Salar…" at bounding box center [947, 399] width 822 height 15
click at [1032, 400] on p "1/ We've changed the money paid to yourself on 10th October 2024 from Net Salar…" at bounding box center [947, 399] width 822 height 15
click at [889, 417] on p "2/ We've changed the VAT on your van insurance bill from 20% to 0%." at bounding box center [947, 414] width 822 height 15
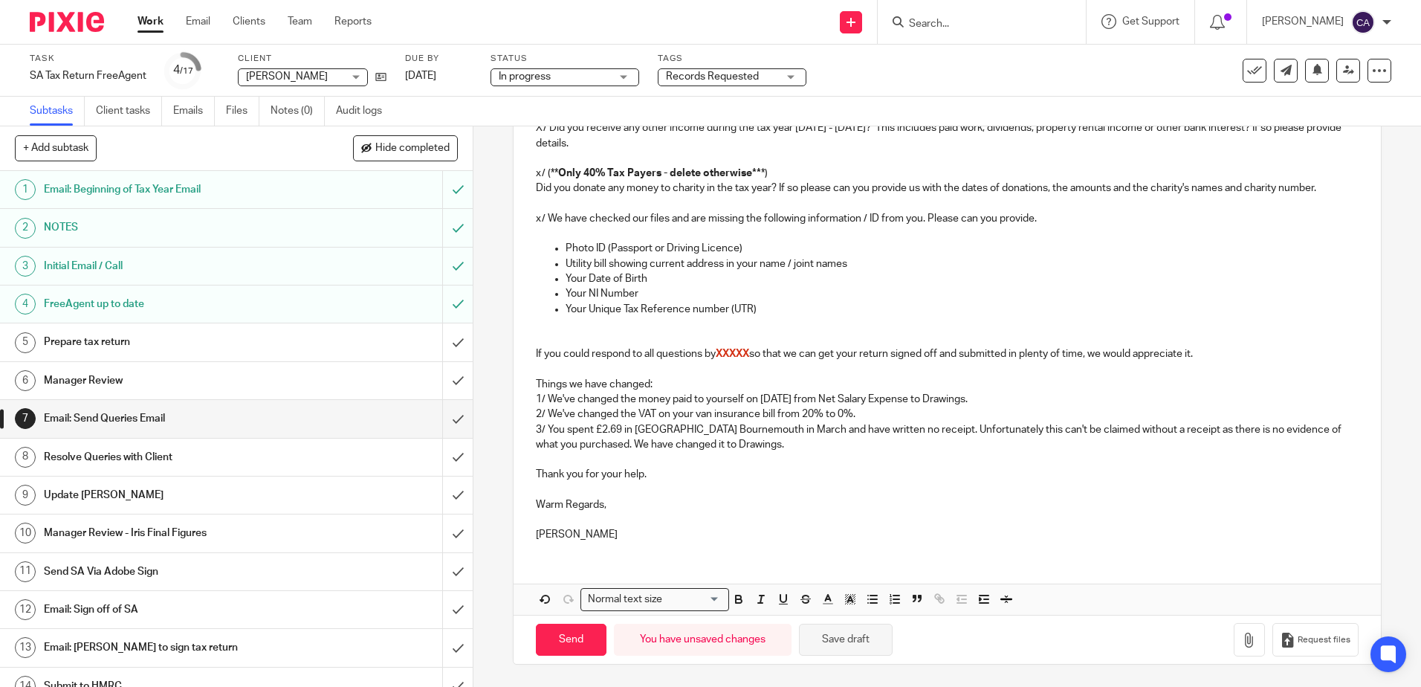
click at [873, 640] on button "Save draft" at bounding box center [846, 640] width 94 height 32
click at [114, 338] on h1 "Prepare tax return" at bounding box center [172, 342] width 256 height 22
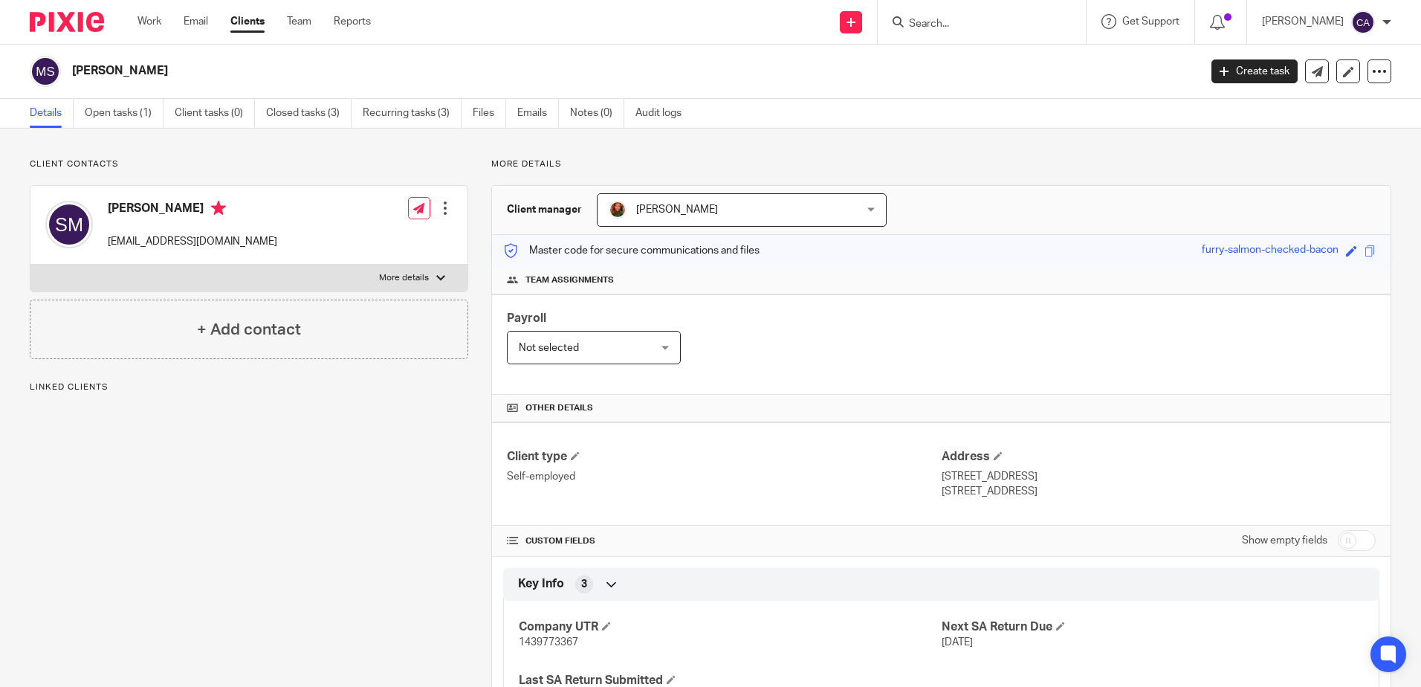
click at [334, 278] on label "More details" at bounding box center [248, 278] width 437 height 27
click at [30, 265] on input "More details" at bounding box center [30, 264] width 1 height 1
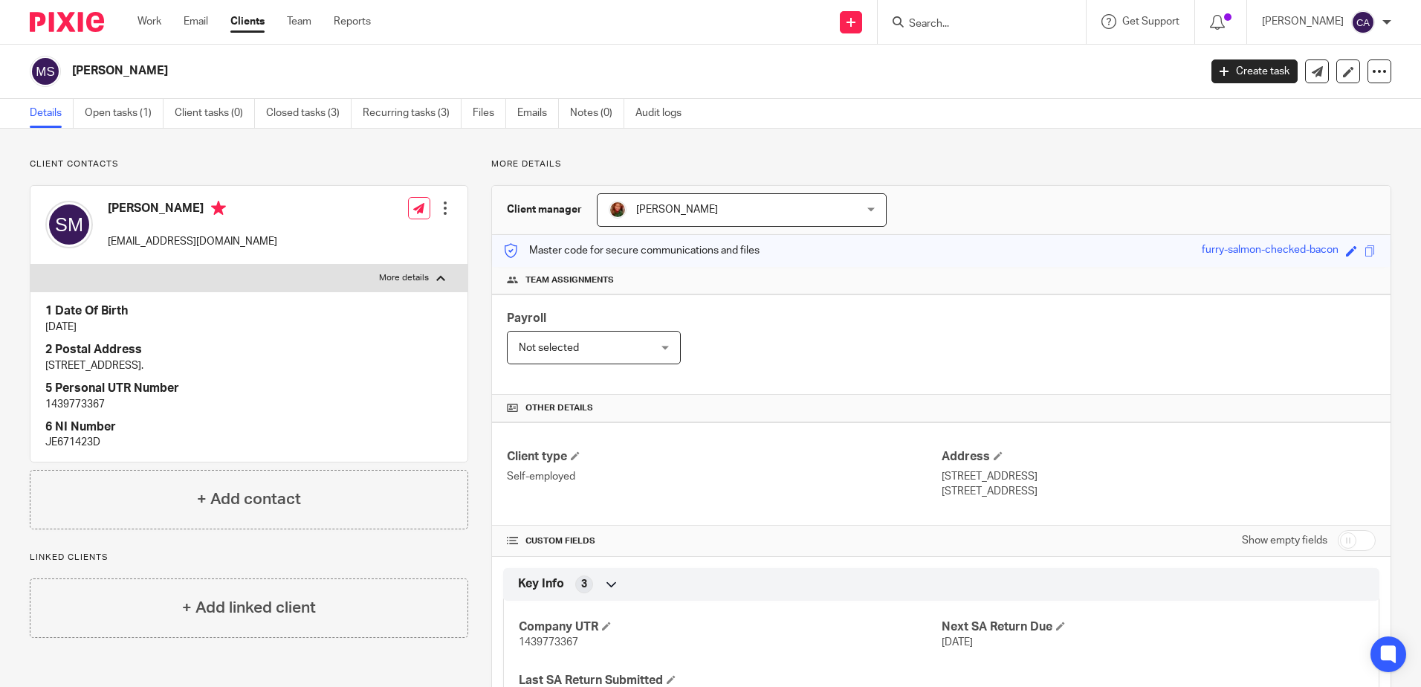
click at [340, 276] on label "More details" at bounding box center [248, 278] width 437 height 27
click at [30, 265] on input "More details" at bounding box center [30, 264] width 1 height 1
checkbox input "false"
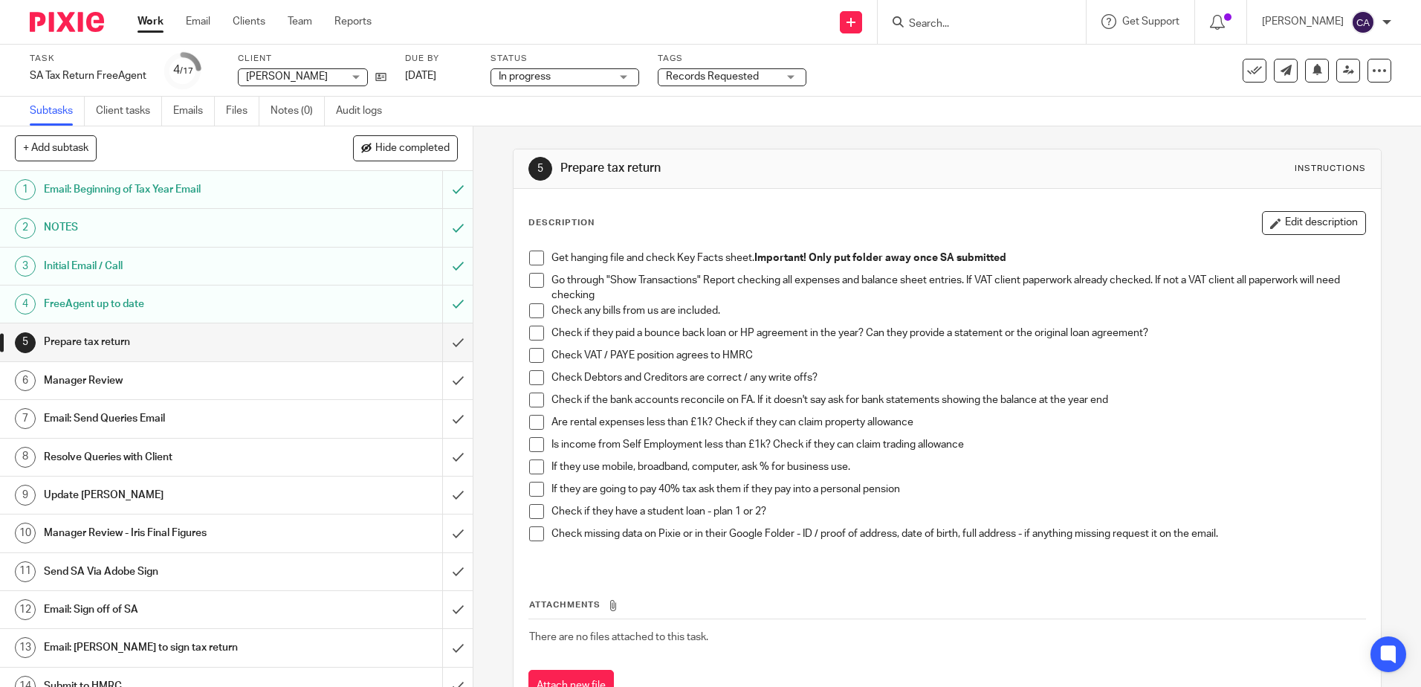
click at [174, 418] on h1 "Email: Send Queries Email" at bounding box center [172, 418] width 256 height 22
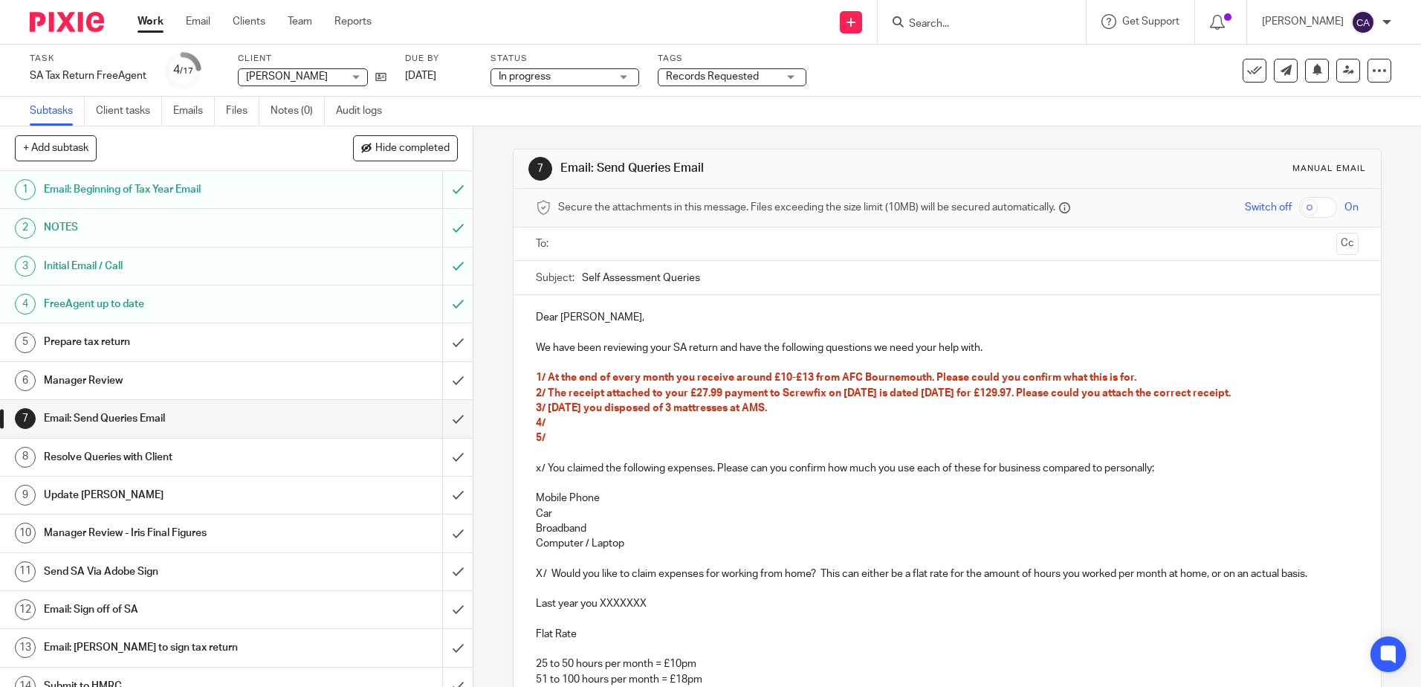
click at [625, 416] on p "4/" at bounding box center [947, 422] width 822 height 15
click at [928, 425] on span "4/ You cancelled your van insurance in [DATE] and there are no payments towards…" at bounding box center [773, 423] width 475 height 10
click at [925, 425] on span "4/ You cancelled your van insurance in [DATE] and there are no payments towards…" at bounding box center [773, 423] width 475 height 10
click at [925, 426] on span "4/ You cancelled your van insurance in [DATE] and there are no payments towards…" at bounding box center [773, 423] width 475 height 10
click at [923, 426] on span "4/ You cancelled your van insurance in [DATE] and there are no payments towards…" at bounding box center [773, 423] width 475 height 10
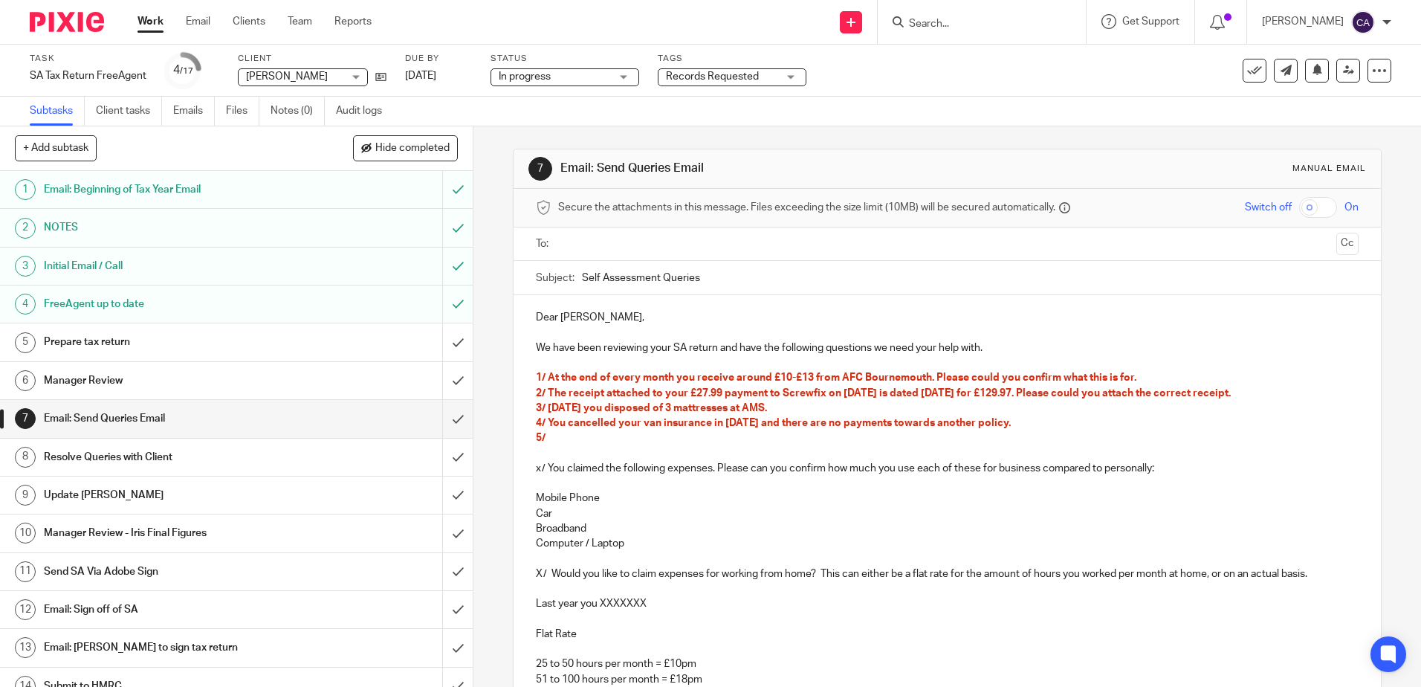
click at [919, 427] on span "4/ You cancelled your van insurance in [DATE] and there are no payments towards…" at bounding box center [773, 423] width 475 height 10
drag, startPoint x: 841, startPoint y: 424, endPoint x: 931, endPoint y: 426, distance: 89.9
click at [951, 418] on span "4/ You cancelled your van insurance in January 2025 and there are no payments o…" at bounding box center [776, 423] width 480 height 10
click at [1126, 424] on p "4/ You cancelled your van insurance in January 2025 and there isn't another bil…" at bounding box center [947, 422] width 822 height 15
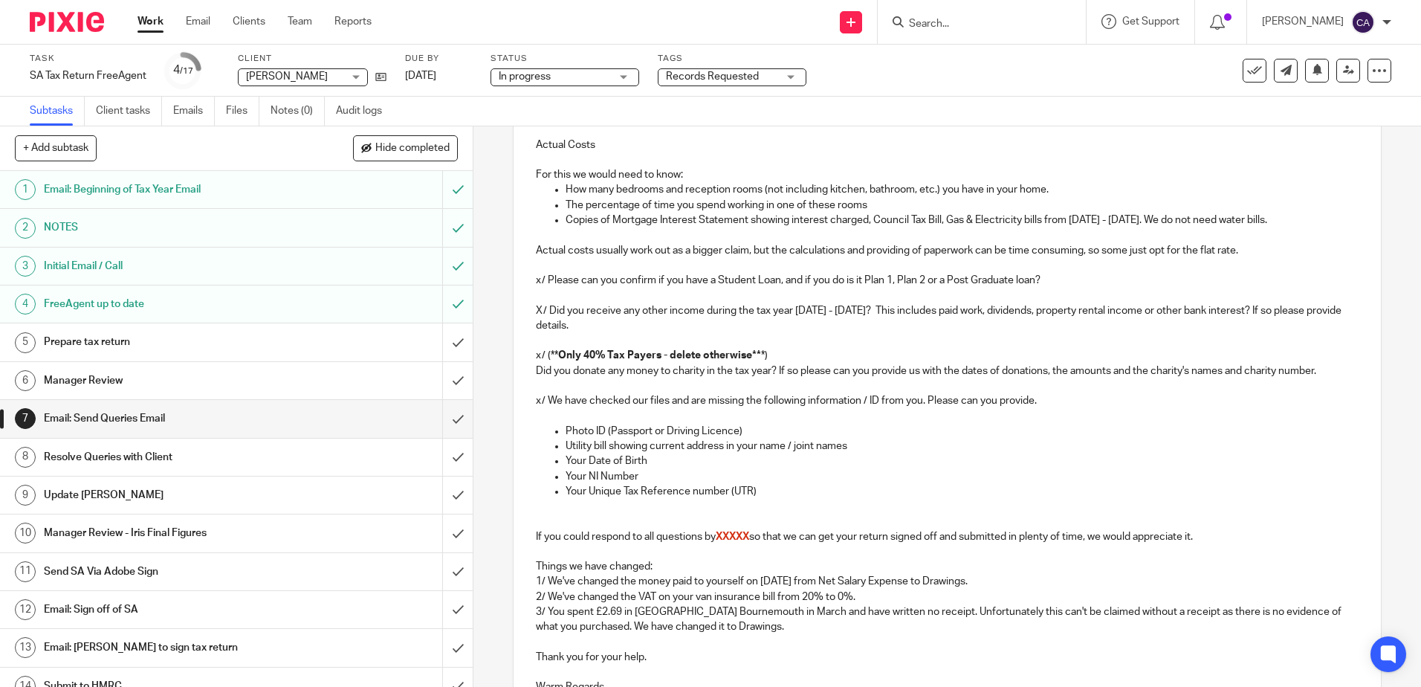
scroll to position [777, 0]
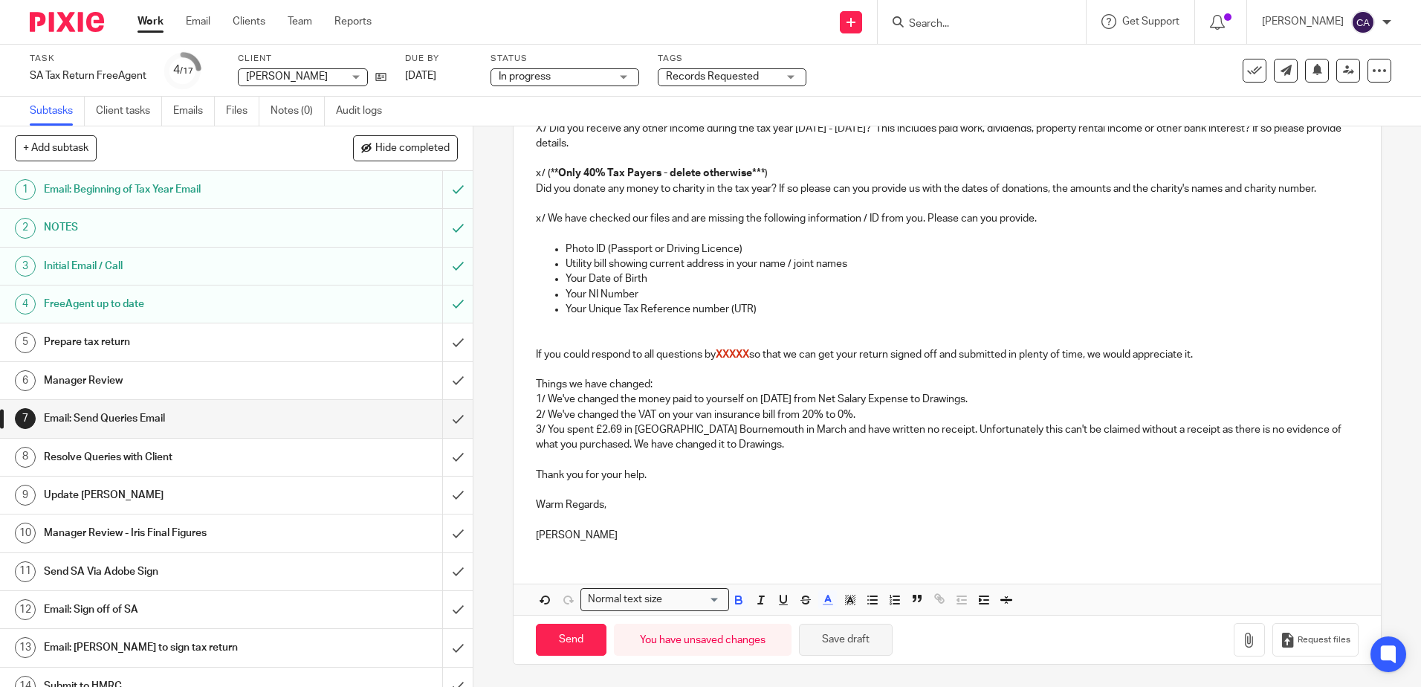
click at [841, 644] on button "Save draft" at bounding box center [846, 640] width 94 height 32
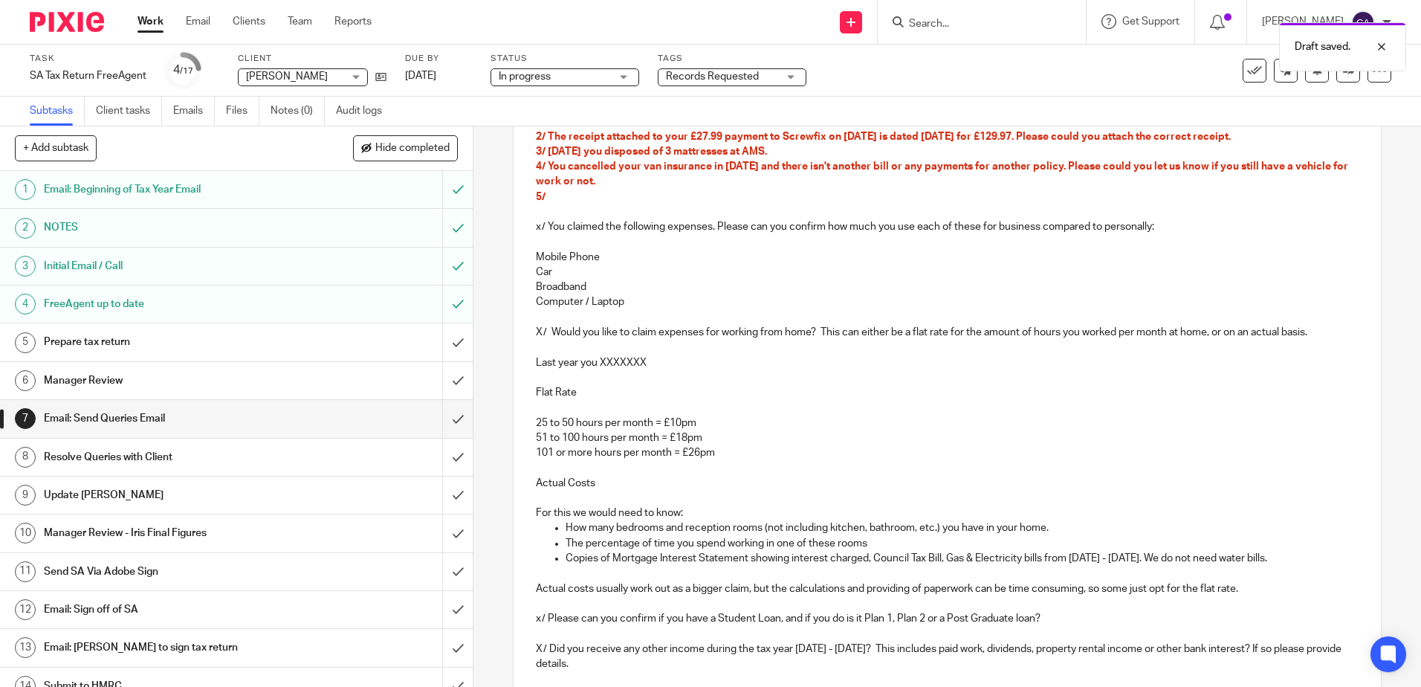
scroll to position [33, 0]
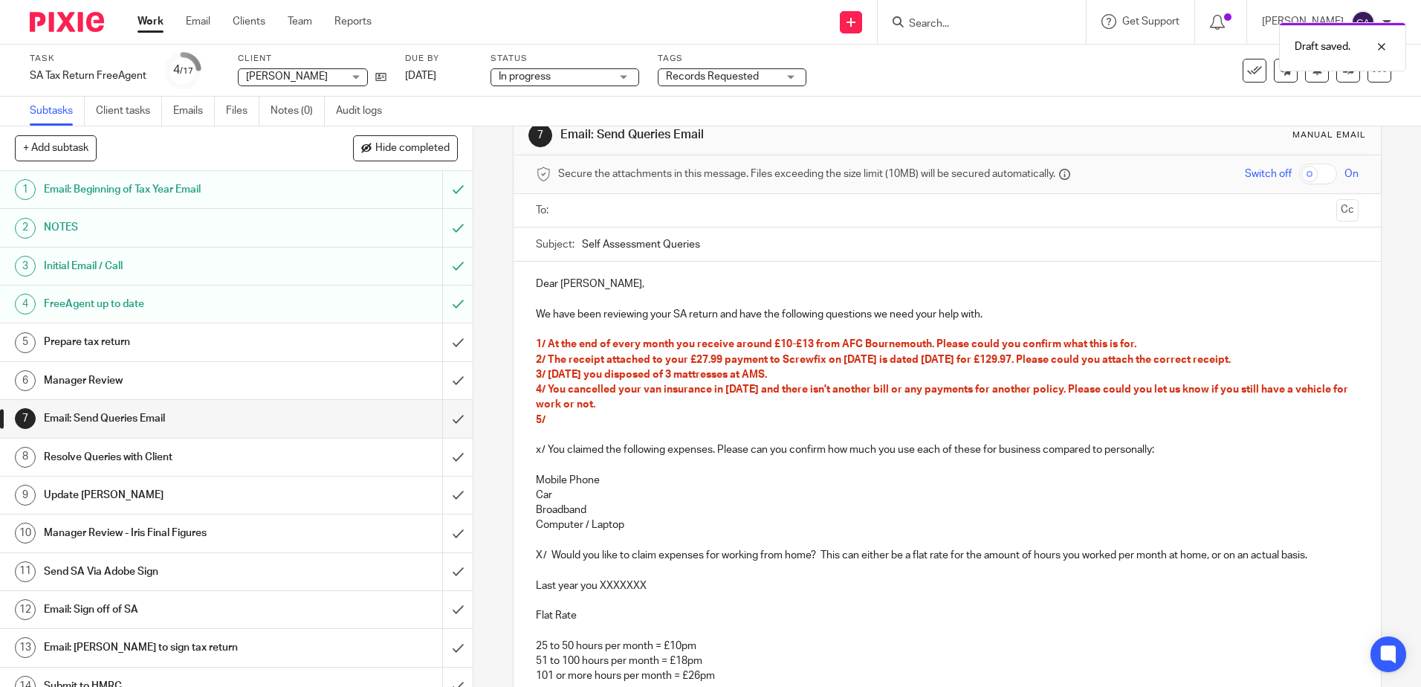
click at [122, 342] on h1 "Prepare tax return" at bounding box center [172, 342] width 256 height 22
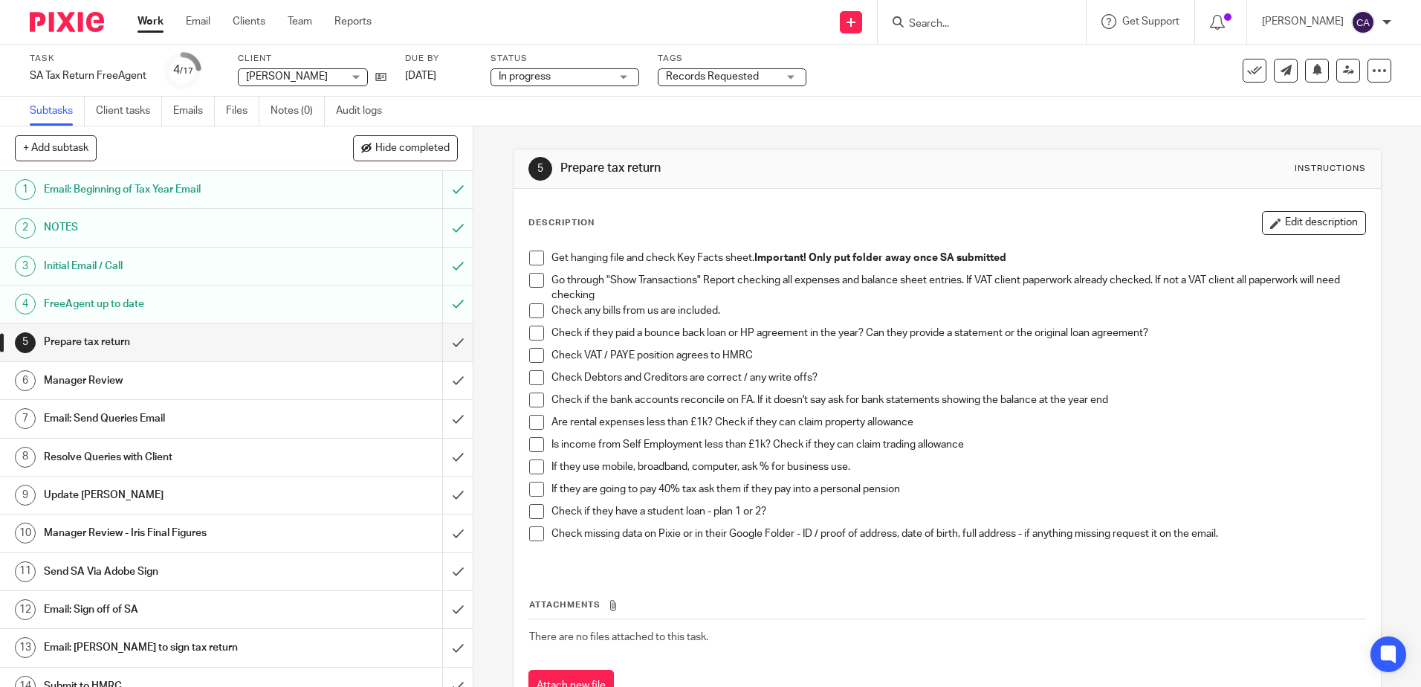
click at [534, 278] on span at bounding box center [536, 280] width 15 height 15
click at [535, 373] on span at bounding box center [536, 377] width 15 height 15
click at [537, 402] on span at bounding box center [536, 399] width 15 height 15
click at [94, 418] on h1 "Email: Send Queries Email" at bounding box center [172, 418] width 256 height 22
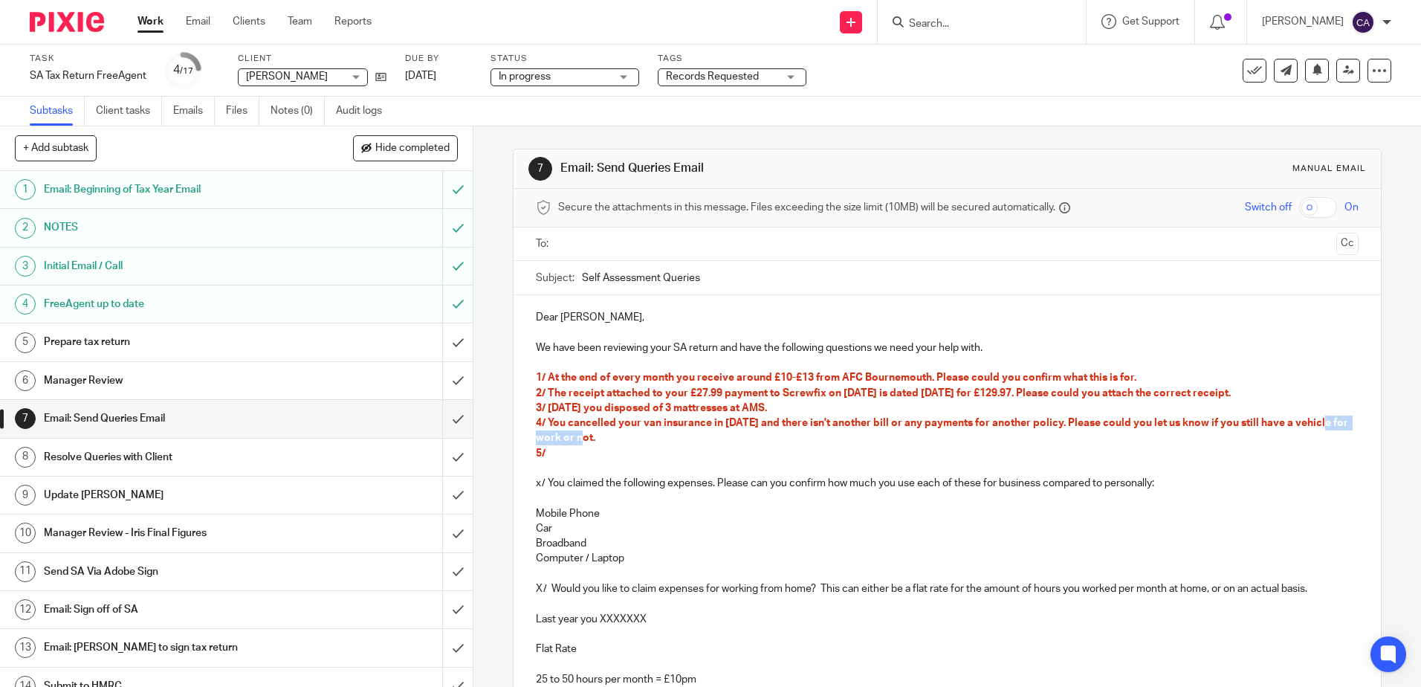
drag, startPoint x: 529, startPoint y: 436, endPoint x: 652, endPoint y: 440, distance: 122.7
click at [653, 440] on p "4/ You cancelled your van insurance in January 2025 and there isn't another bil…" at bounding box center [947, 430] width 822 height 30
click at [634, 452] on p "5/" at bounding box center [947, 453] width 822 height 15
click at [183, 342] on h1 "Prepare tax return" at bounding box center [172, 342] width 256 height 22
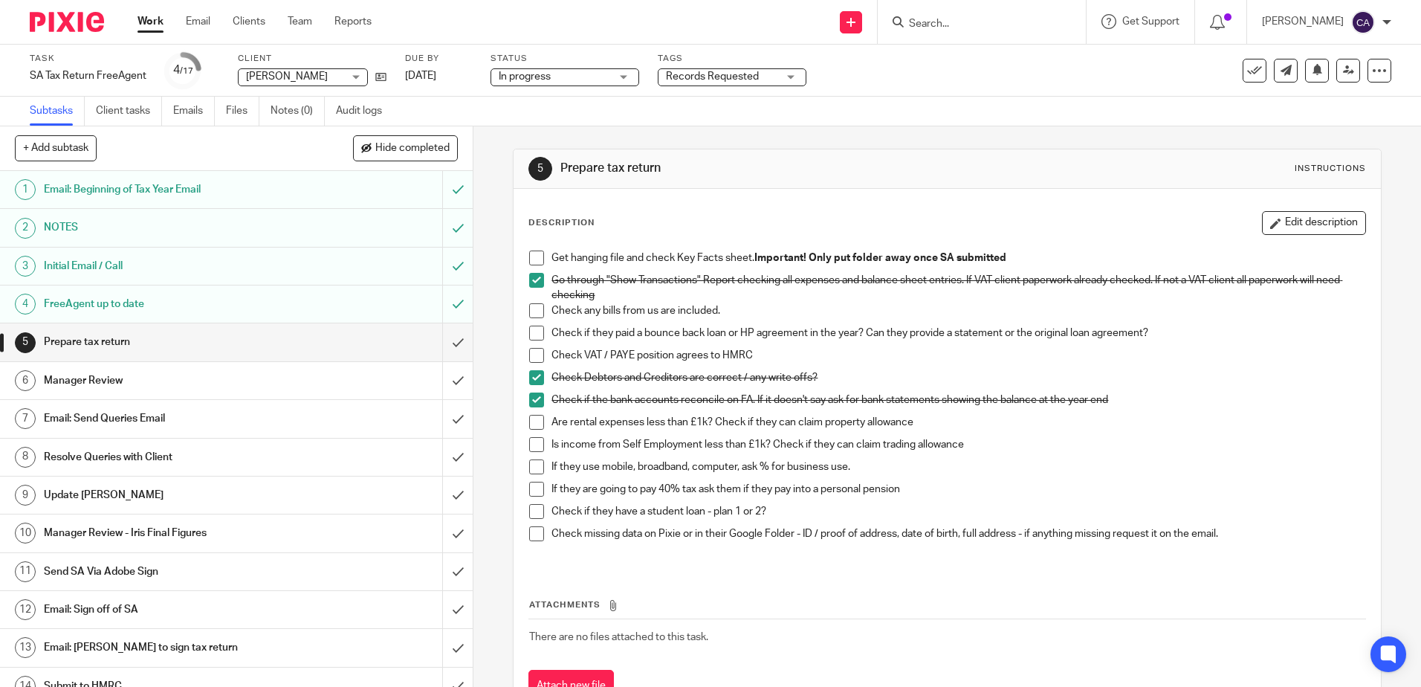
click at [751, 311] on p "Check any bills from us are included." at bounding box center [957, 310] width 813 height 15
